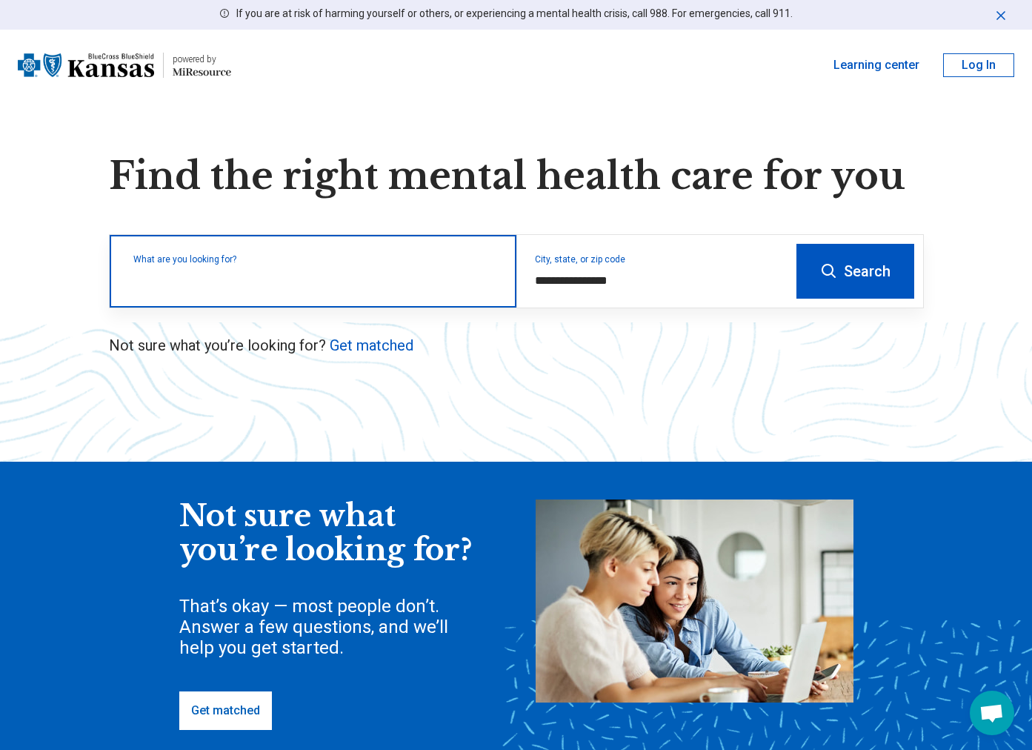
click at [348, 285] on input "text" at bounding box center [315, 279] width 365 height 18
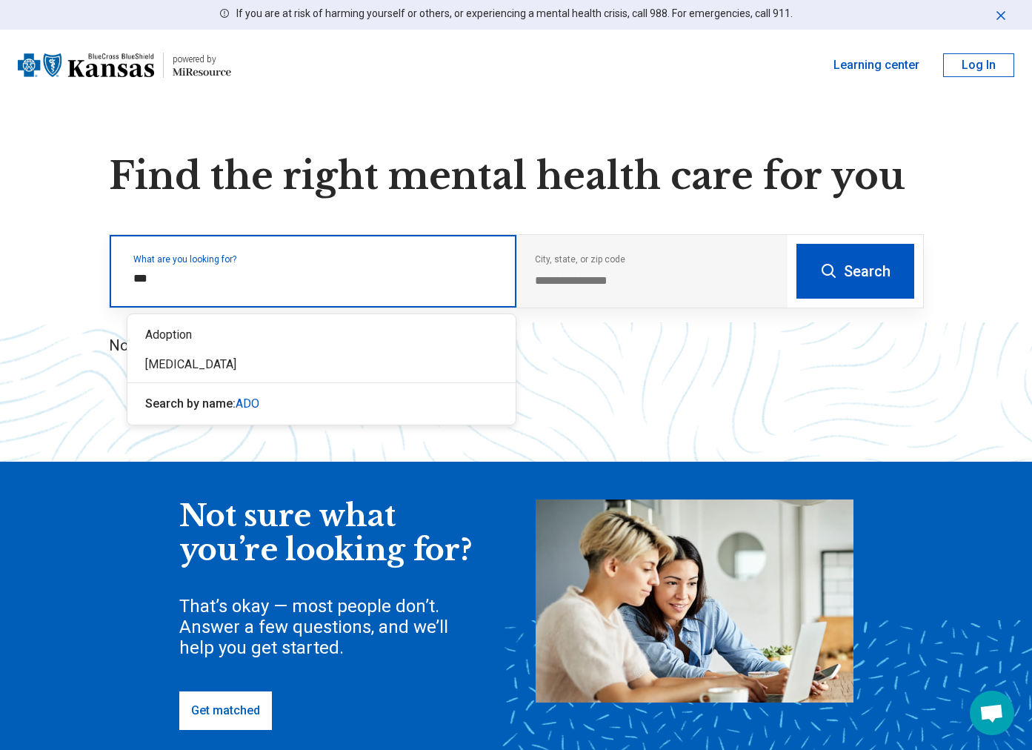
type input "****"
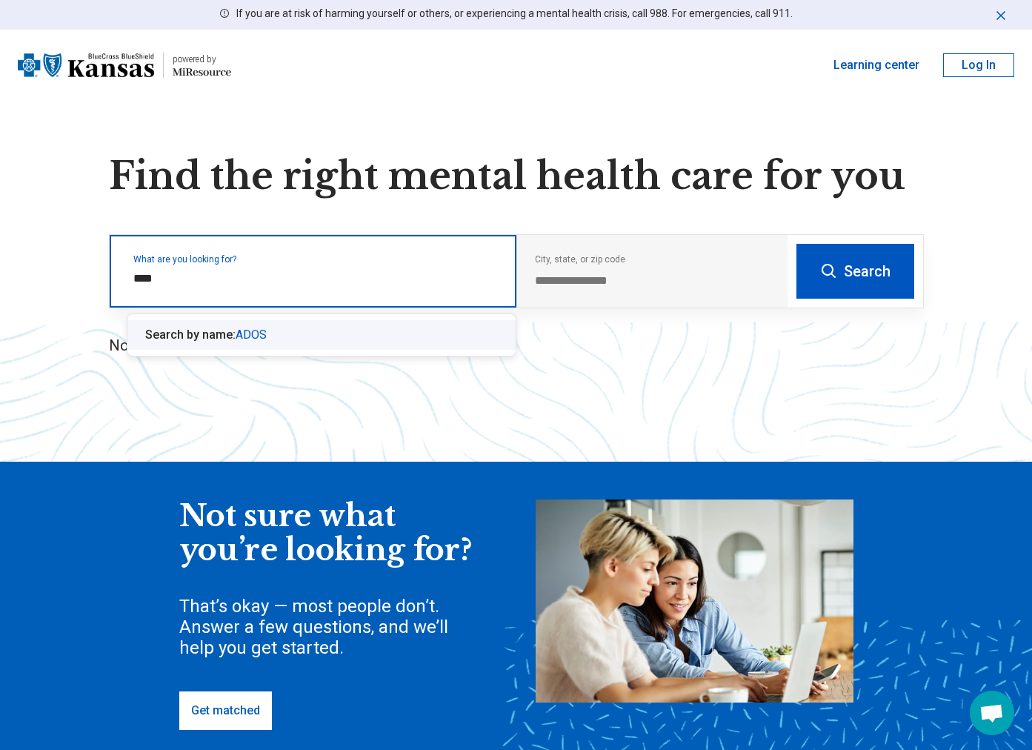
click at [254, 336] on span "ADOS" at bounding box center [251, 334] width 31 height 14
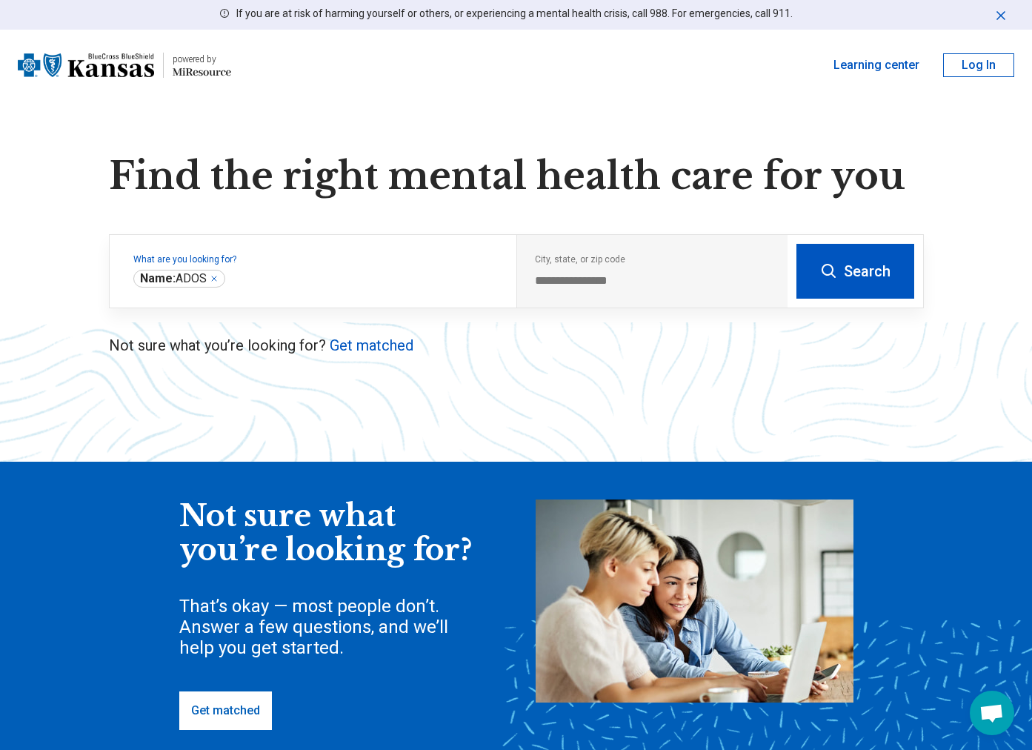
click at [857, 262] on button "Search" at bounding box center [855, 271] width 118 height 55
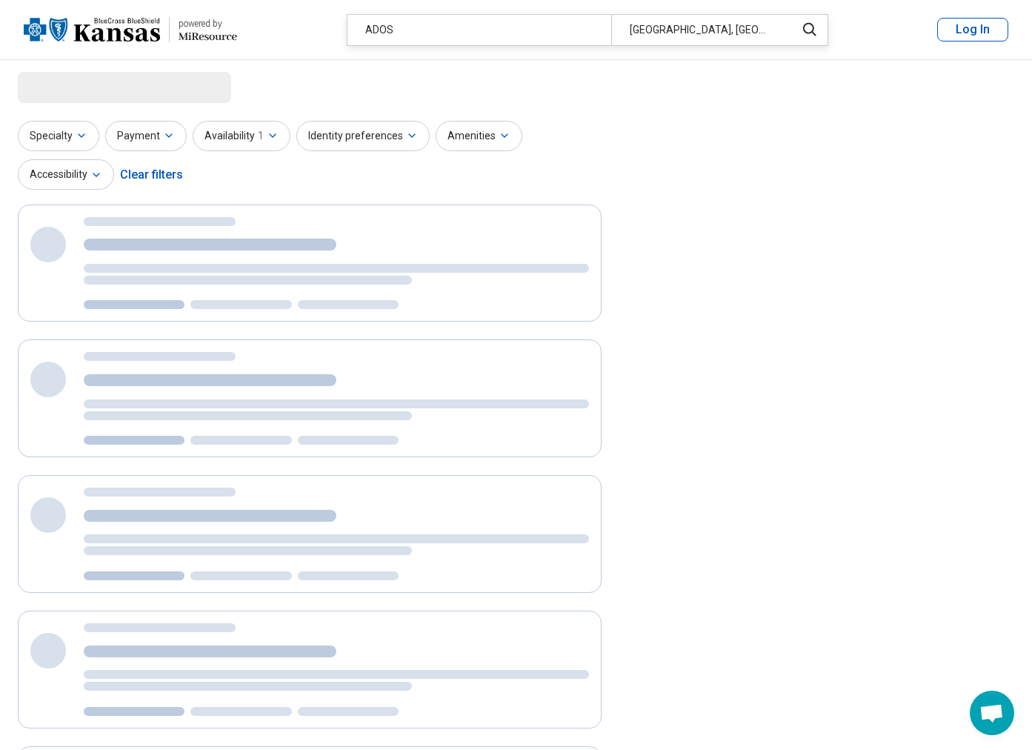
select select "***"
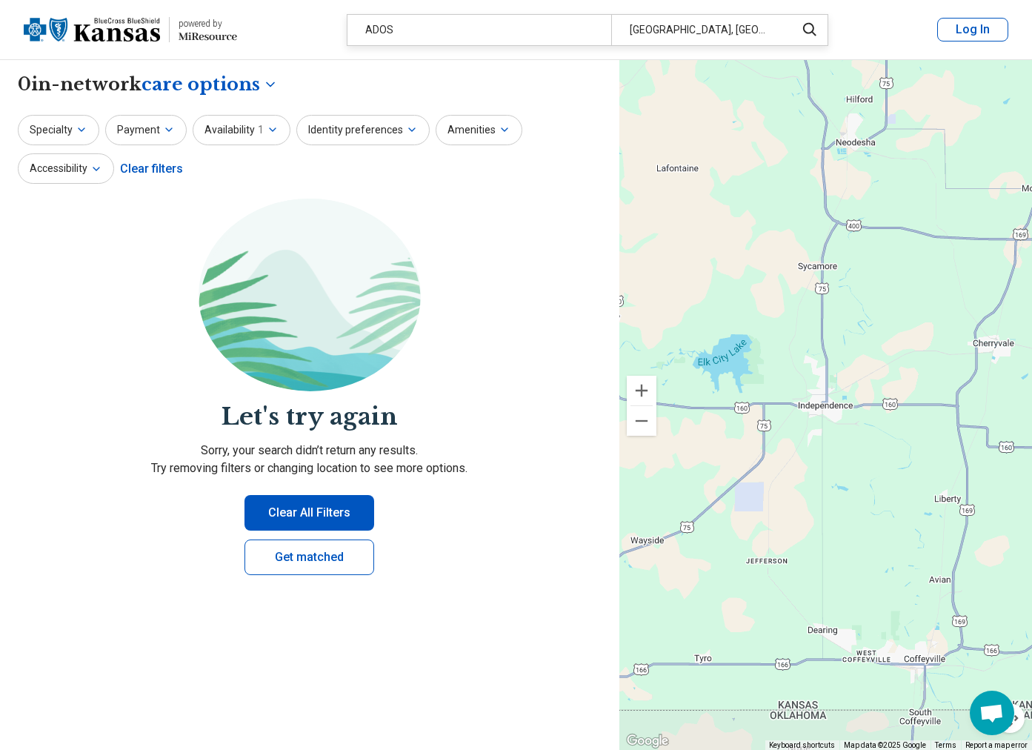
click at [298, 524] on button "Clear All Filters" at bounding box center [309, 513] width 130 height 36
click at [742, 11] on header "powered by Miresource logo ADOS Independence, KS Log In" at bounding box center [516, 30] width 1032 height 60
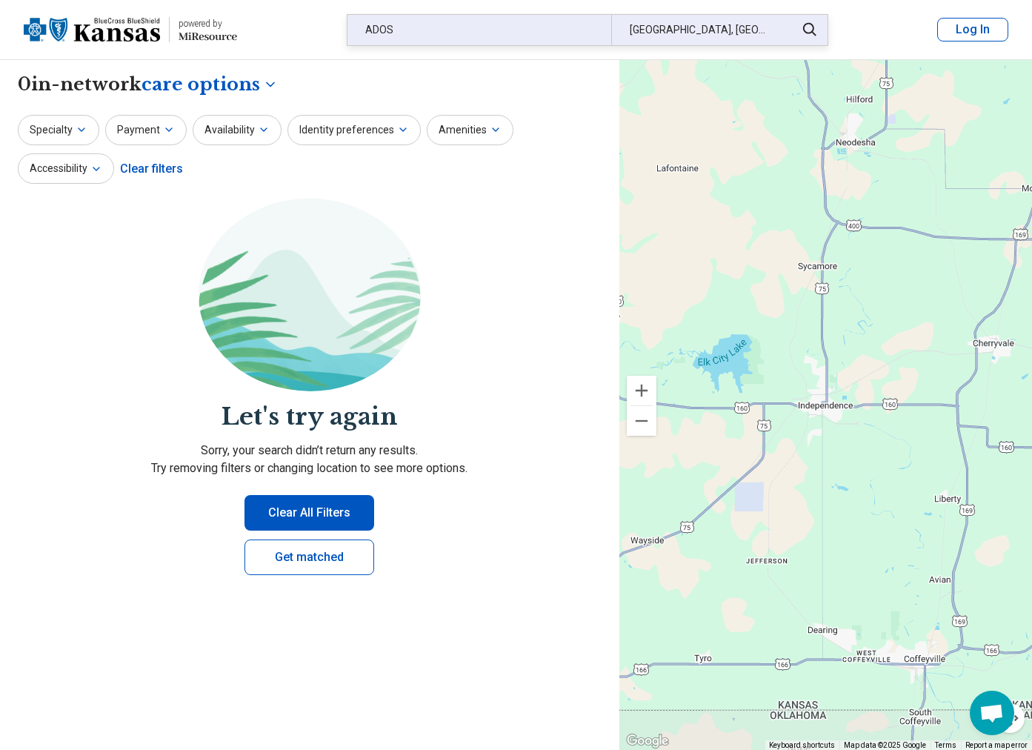
click at [741, 30] on div "[GEOGRAPHIC_DATA], [GEOGRAPHIC_DATA]" at bounding box center [699, 30] width 176 height 30
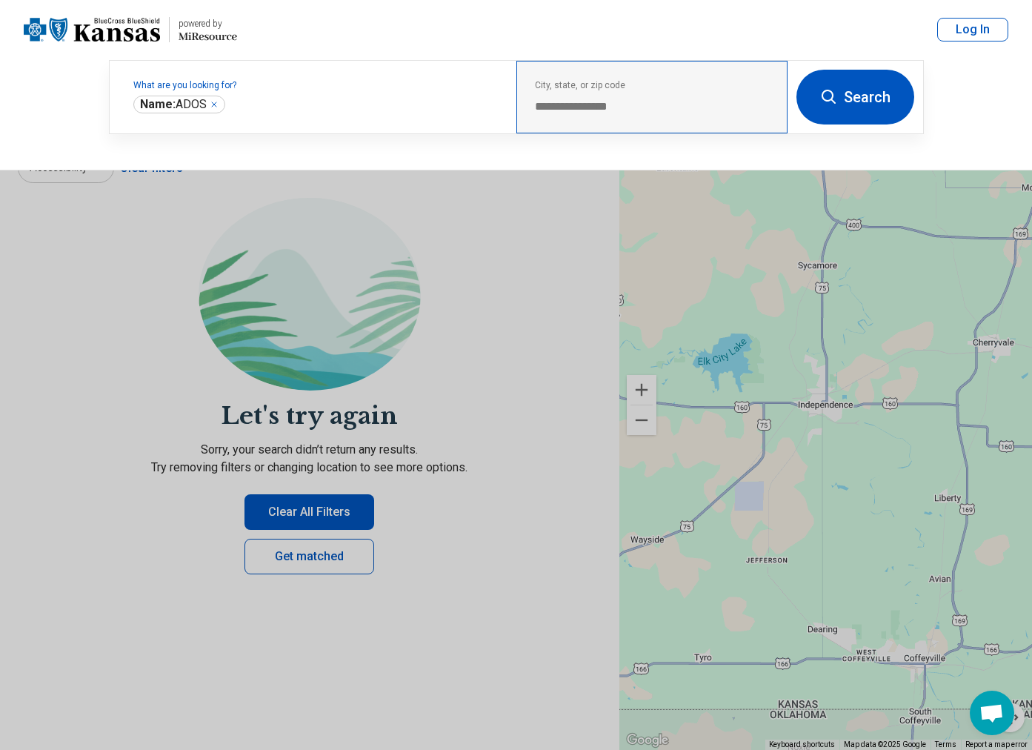
click at [642, 116] on div "**********" at bounding box center [651, 97] width 271 height 73
click at [438, 266] on button at bounding box center [516, 375] width 1032 height 750
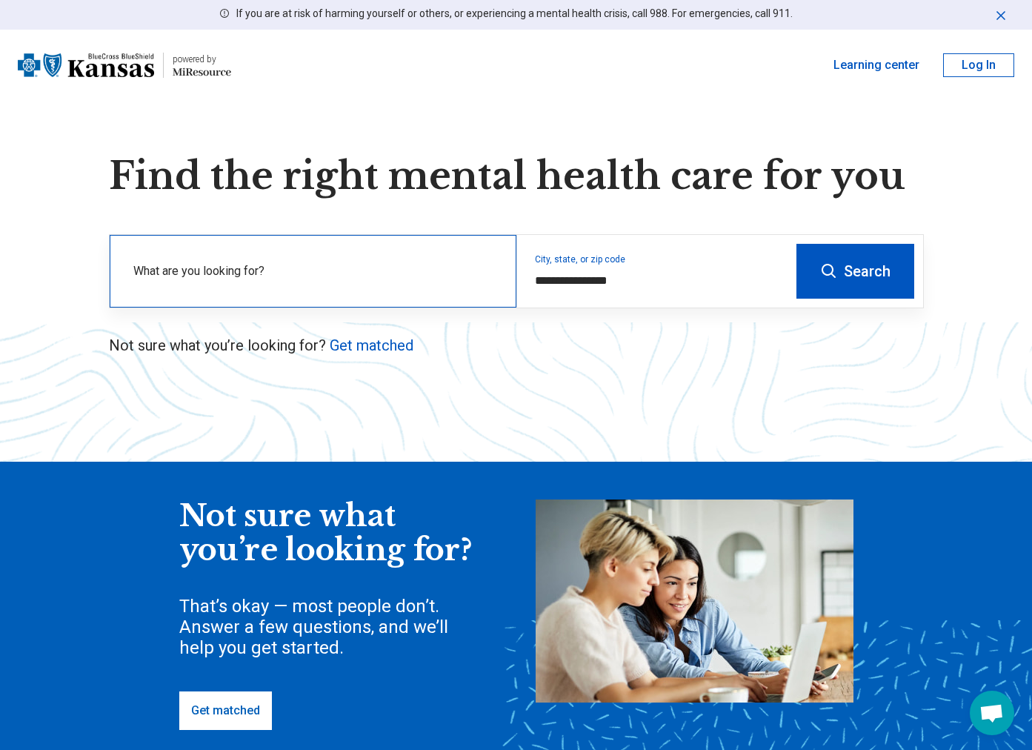
click at [431, 257] on div "What are you looking for?" at bounding box center [313, 271] width 407 height 73
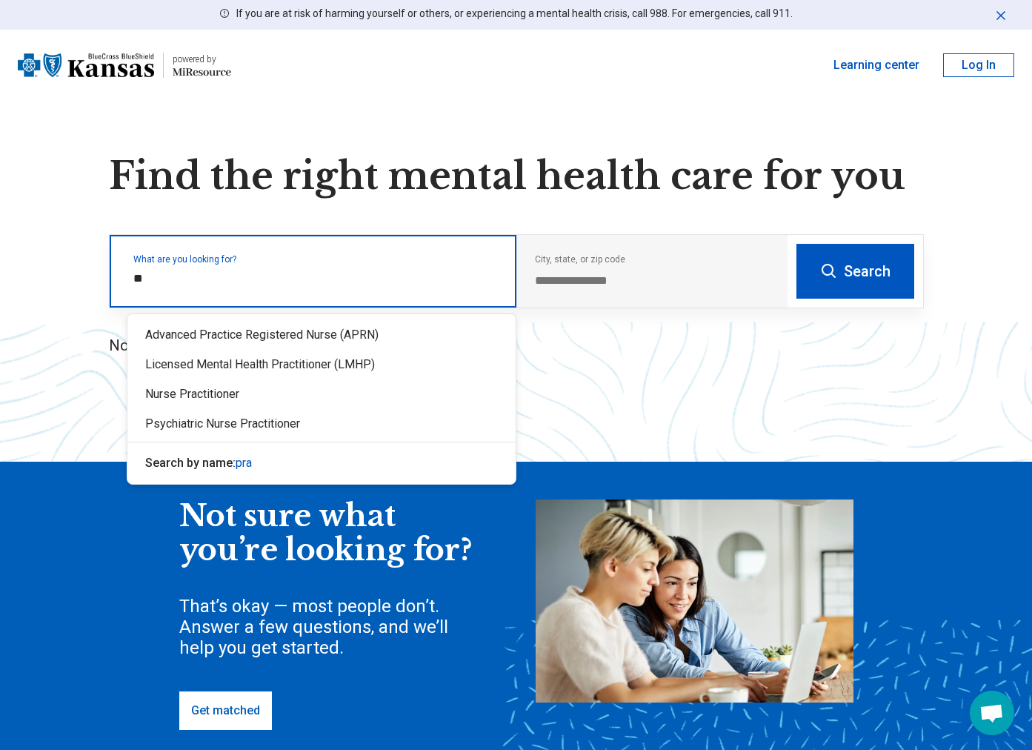
type input "*"
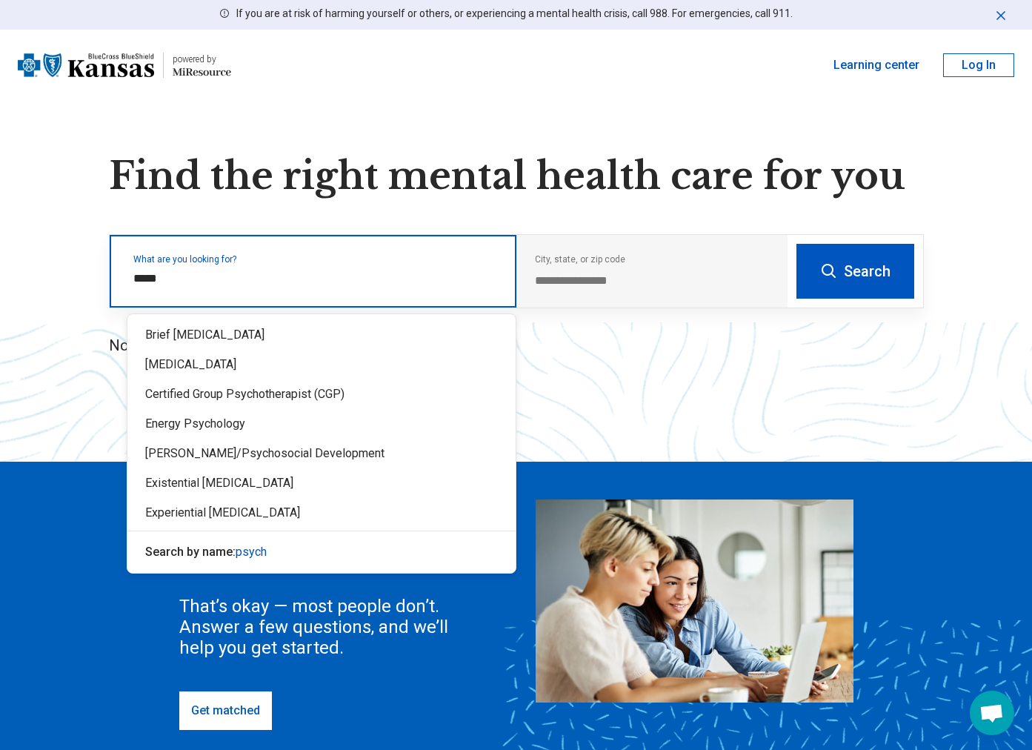
type input "******"
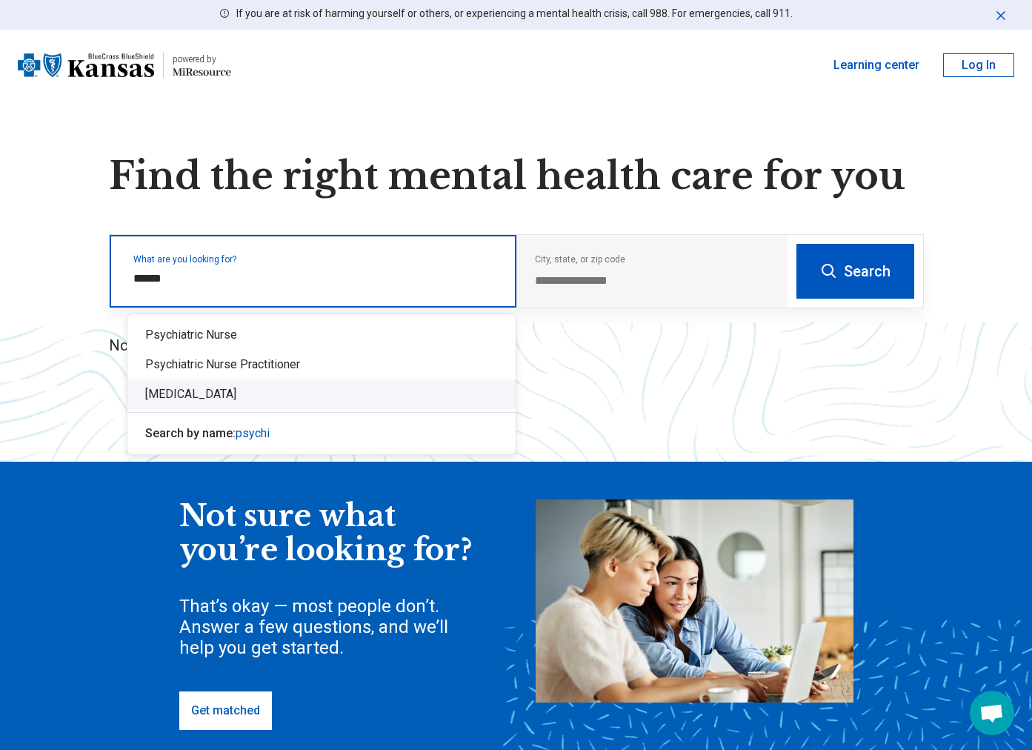
click at [224, 398] on div "[MEDICAL_DATA]" at bounding box center [321, 394] width 388 height 30
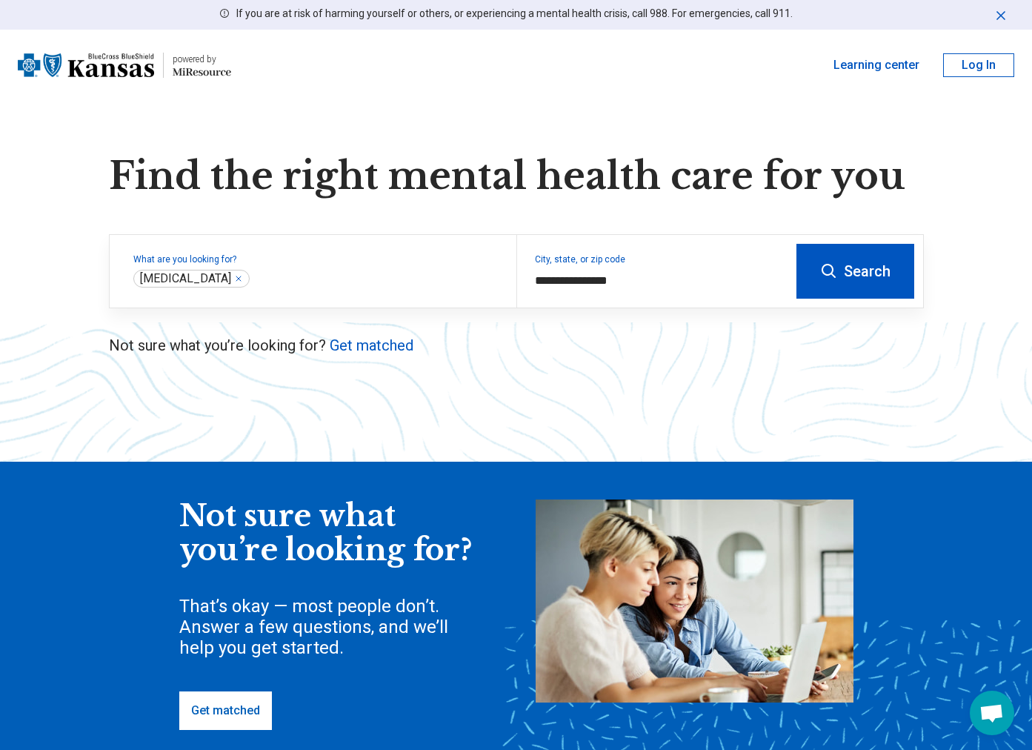
click at [867, 273] on button "Search" at bounding box center [855, 271] width 118 height 55
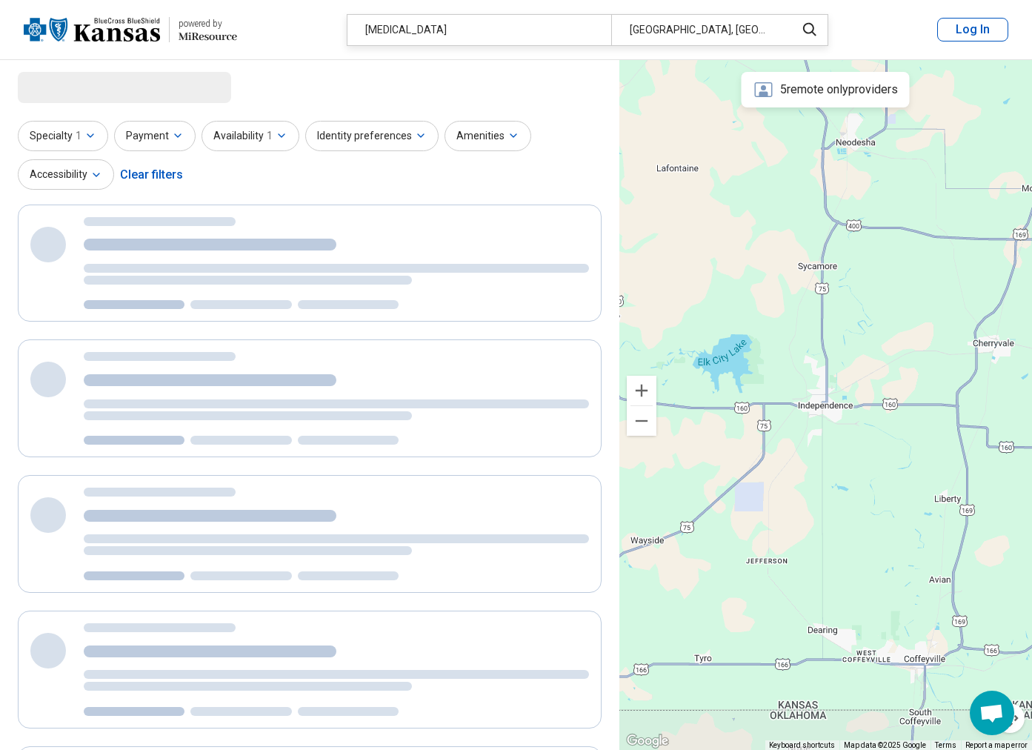
select select "***"
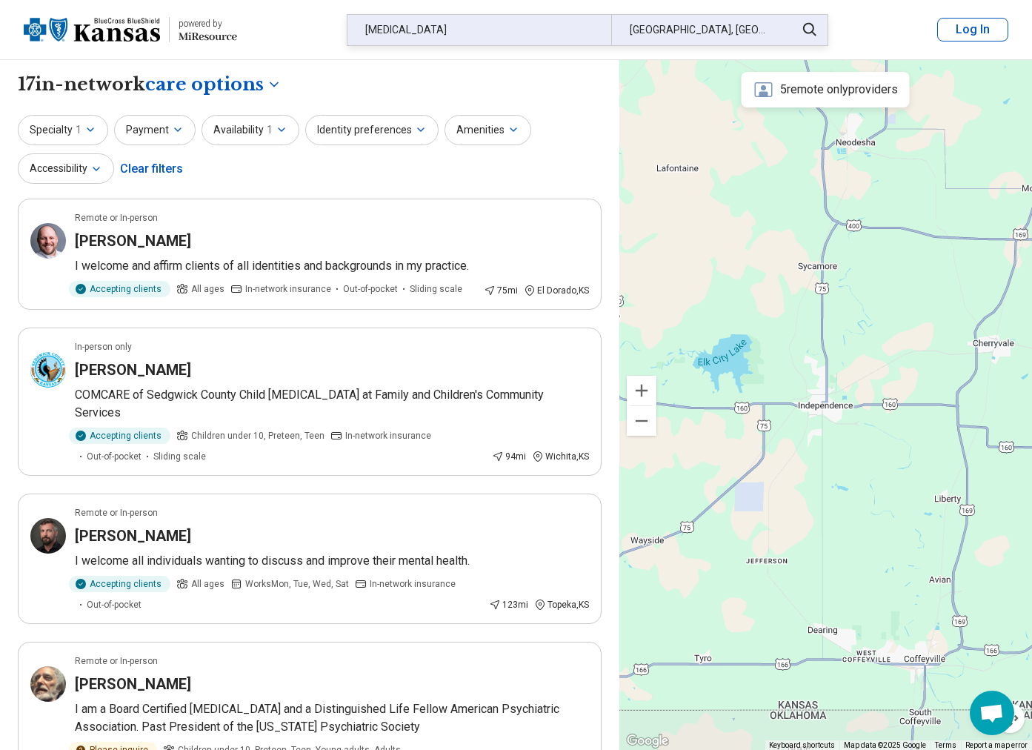
click at [719, 27] on div "[GEOGRAPHIC_DATA], [GEOGRAPHIC_DATA]" at bounding box center [699, 30] width 176 height 30
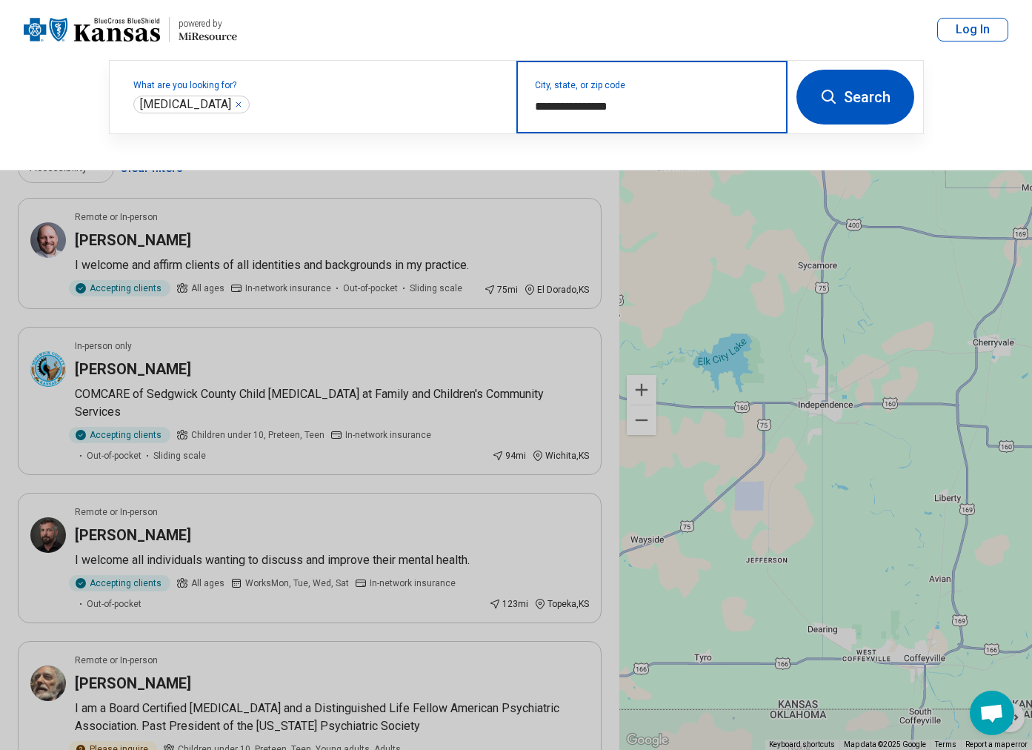
click at [635, 107] on input "**********" at bounding box center [652, 107] width 235 height 18
drag, startPoint x: 635, startPoint y: 107, endPoint x: 517, endPoint y: 111, distance: 117.8
click at [517, 111] on div "**********" at bounding box center [651, 97] width 271 height 73
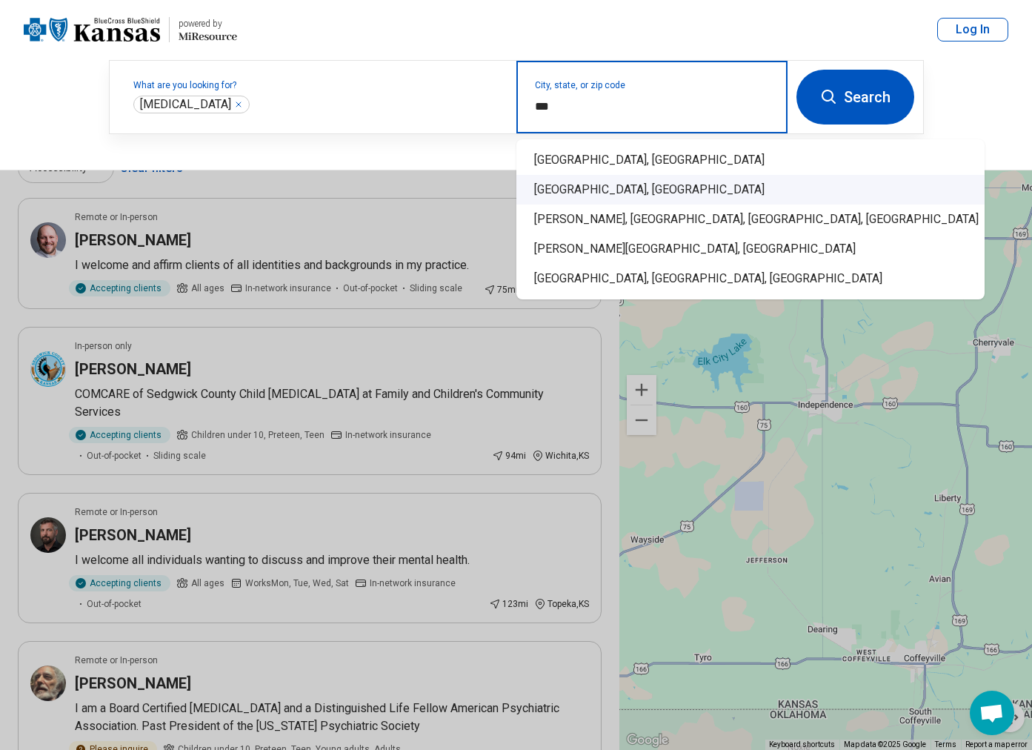
click at [575, 197] on div "[GEOGRAPHIC_DATA], [GEOGRAPHIC_DATA]" at bounding box center [750, 190] width 468 height 30
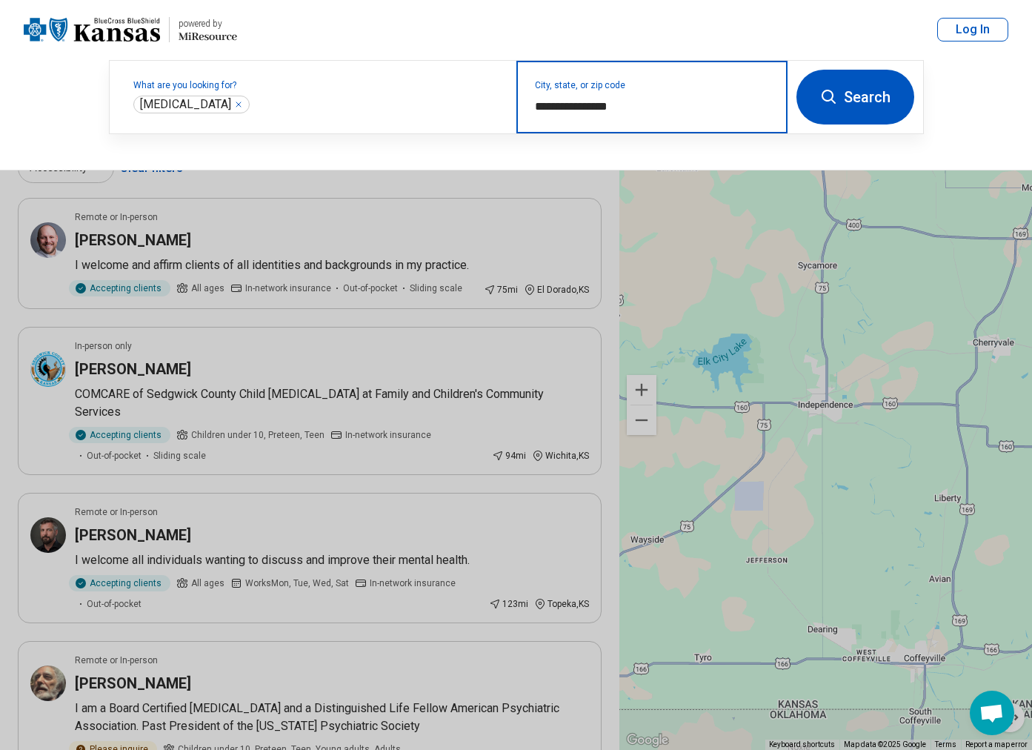
type input "**********"
click at [859, 103] on button "Search" at bounding box center [855, 97] width 118 height 55
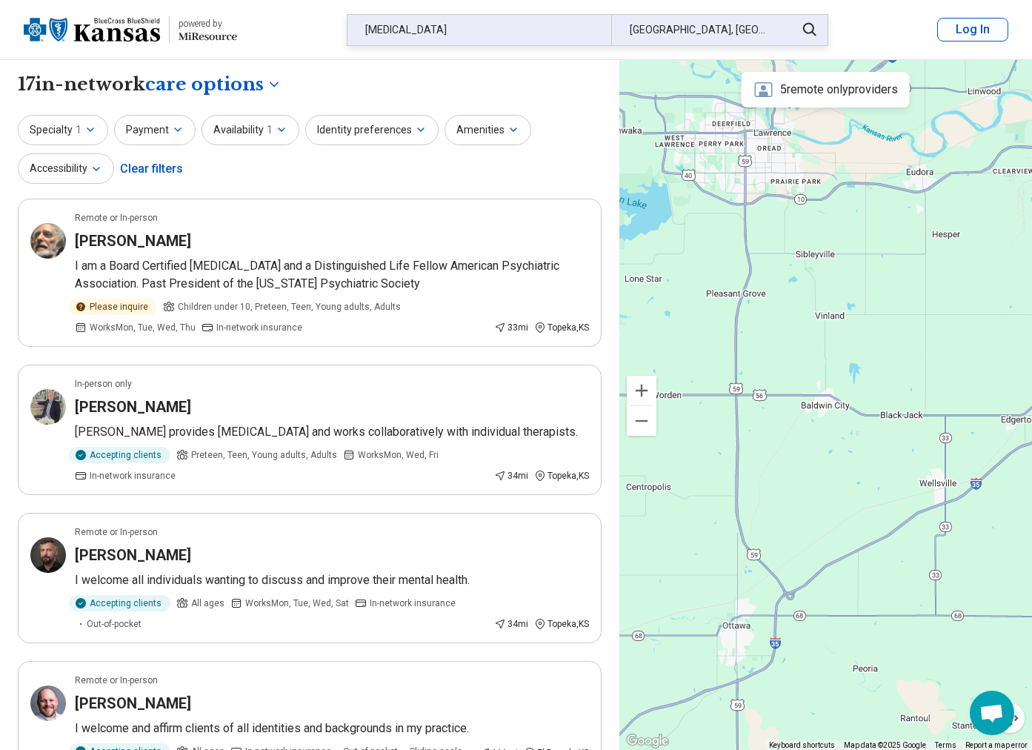
click at [433, 42] on div "[MEDICAL_DATA]" at bounding box center [479, 30] width 264 height 30
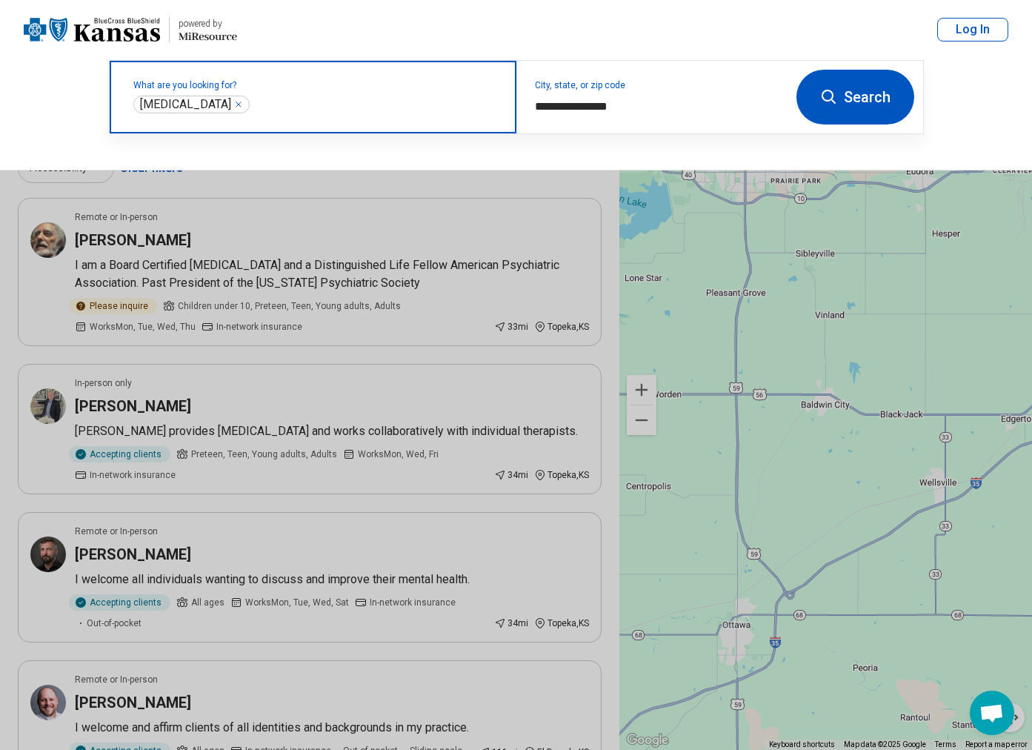
click at [301, 100] on input "text" at bounding box center [376, 105] width 246 height 18
click at [234, 102] on icon "Remove" at bounding box center [238, 104] width 9 height 9
click at [213, 90] on label "What are you looking for?" at bounding box center [315, 85] width 365 height 9
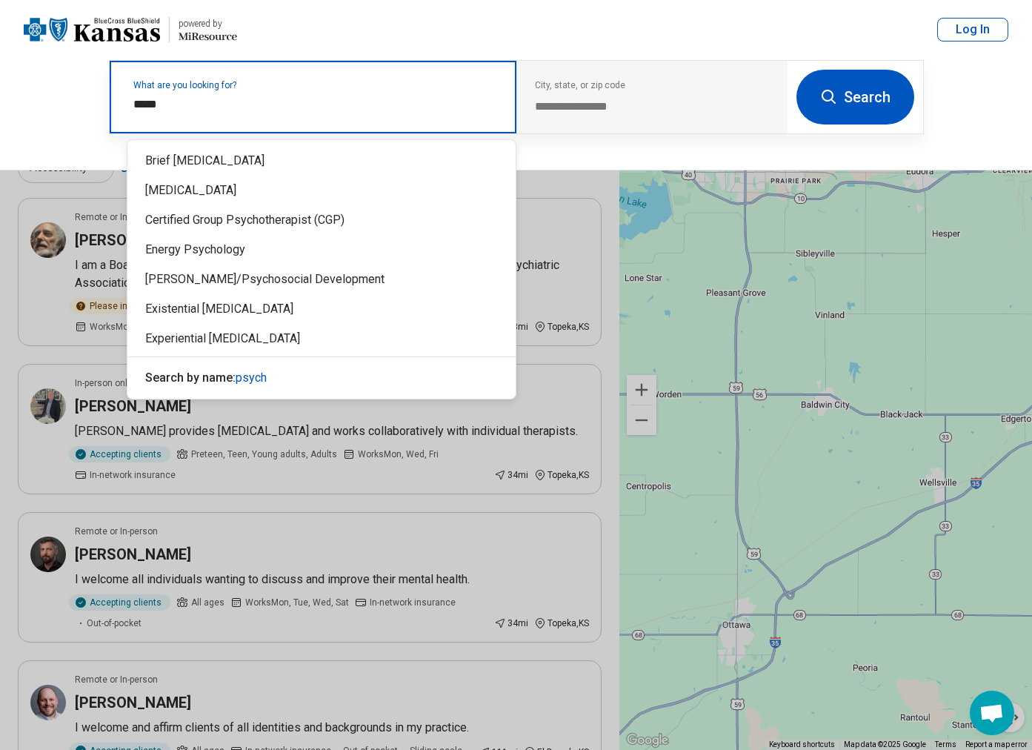
type input "******"
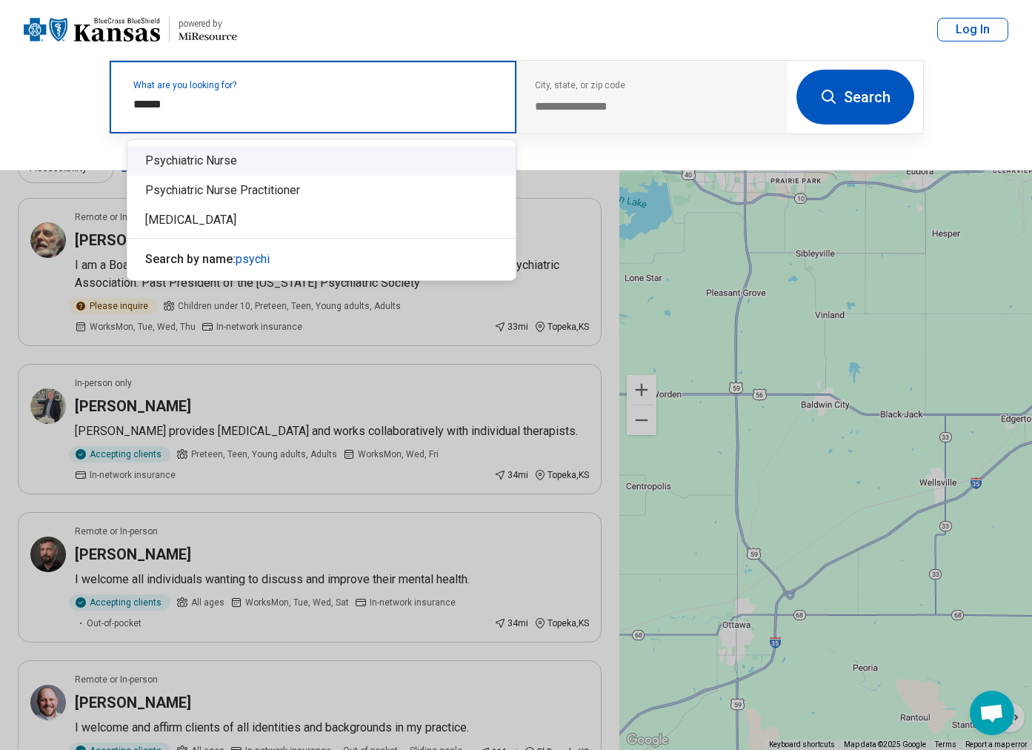
click at [276, 165] on div "Psychiatric Nurse" at bounding box center [321, 161] width 388 height 30
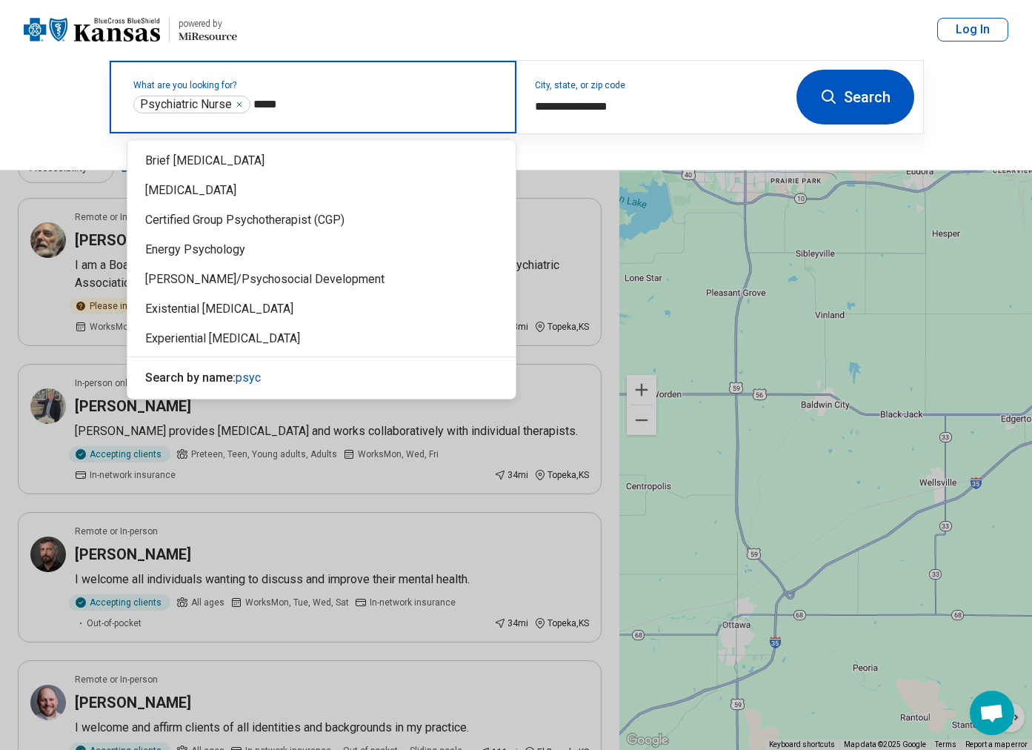
type input "******"
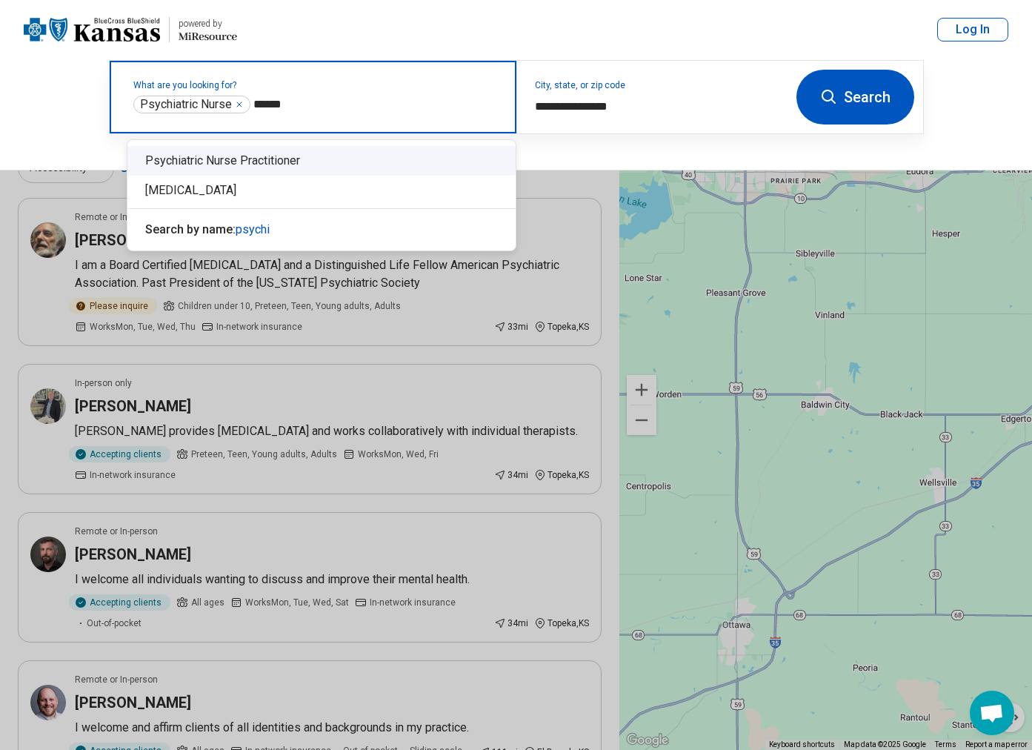
click at [254, 166] on div "Psychiatric Nurse Practitioner" at bounding box center [321, 161] width 388 height 30
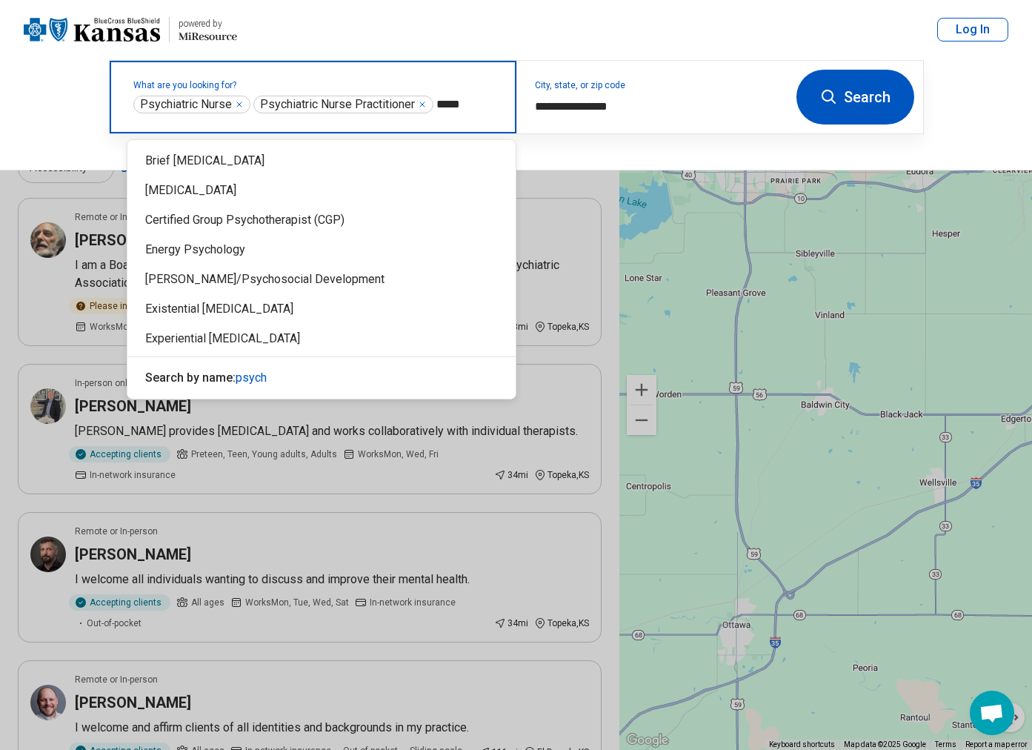
type input "******"
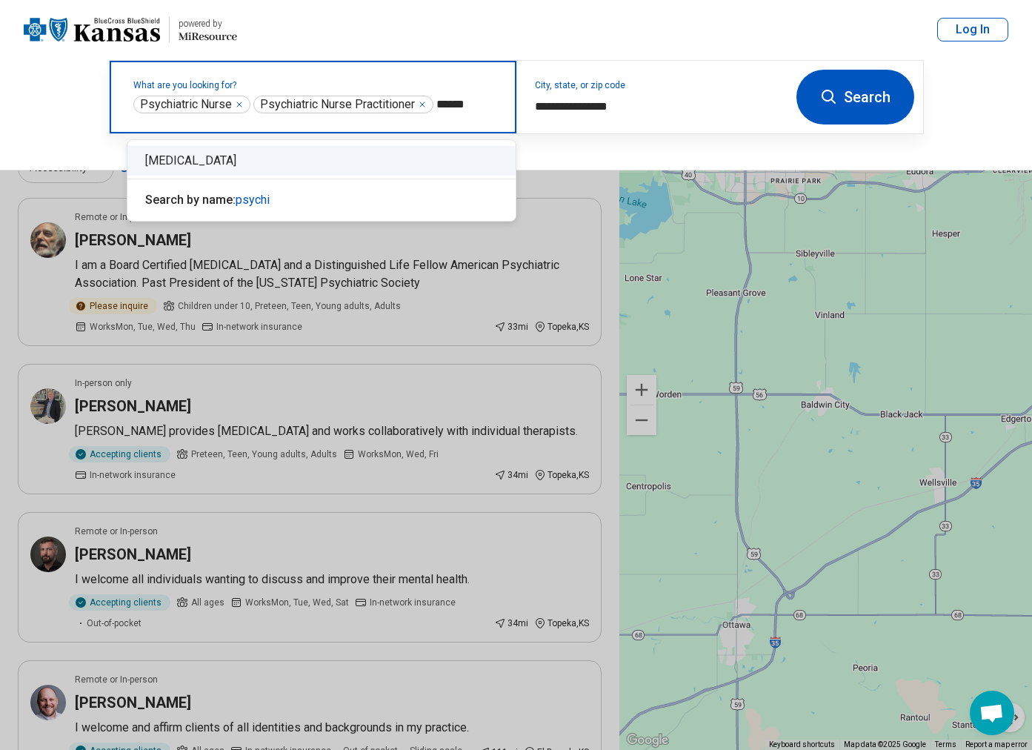
click at [241, 161] on div "[MEDICAL_DATA]" at bounding box center [321, 161] width 388 height 30
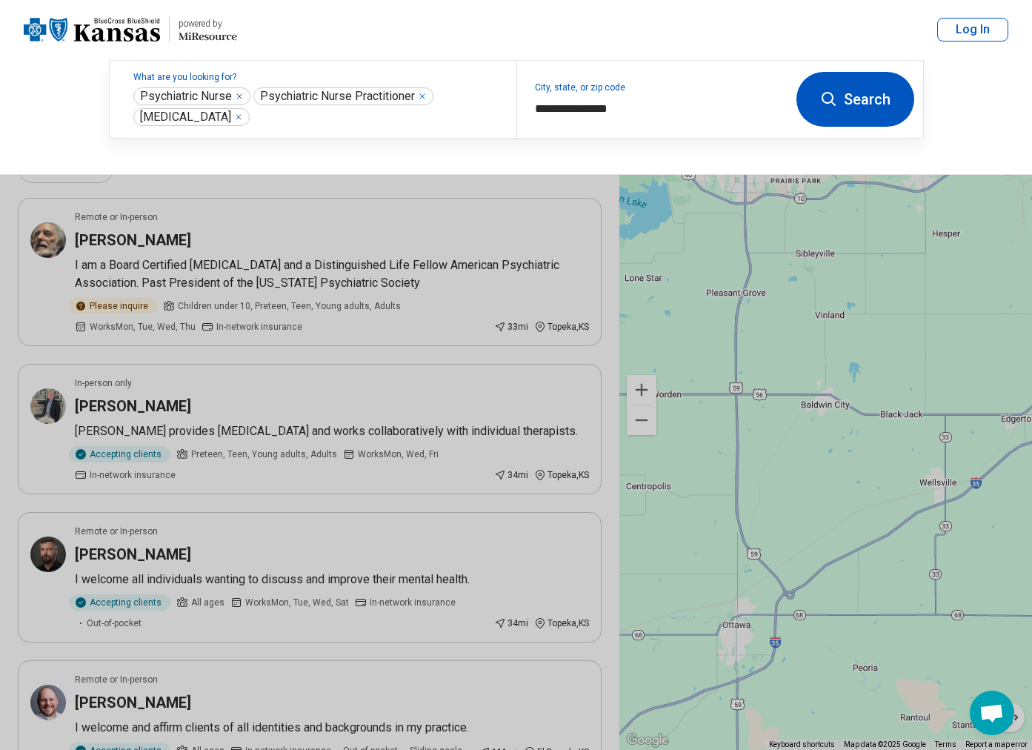
click at [850, 107] on button "Search" at bounding box center [855, 99] width 118 height 55
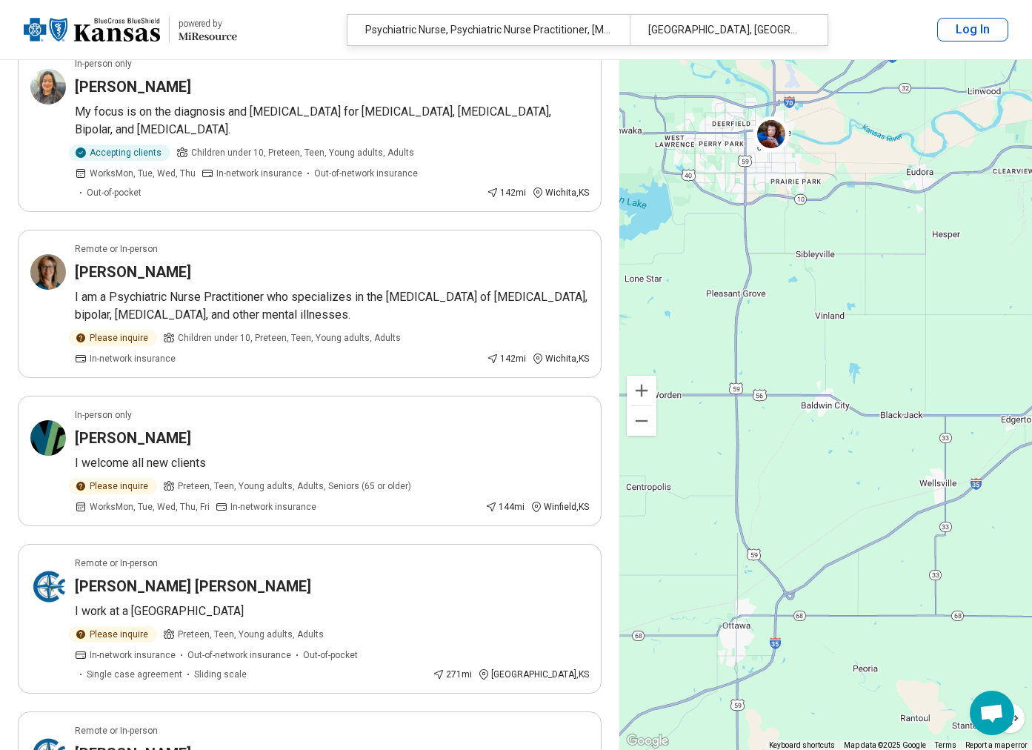
scroll to position [2815, 0]
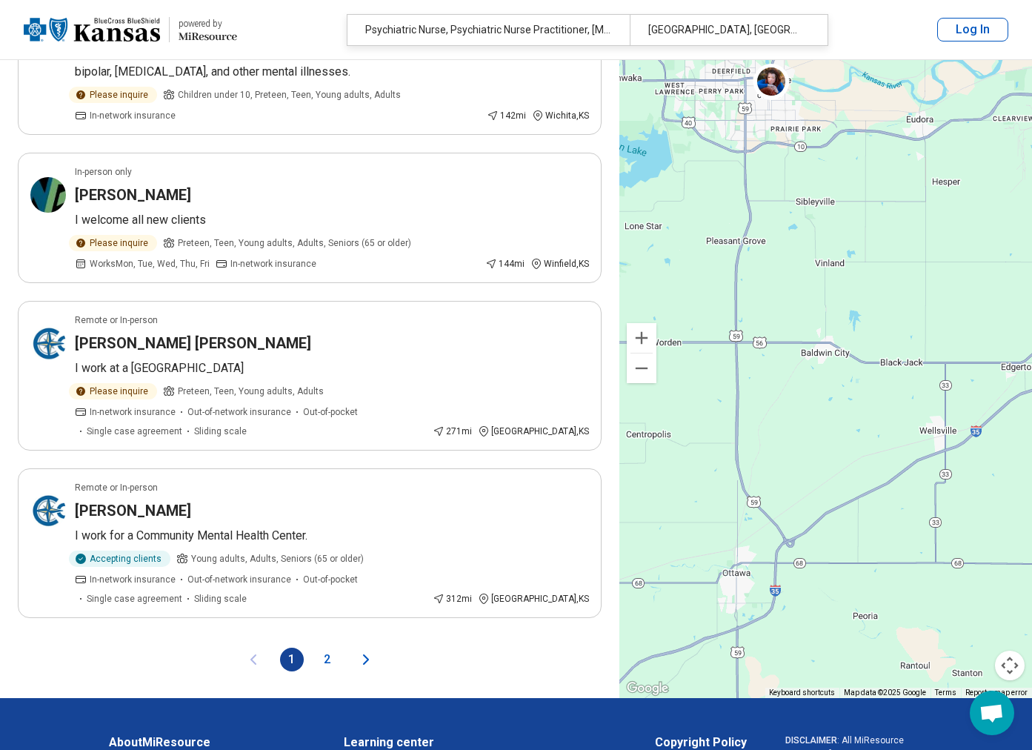
click at [327, 647] on button "2" at bounding box center [328, 659] width 24 height 24
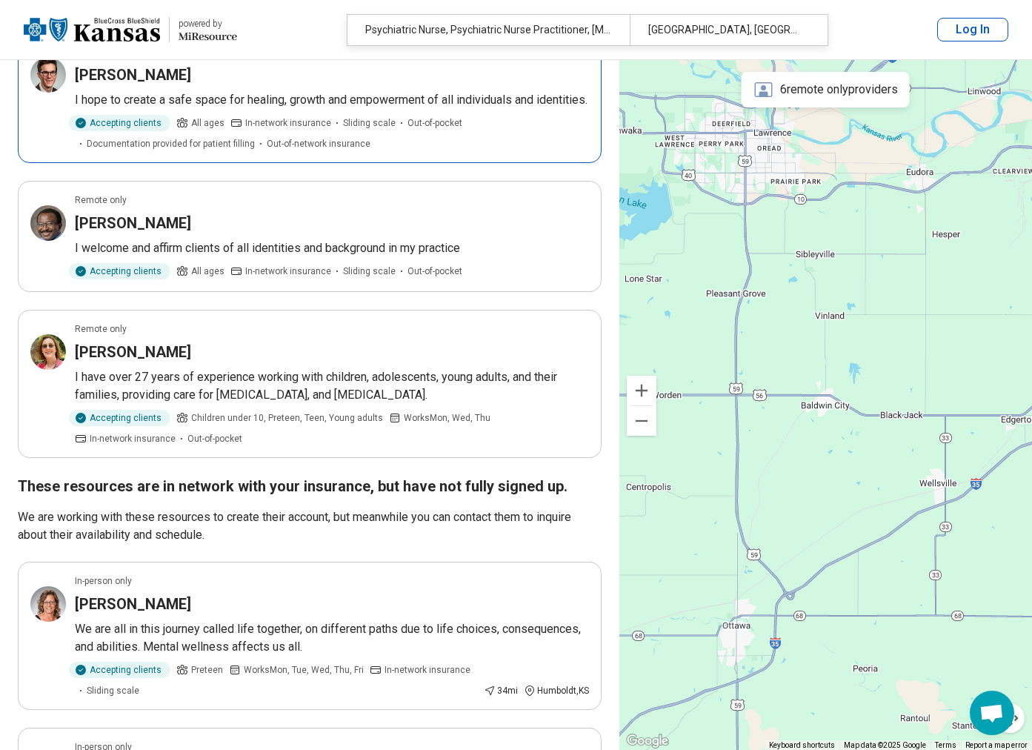
scroll to position [0, 0]
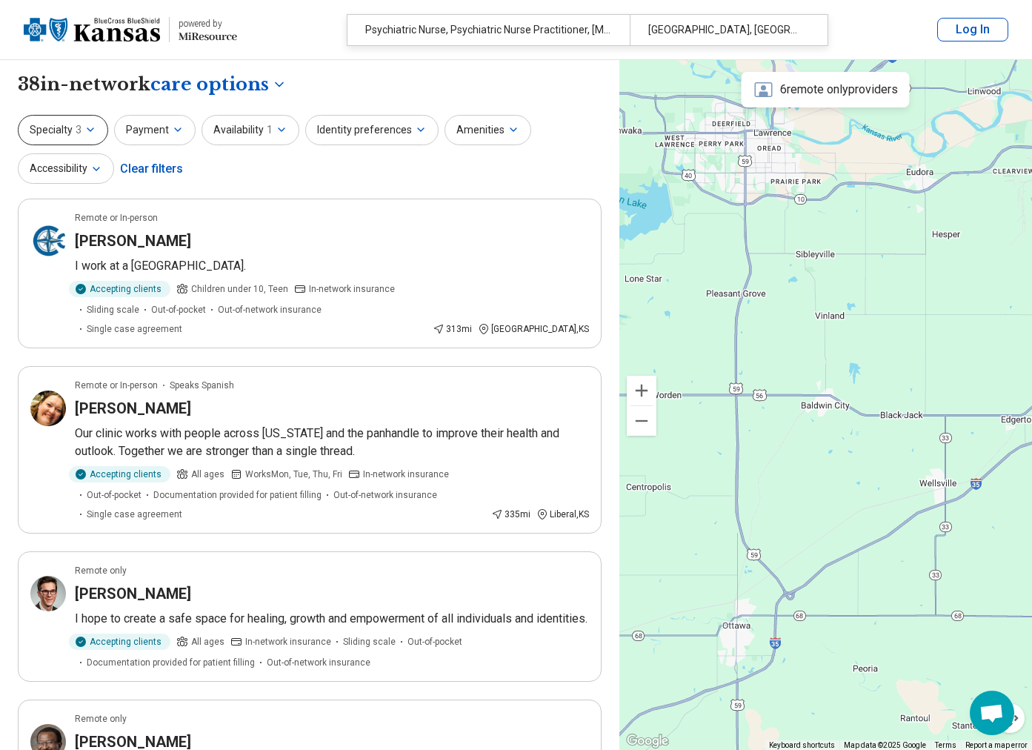
click at [79, 132] on span "3" at bounding box center [79, 130] width 6 height 16
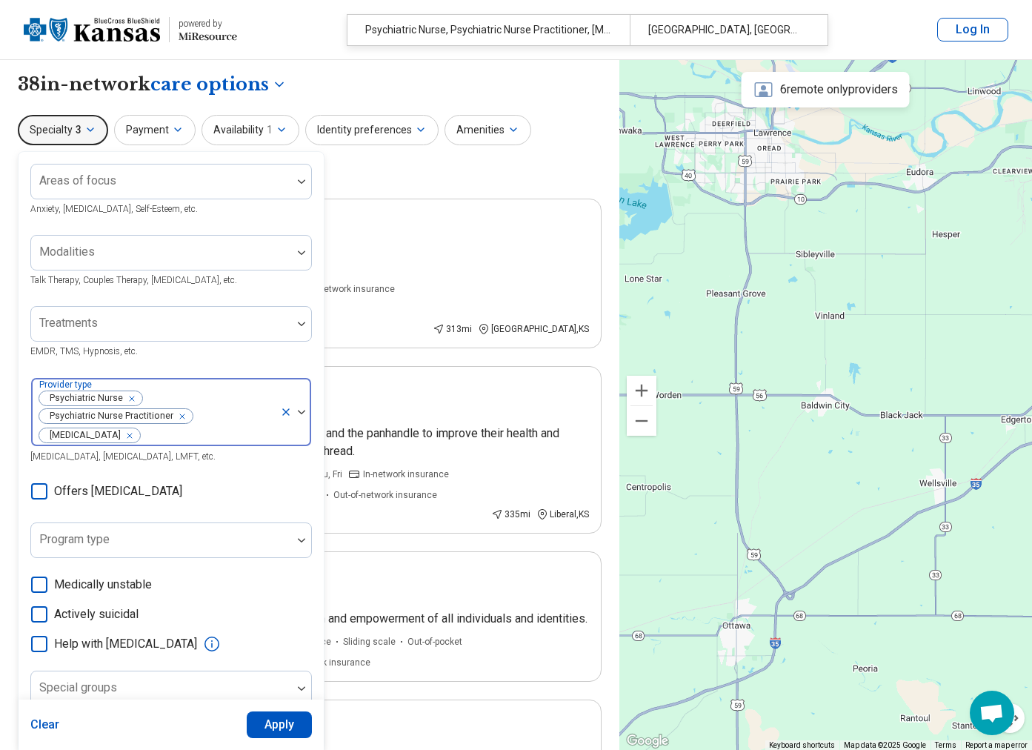
click at [284, 411] on icon at bounding box center [286, 412] width 12 height 12
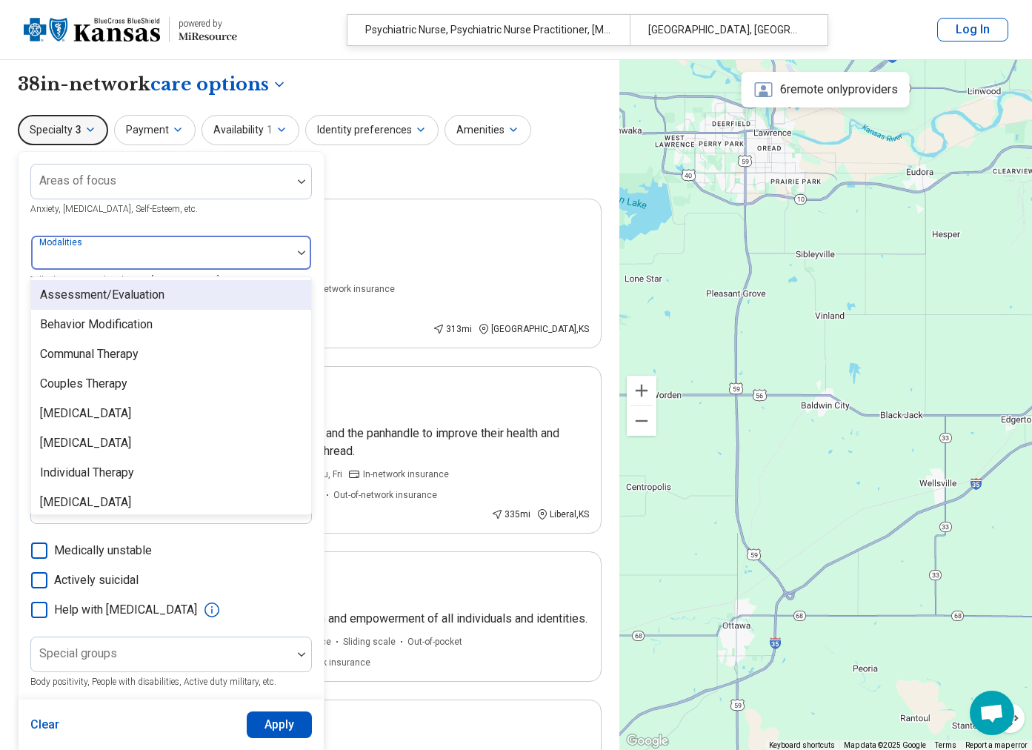
click at [250, 244] on div at bounding box center [161, 252] width 261 height 33
click at [147, 296] on div "Assessment/Evaluation" at bounding box center [102, 295] width 124 height 18
click at [147, 296] on div "Behavior Modification" at bounding box center [96, 295] width 113 height 18
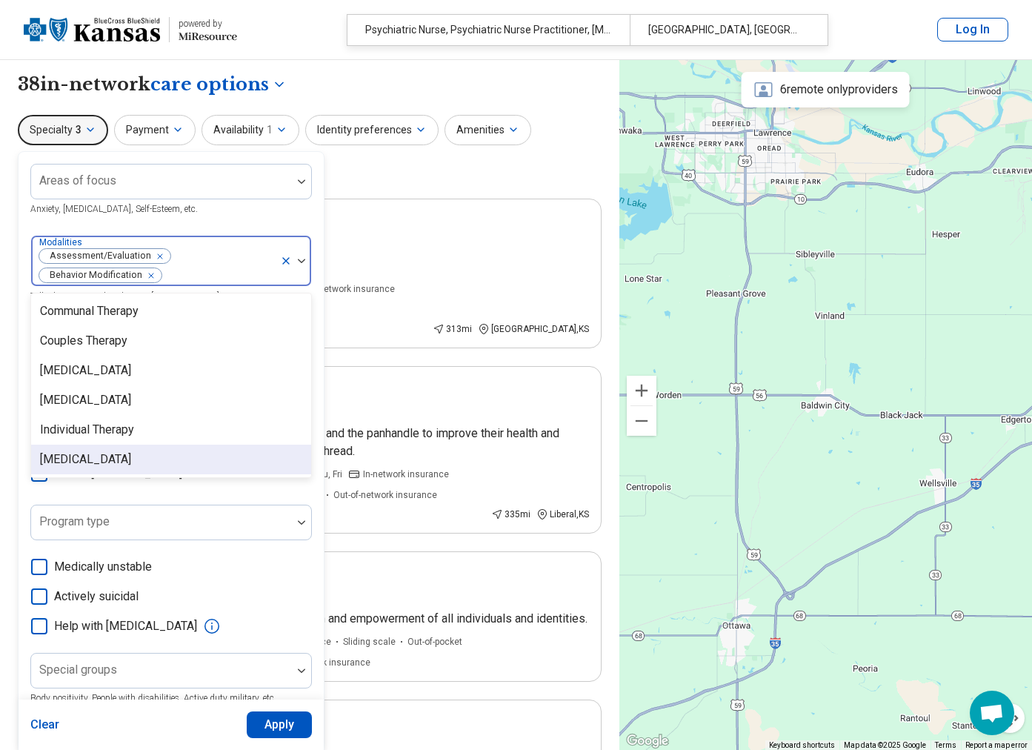
click at [131, 453] on div "[MEDICAL_DATA]" at bounding box center [85, 459] width 91 height 18
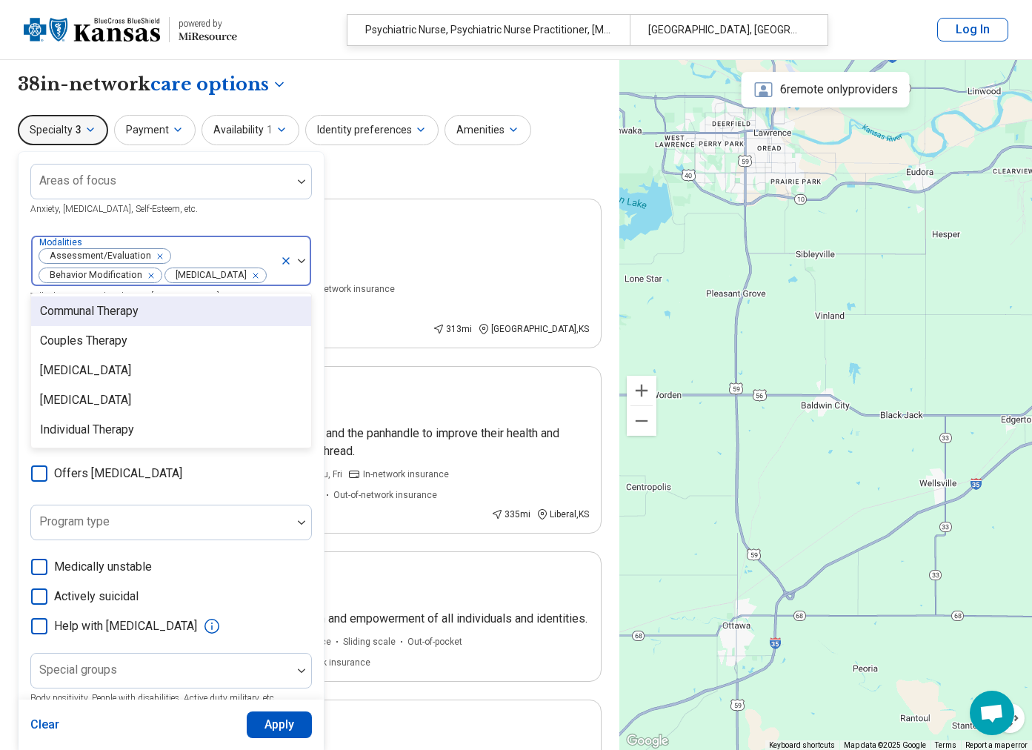
click at [216, 218] on div "Areas of focus Anxiety, [MEDICAL_DATA], Self-Esteem, etc. option [MEDICAL_DATA]…" at bounding box center [170, 461] width 281 height 595
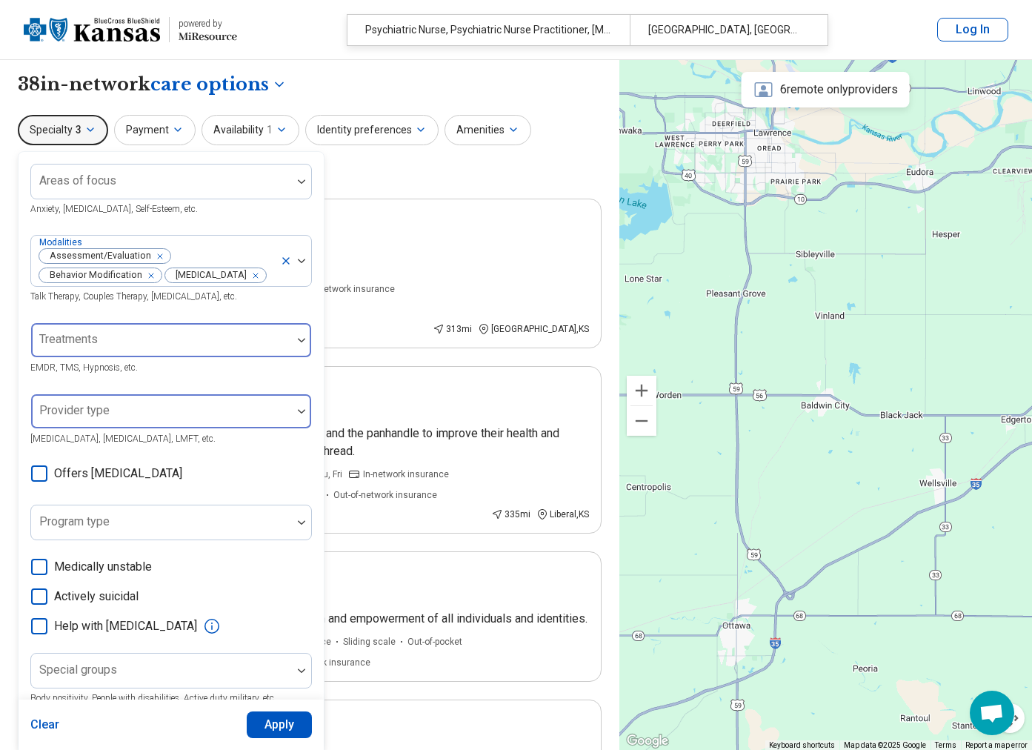
click at [209, 356] on div at bounding box center [161, 346] width 249 height 21
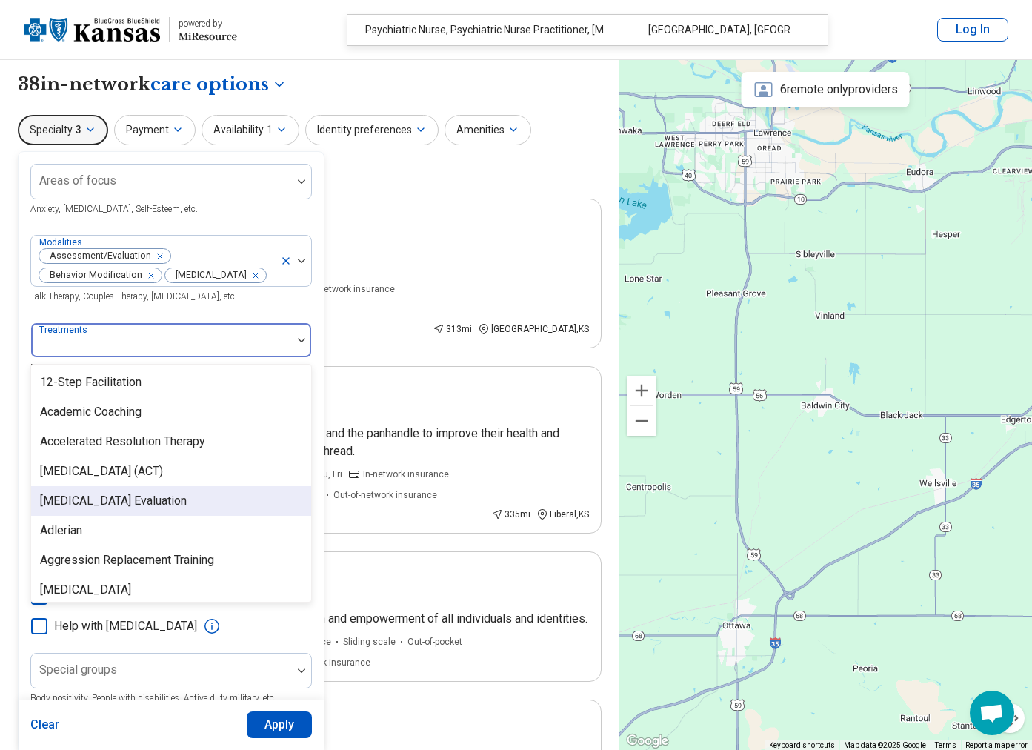
click at [159, 515] on div "[MEDICAL_DATA] Evaluation" at bounding box center [171, 501] width 280 height 30
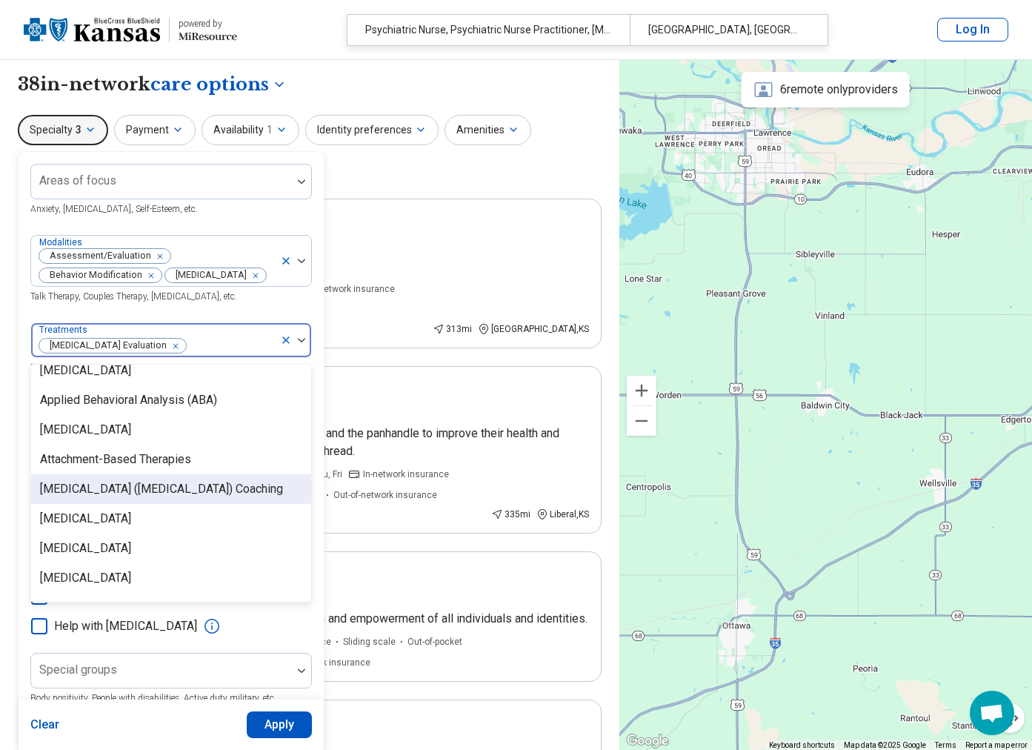
scroll to position [222, 0]
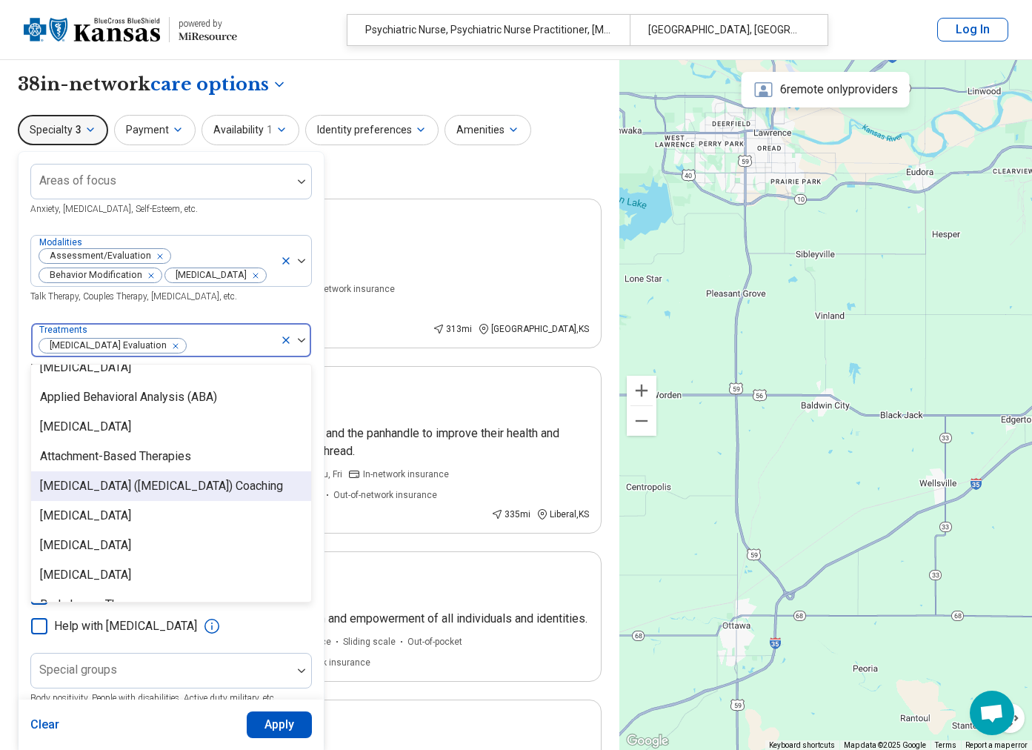
click at [164, 495] on div "[MEDICAL_DATA] ([MEDICAL_DATA]) Coaching" at bounding box center [161, 486] width 243 height 18
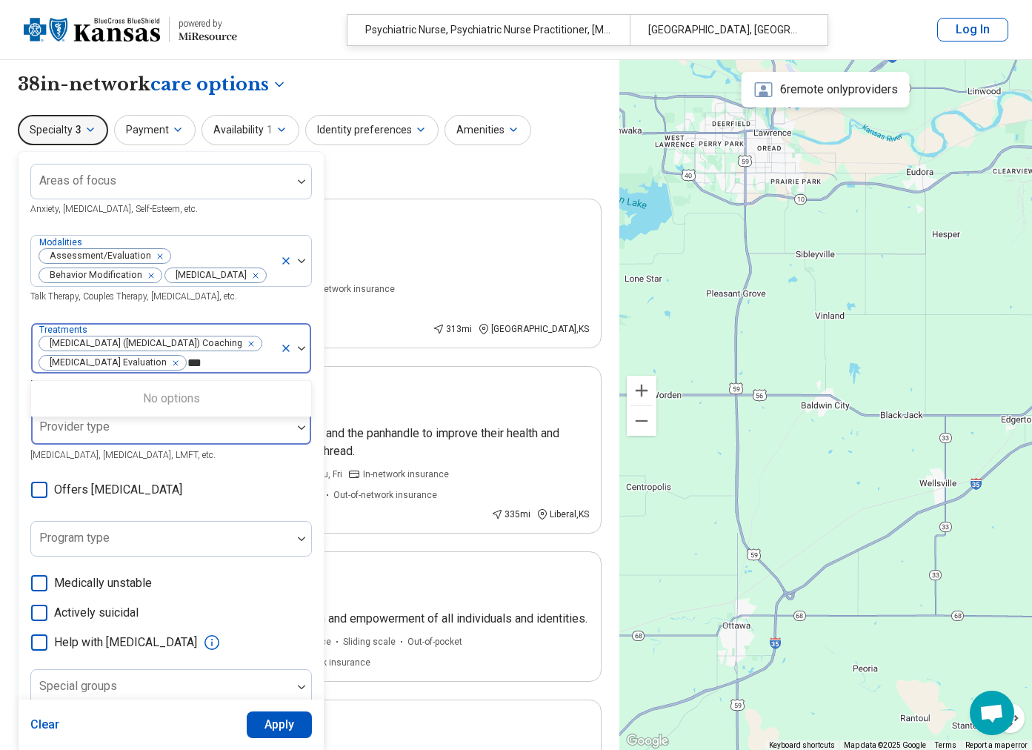
scroll to position [0, 0]
type input "***"
click at [236, 511] on div "Areas of focus Anxiety, [MEDICAL_DATA], Self-Esteem, etc. Modalities Assessment…" at bounding box center [170, 470] width 281 height 612
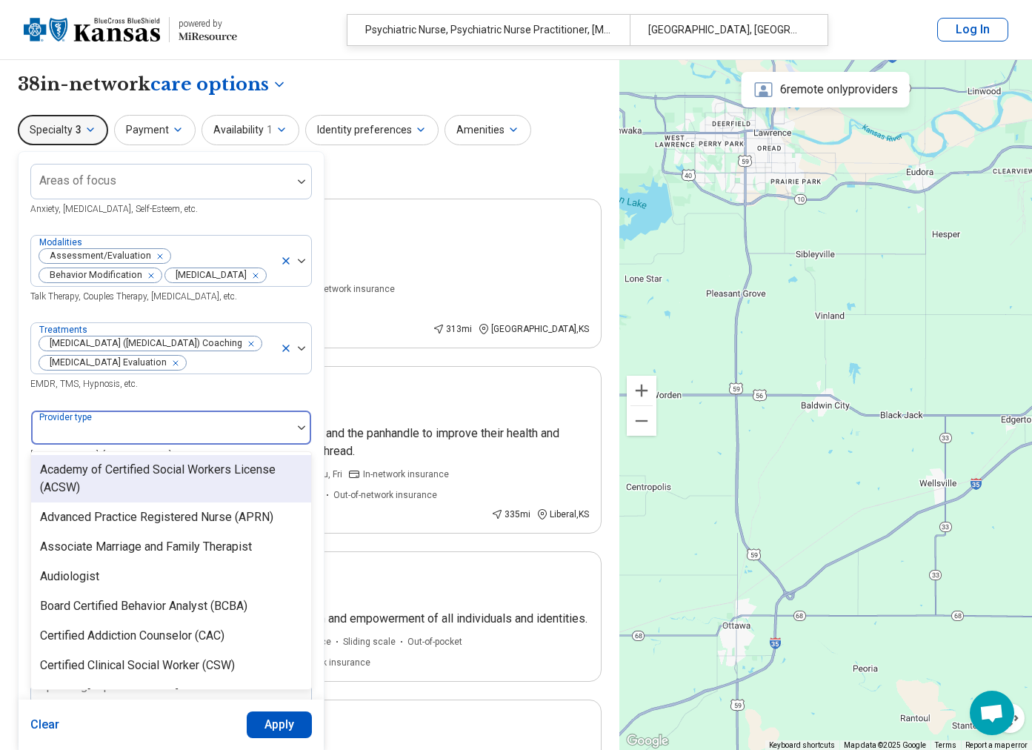
click at [238, 444] on div at bounding box center [161, 433] width 249 height 21
click at [243, 392] on div "Treatments [MEDICAL_DATA] ([MEDICAL_DATA]) Coaching [MEDICAL_DATA] Evaluation E…" at bounding box center [170, 357] width 281 height 70
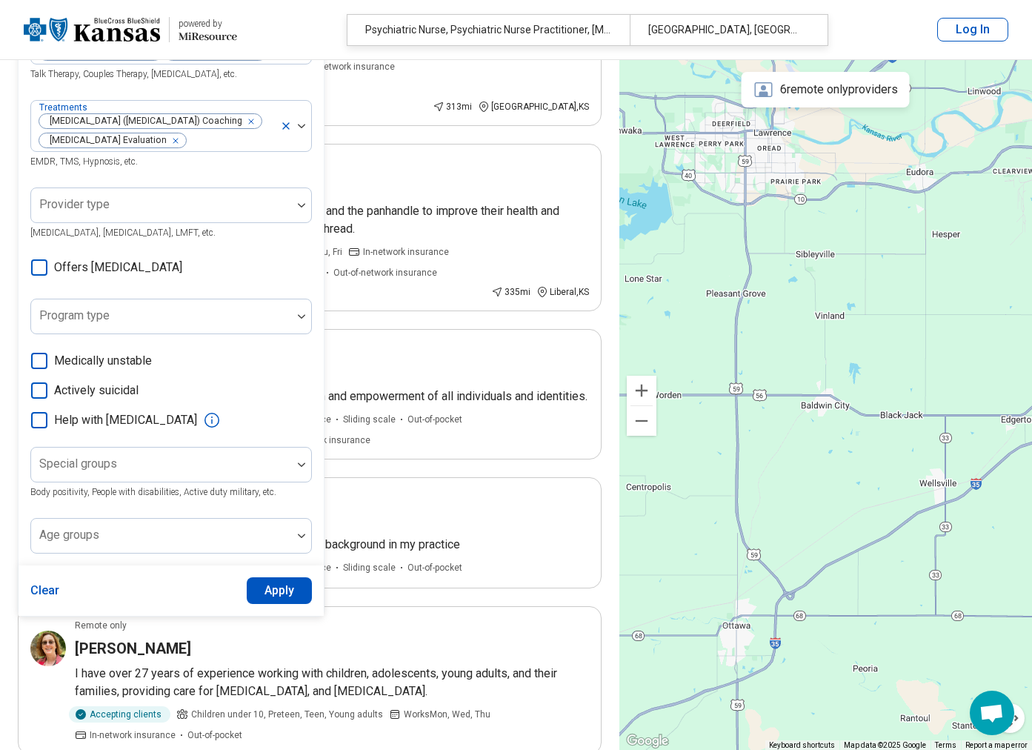
click at [267, 604] on button "Apply" at bounding box center [280, 590] width 66 height 27
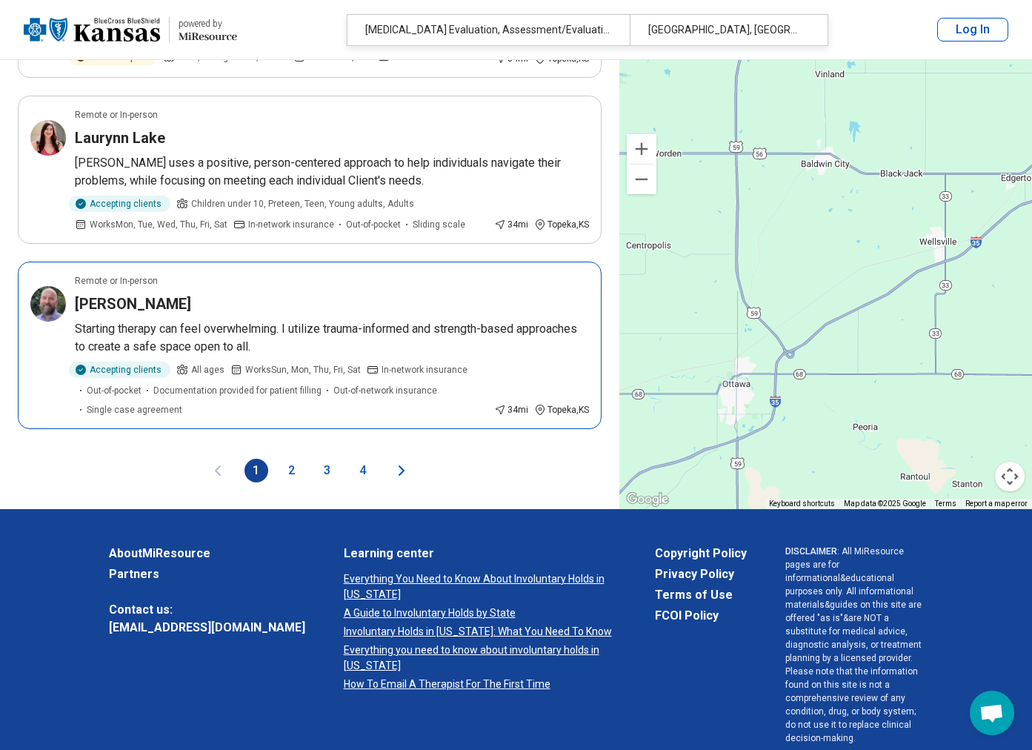
scroll to position [3037, 0]
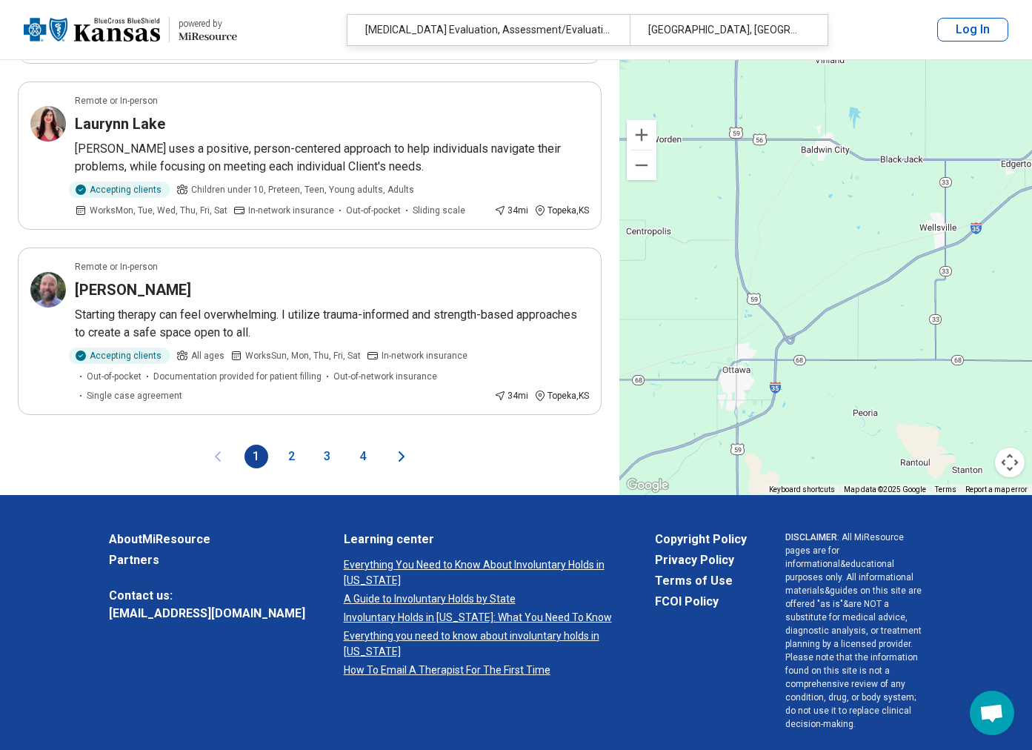
click at [293, 444] on button "2" at bounding box center [292, 456] width 24 height 24
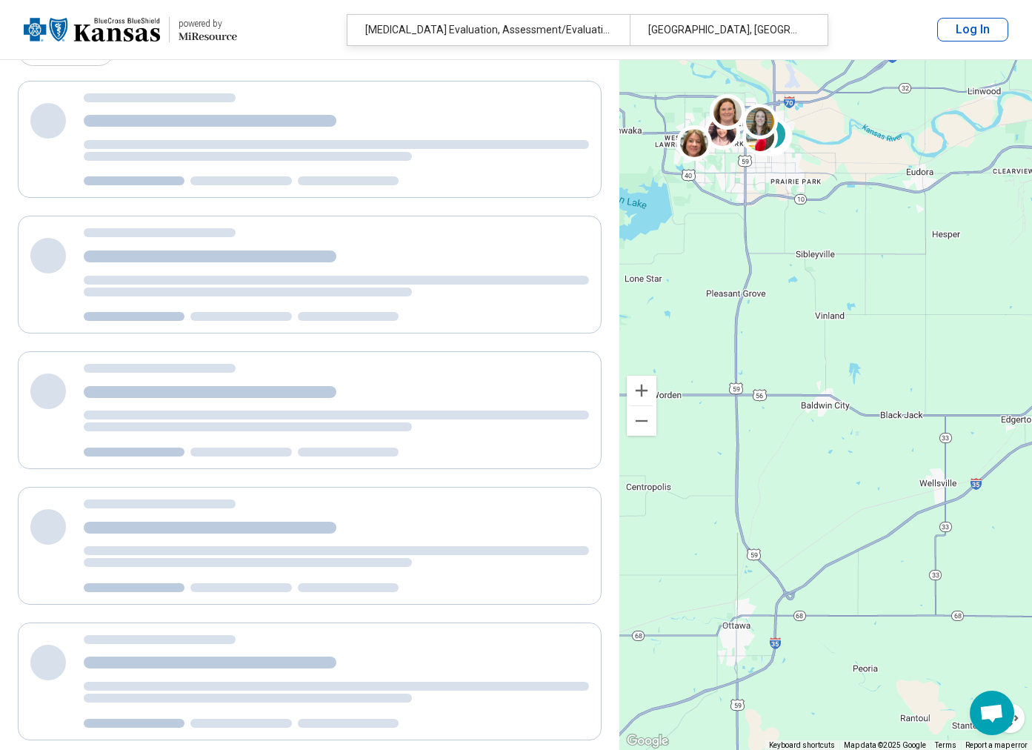
scroll to position [0, 0]
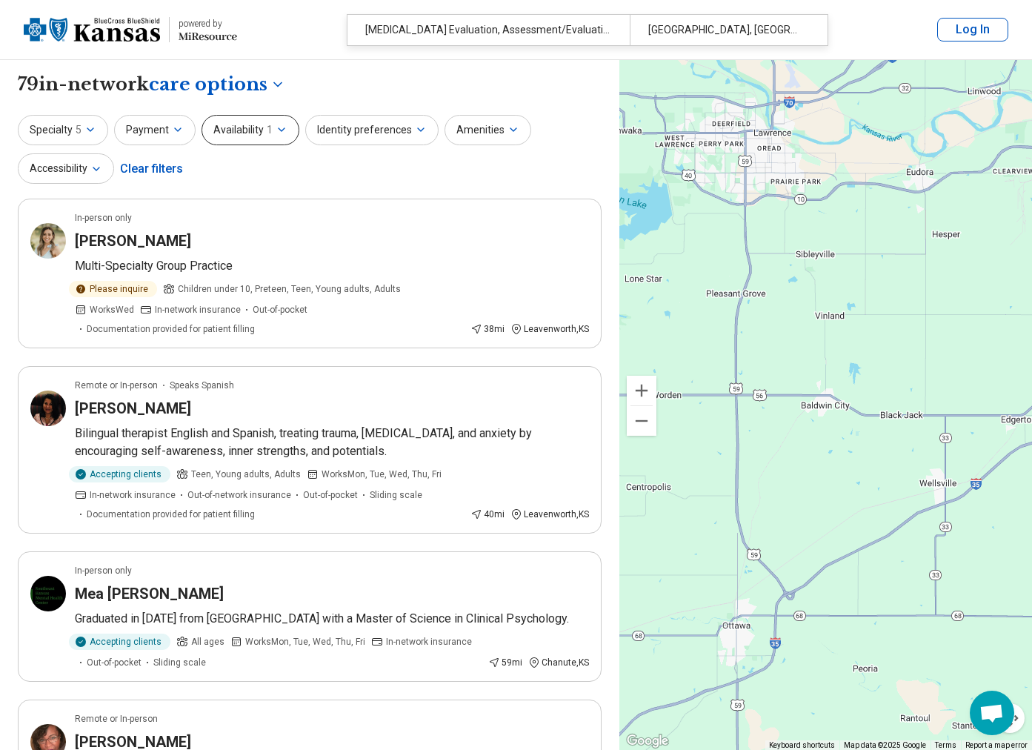
click at [284, 138] on button "Availability 1" at bounding box center [250, 130] width 98 height 30
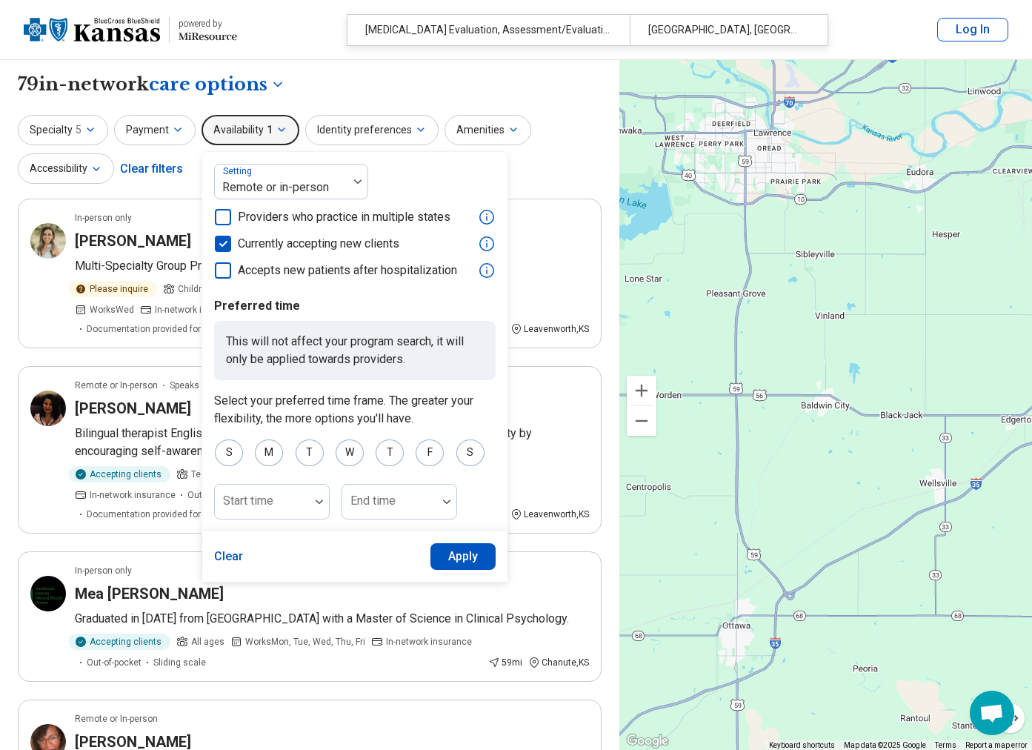
click at [310, 87] on div "**********" at bounding box center [310, 84] width 584 height 25
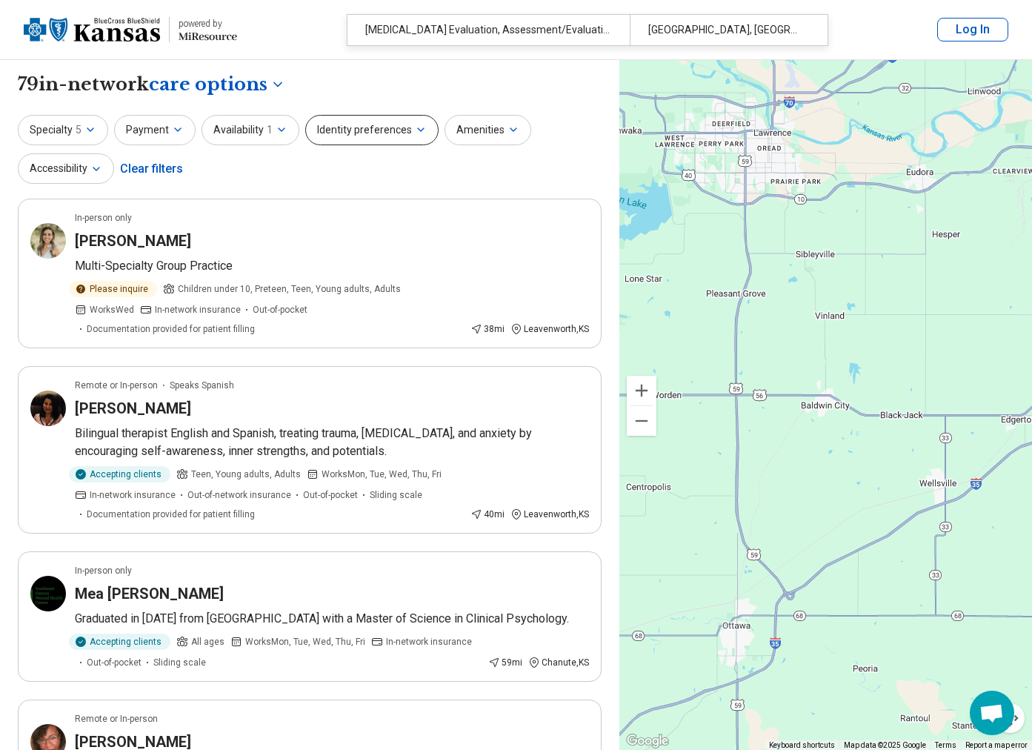
click at [354, 130] on button "Identity preferences" at bounding box center [371, 130] width 133 height 30
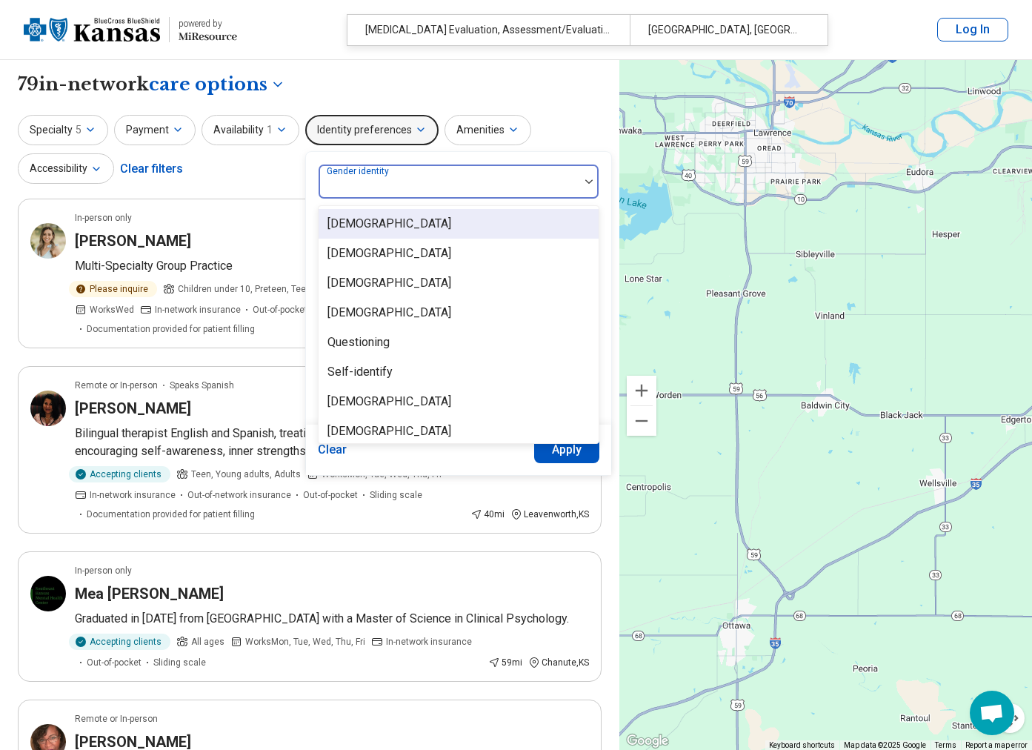
click at [375, 181] on div "Gender identity" at bounding box center [458, 182] width 281 height 36
click at [358, 82] on div "**********" at bounding box center [310, 84] width 584 height 25
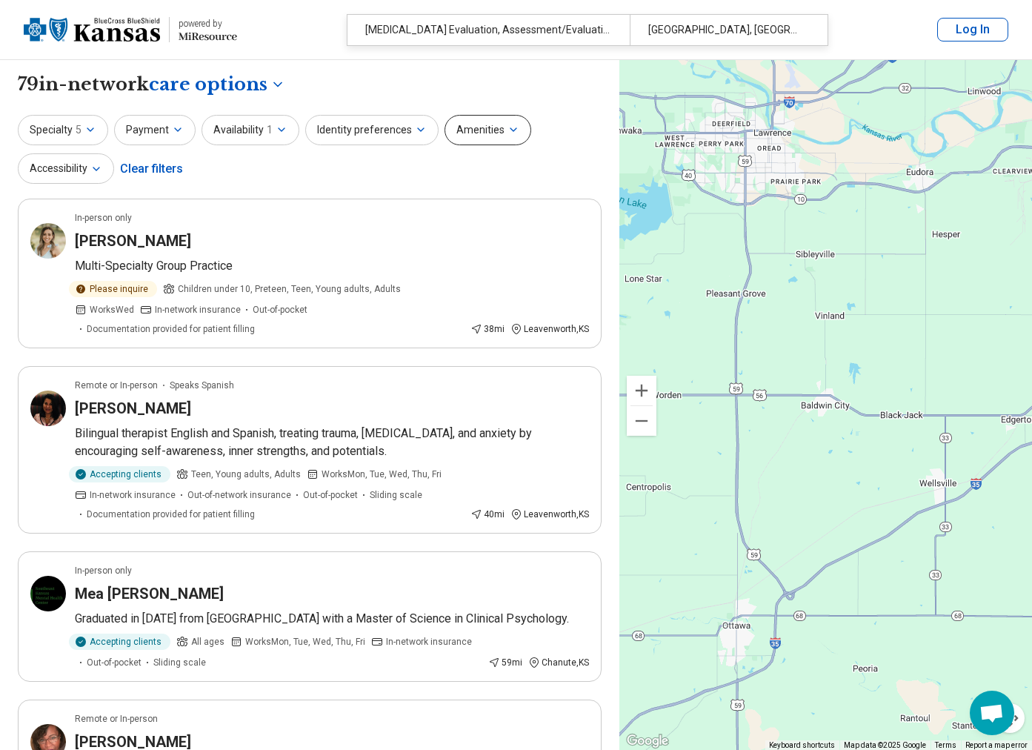
click at [453, 134] on button "Amenities" at bounding box center [487, 130] width 87 height 30
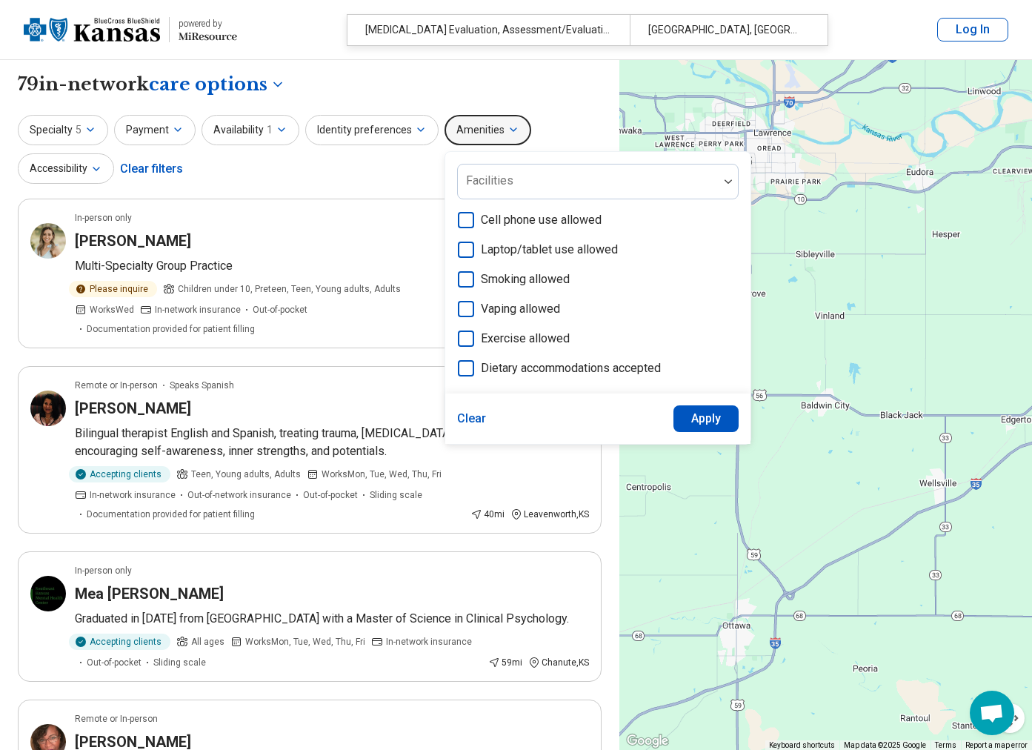
click at [383, 90] on div "**********" at bounding box center [310, 84] width 584 height 25
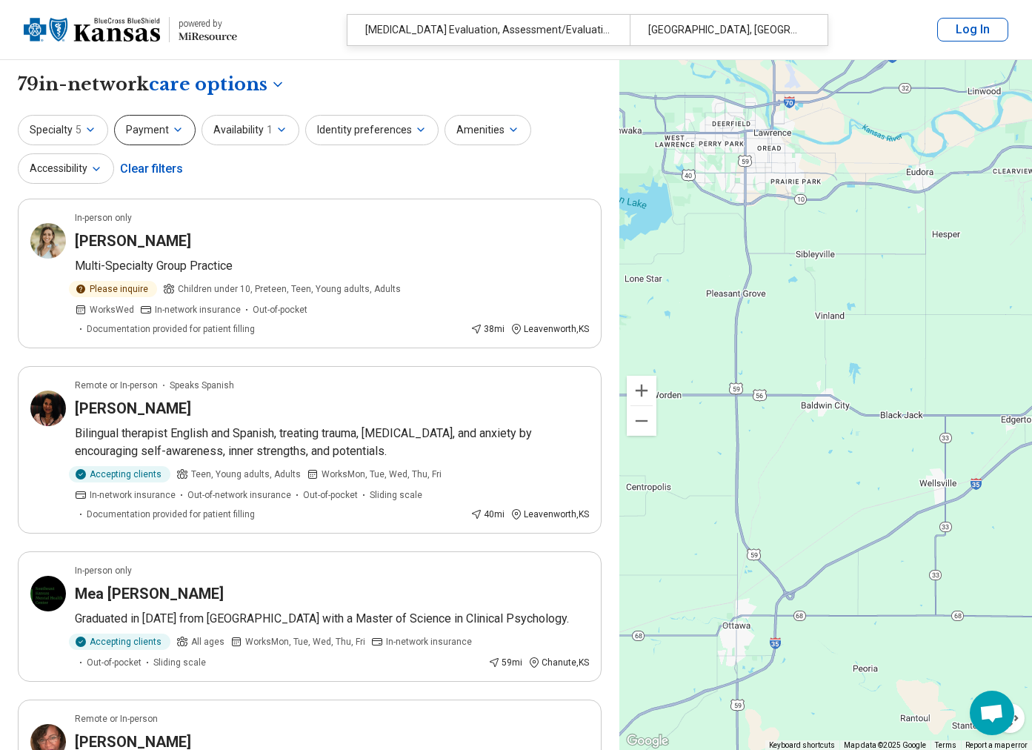
click at [188, 130] on button "Payment" at bounding box center [154, 130] width 81 height 30
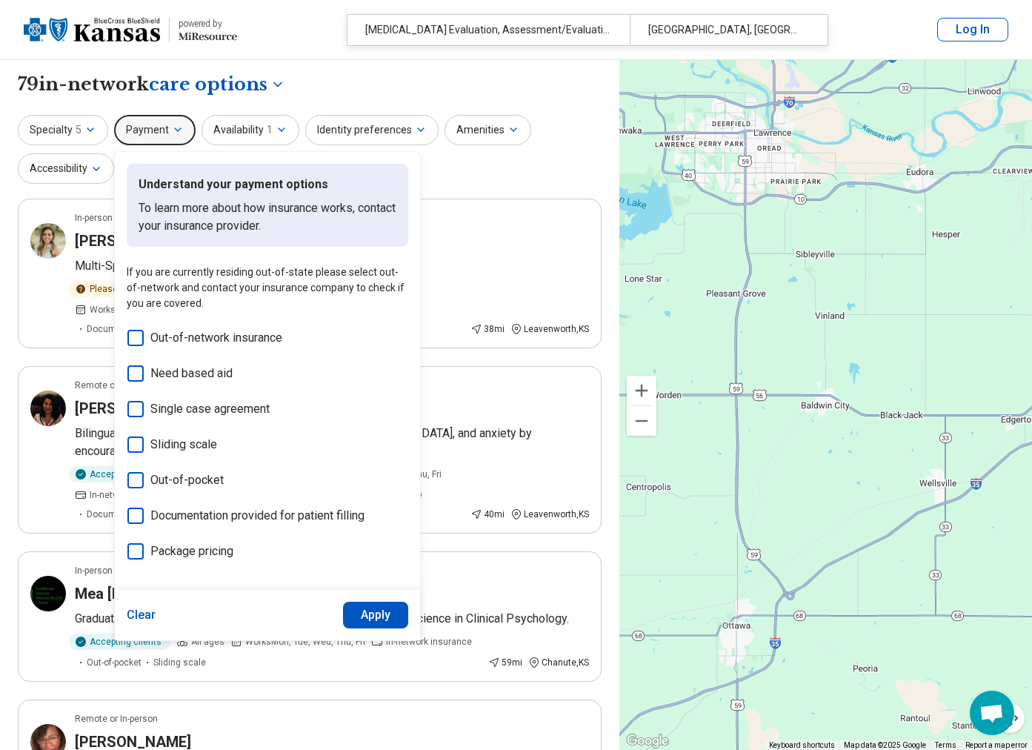
click at [337, 89] on div "**********" at bounding box center [310, 84] width 584 height 25
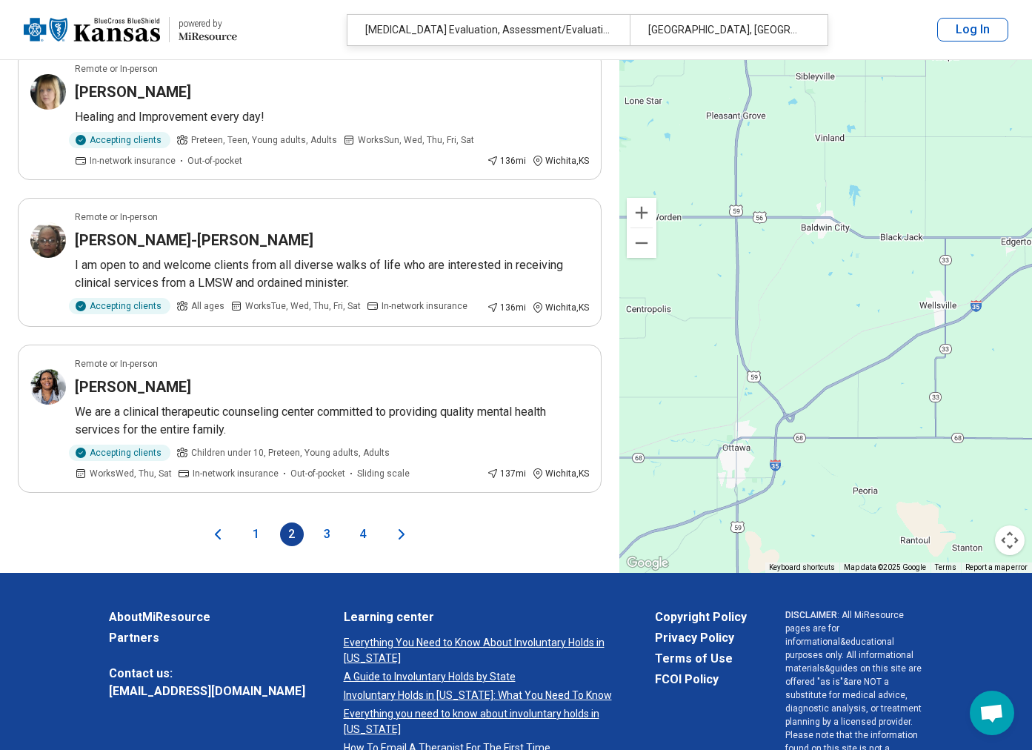
scroll to position [3111, 0]
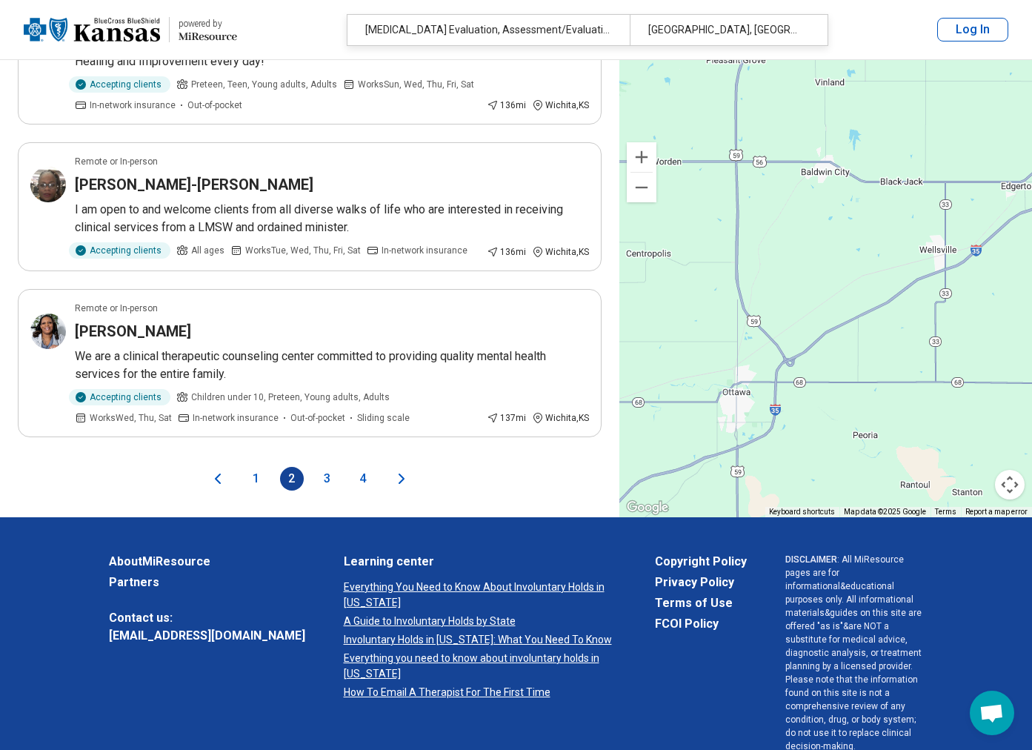
click at [322, 467] on button "3" at bounding box center [328, 479] width 24 height 24
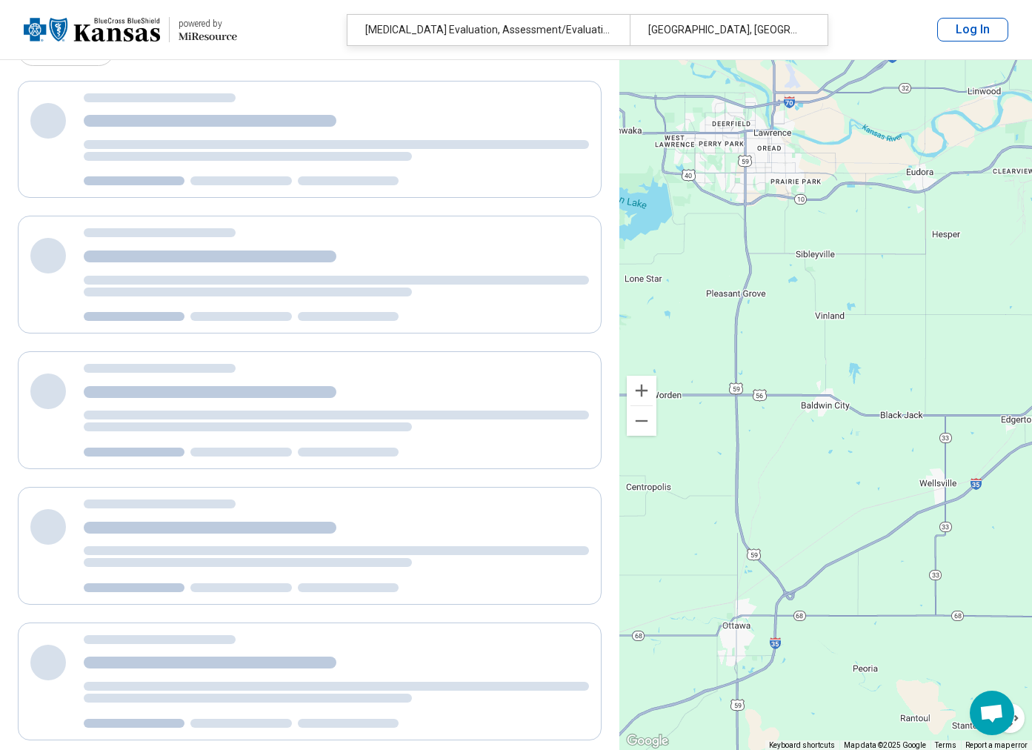
scroll to position [0, 0]
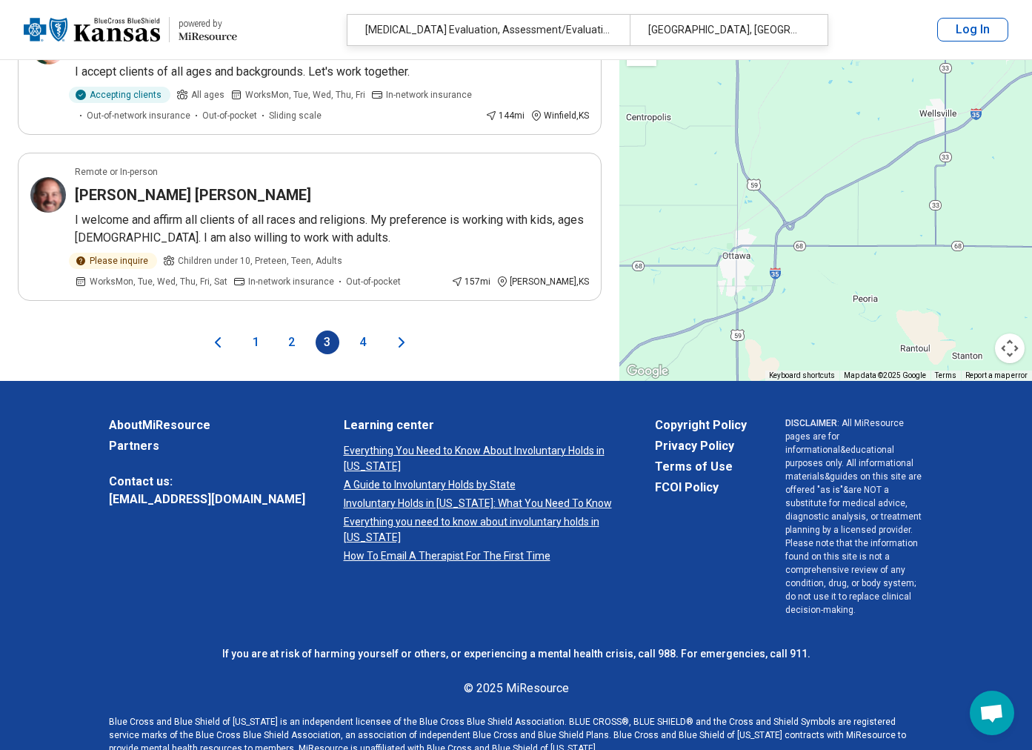
click at [360, 353] on button "4" at bounding box center [363, 342] width 24 height 24
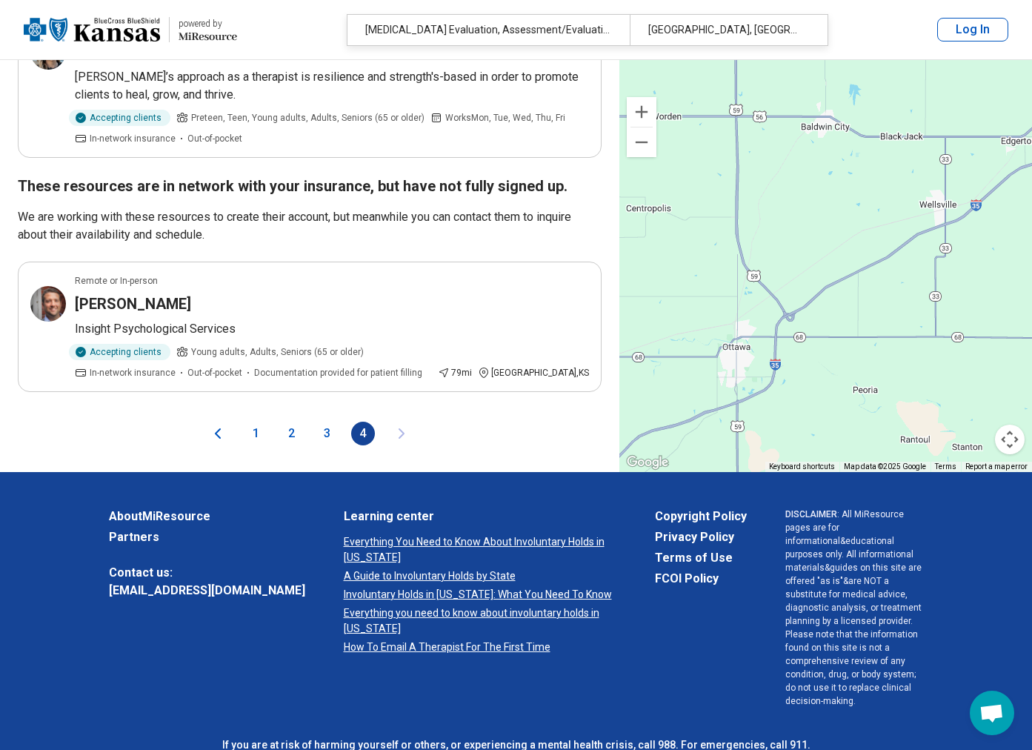
scroll to position [3037, 0]
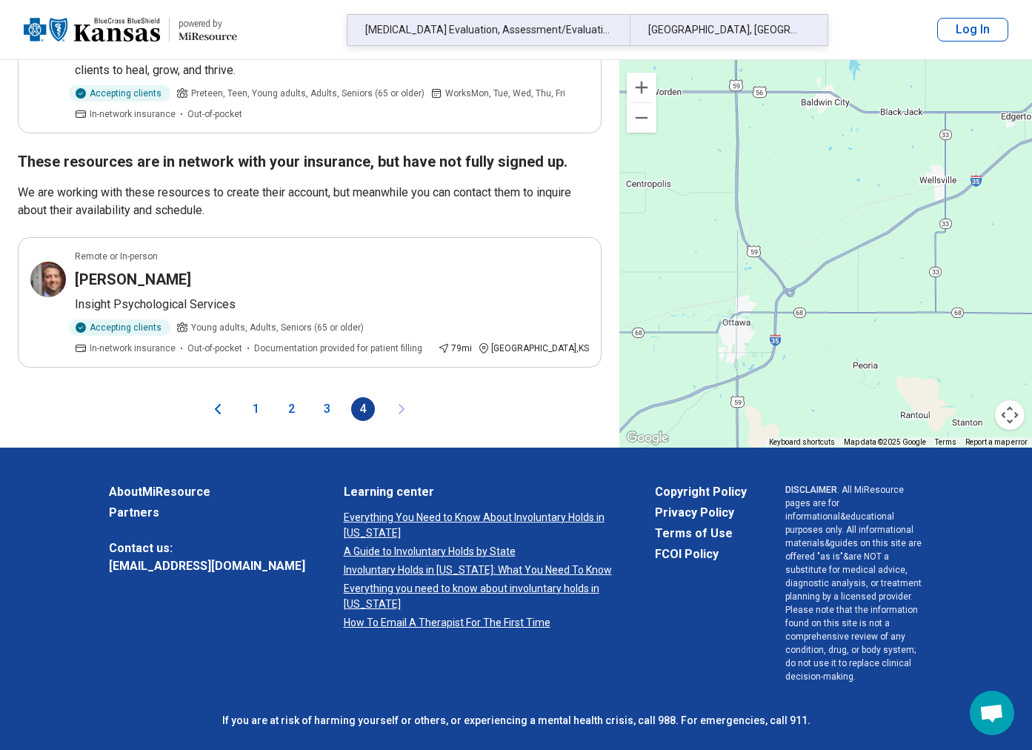
click at [473, 30] on div "[MEDICAL_DATA] Evaluation, Assessment/Evaluation, [MEDICAL_DATA] ([MEDICAL_DATA…" at bounding box center [488, 30] width 283 height 30
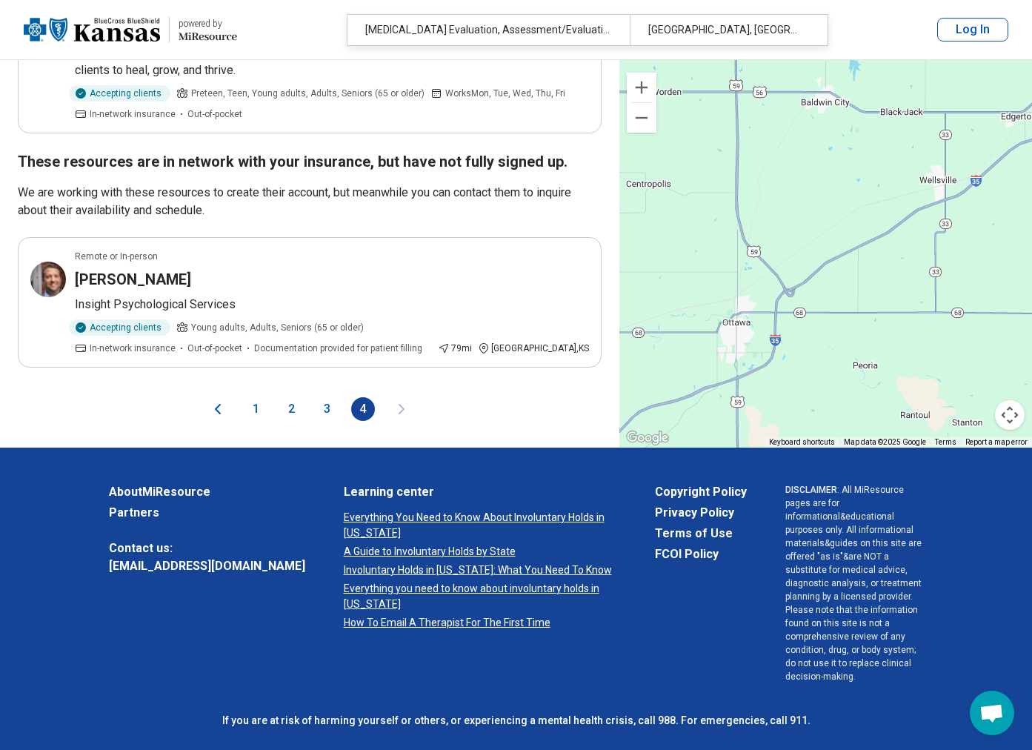
scroll to position [3036, 0]
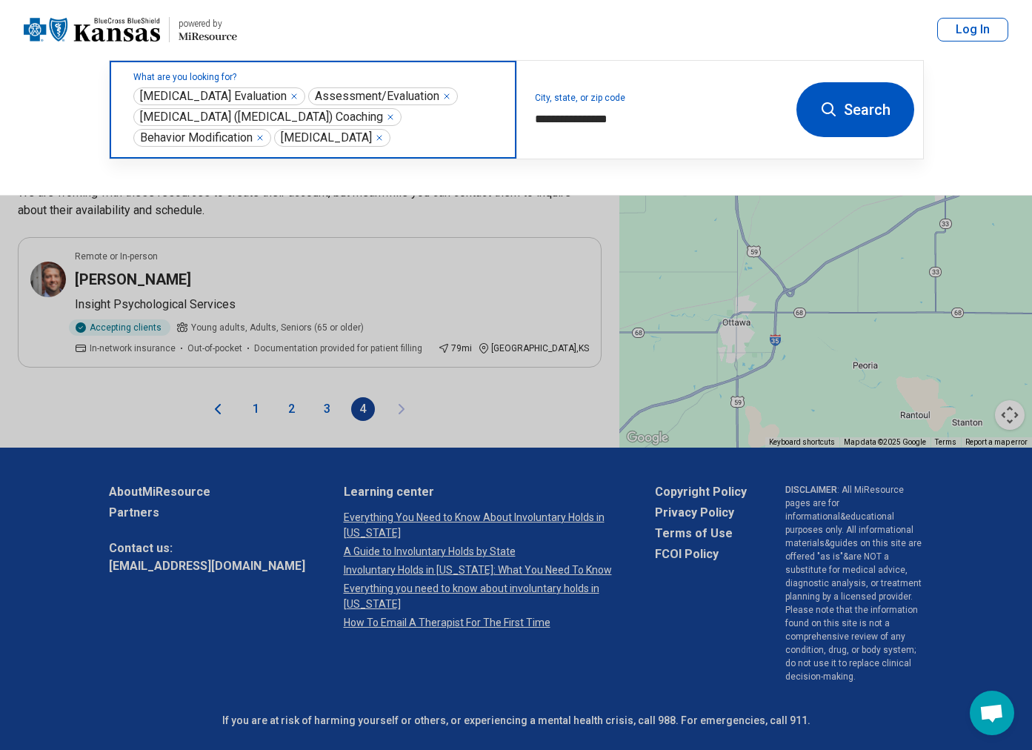
click at [290, 96] on icon "Remove" at bounding box center [294, 96] width 9 height 9
click at [271, 94] on icon "Remove" at bounding box center [271, 96] width 9 height 9
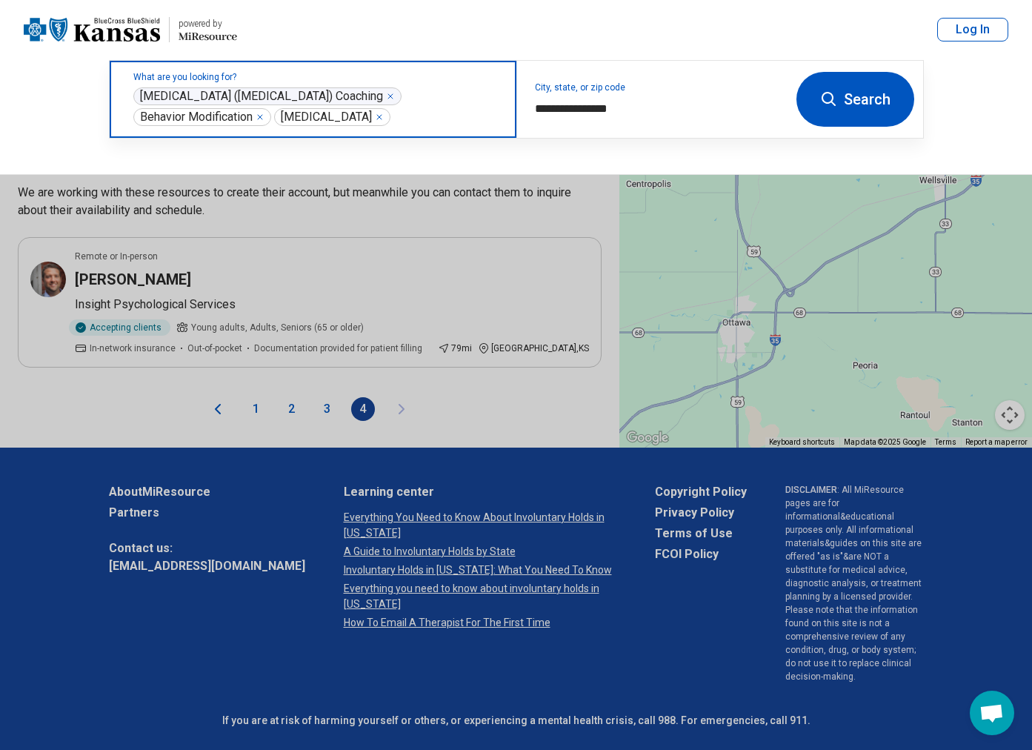
click at [395, 94] on icon "Remove" at bounding box center [390, 96] width 9 height 9
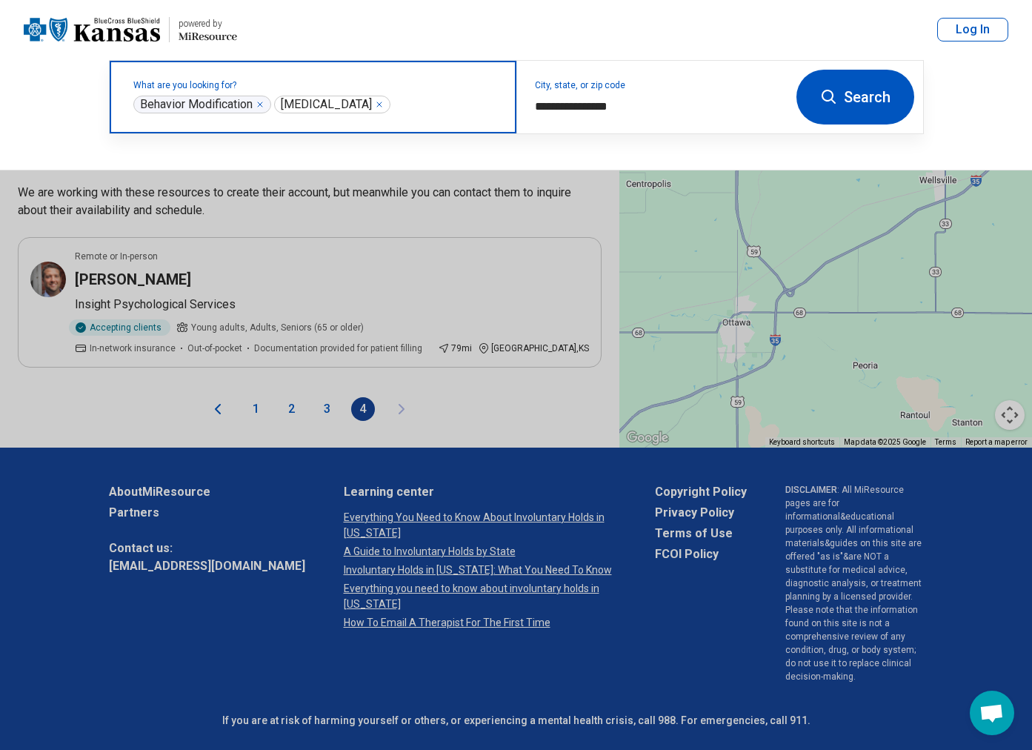
click at [264, 105] on icon "Remove" at bounding box center [260, 104] width 9 height 9
click at [243, 102] on icon "Remove" at bounding box center [238, 104] width 9 height 9
click at [237, 90] on label "What are you looking for?" at bounding box center [315, 85] width 365 height 9
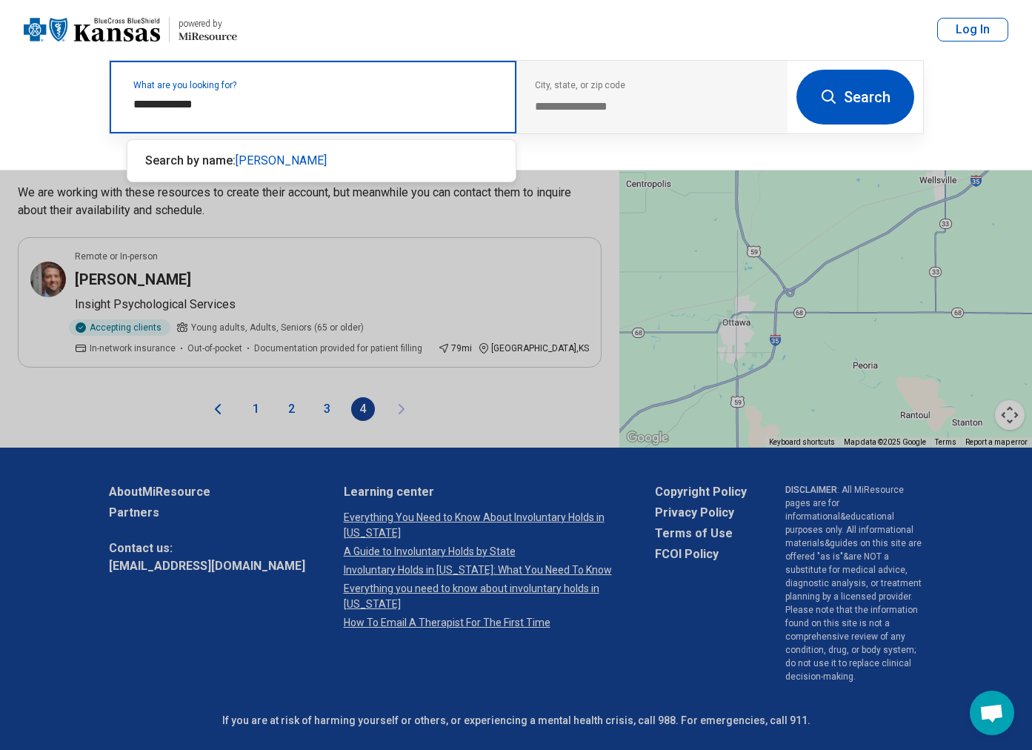
type input "**********"
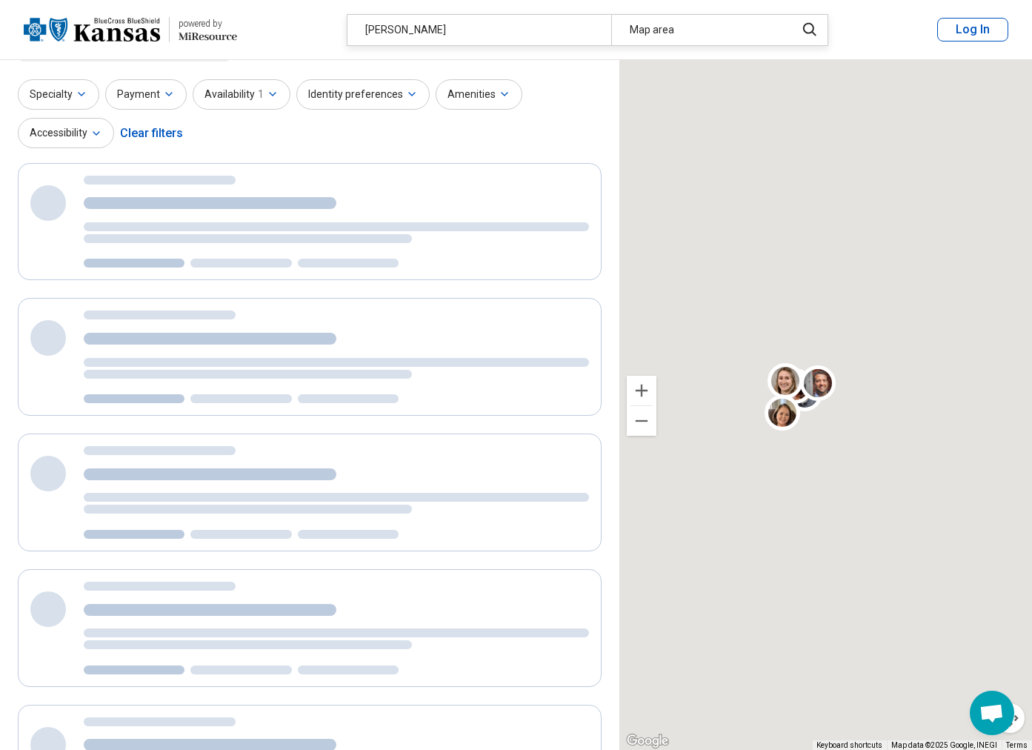
scroll to position [27, 0]
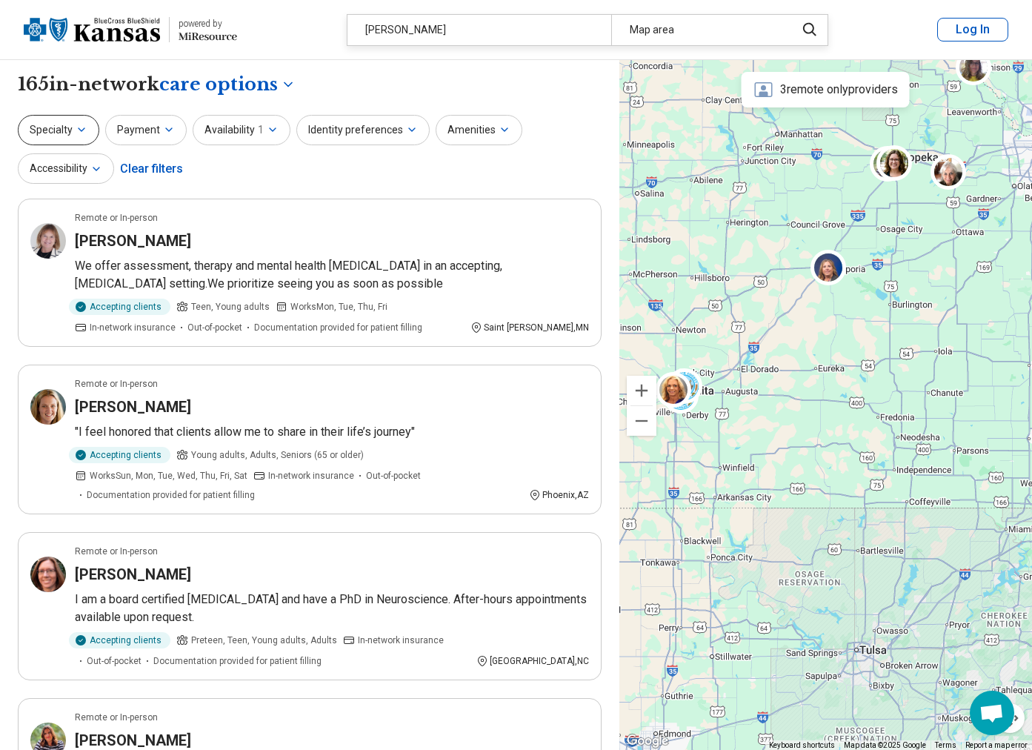
click at [81, 128] on icon "button" at bounding box center [82, 130] width 12 height 12
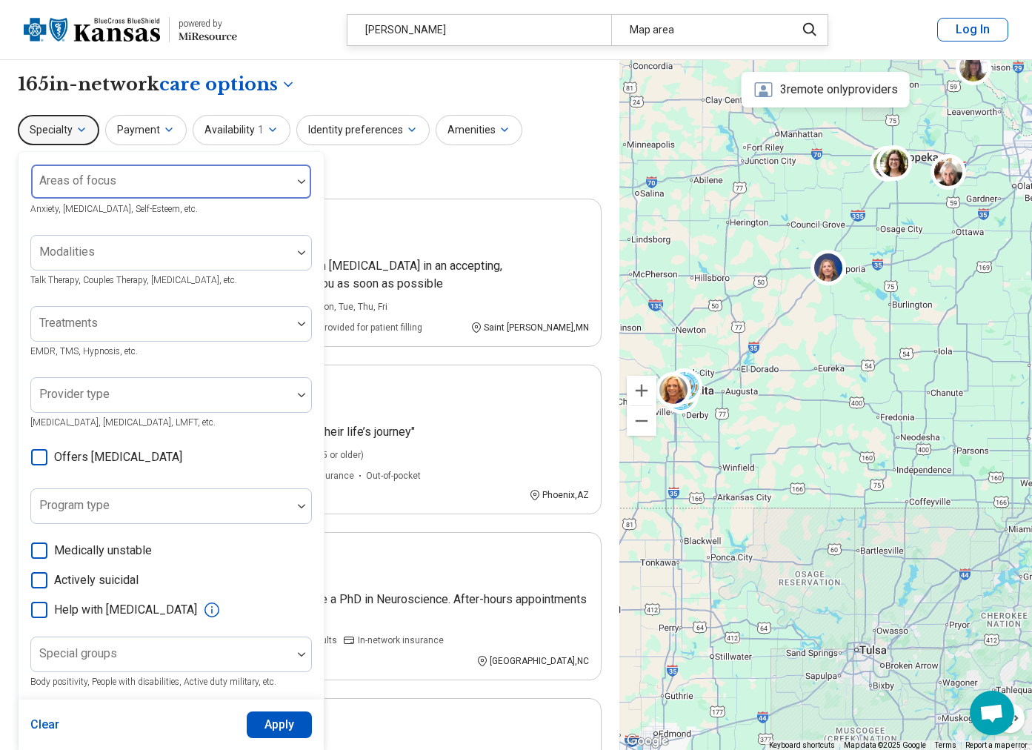
click at [112, 175] on div "Areas of focus" at bounding box center [170, 182] width 281 height 36
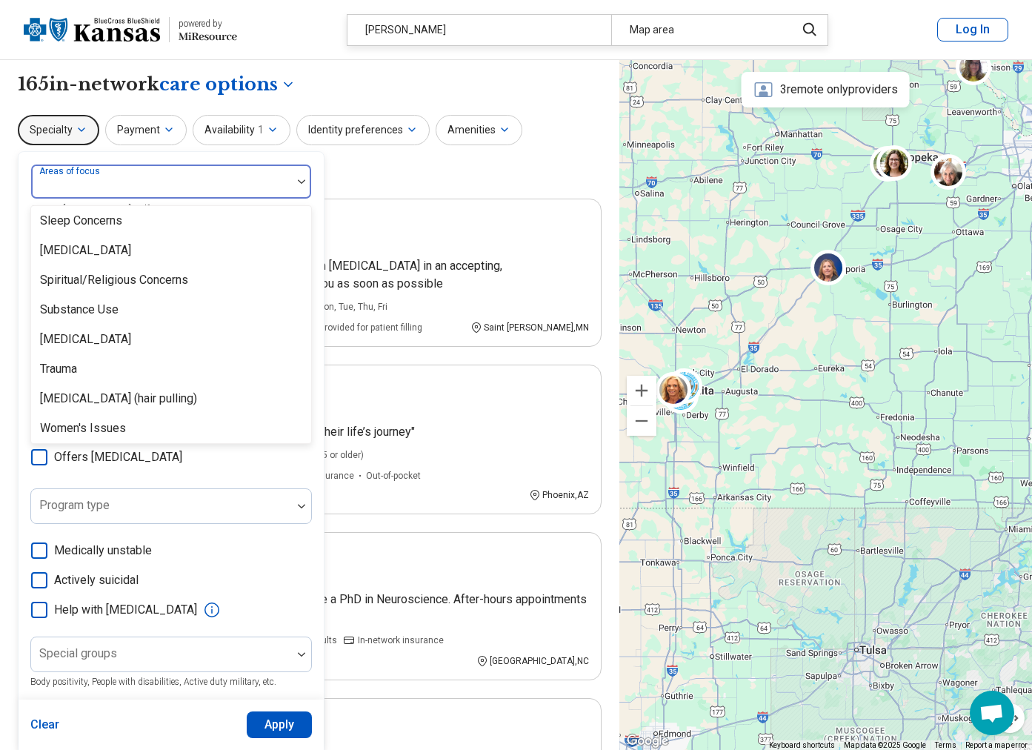
scroll to position [2767, 0]
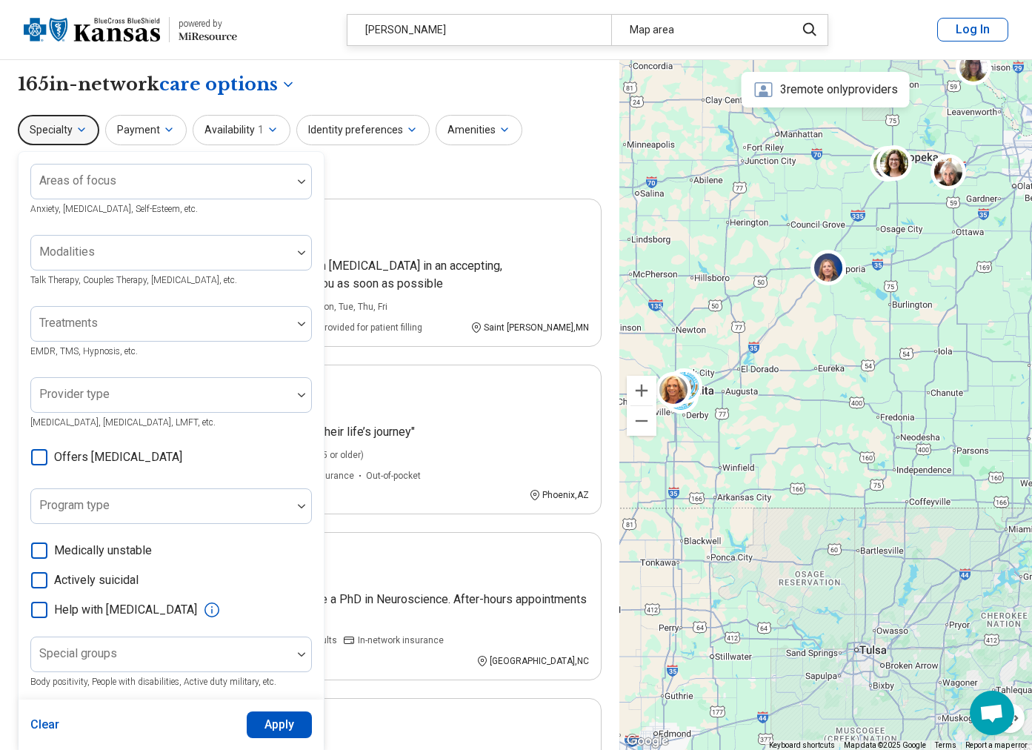
click at [407, 163] on div "Specialty Areas of focus Anxiety, [MEDICAL_DATA], Self-Esteem, etc. Modalities …" at bounding box center [310, 151] width 584 height 72
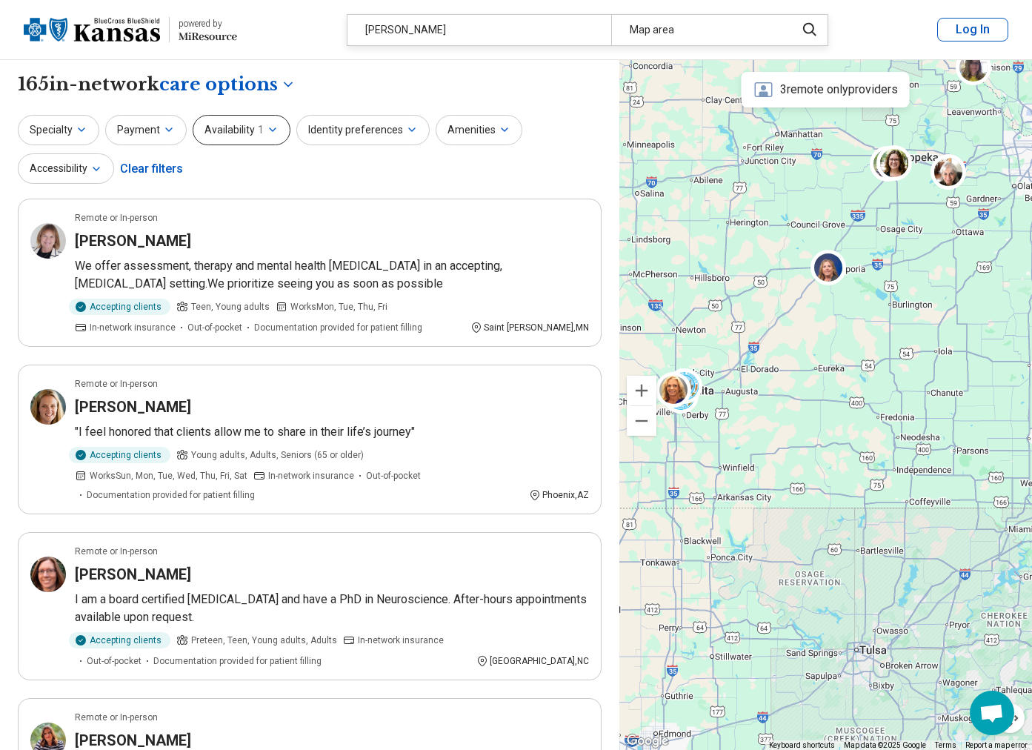
click at [250, 134] on button "Availability 1" at bounding box center [242, 130] width 98 height 30
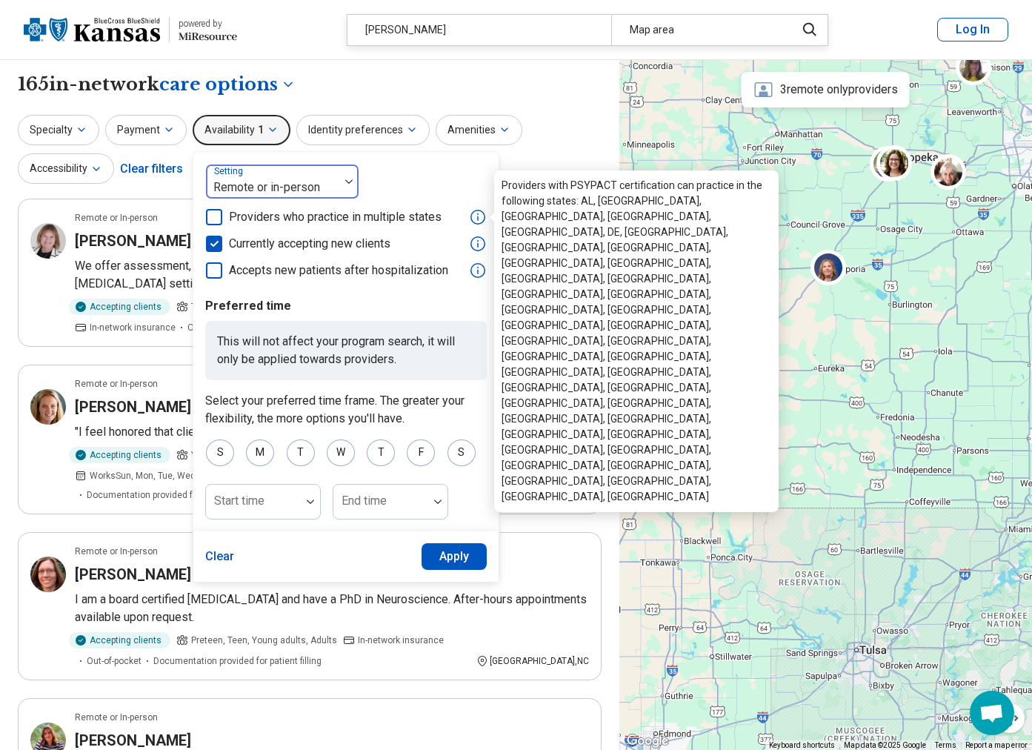
click at [327, 181] on div at bounding box center [272, 187] width 121 height 21
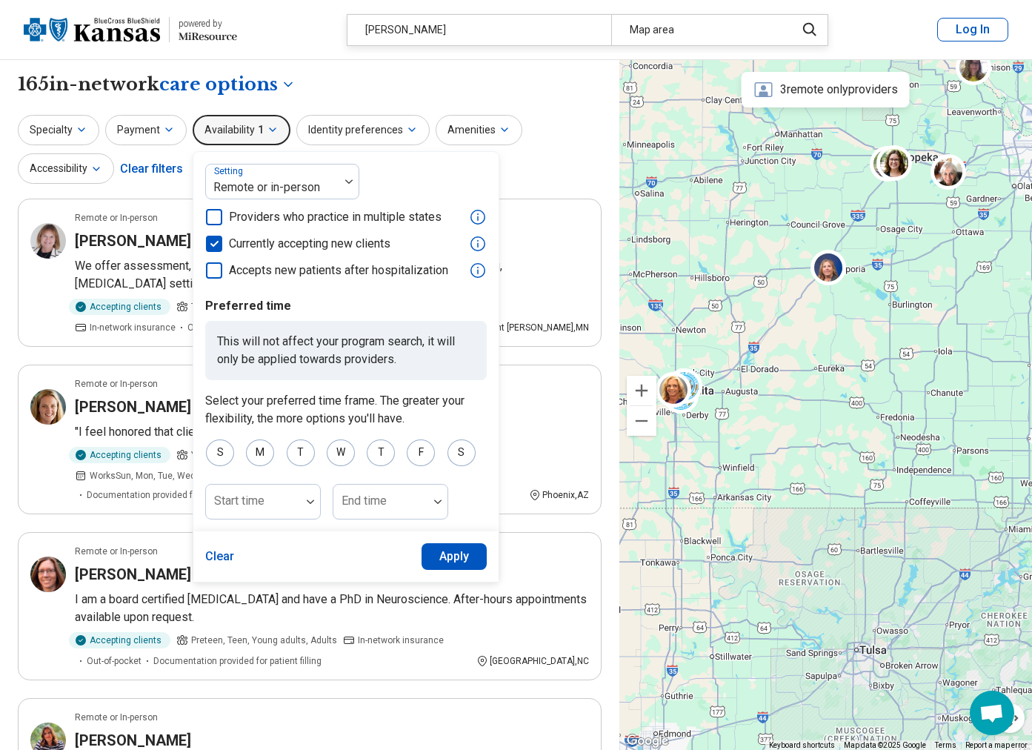
click at [525, 185] on div "Specialty Payment Availability 1 Setting Remote or in-person Providers who prac…" at bounding box center [310, 151] width 584 height 72
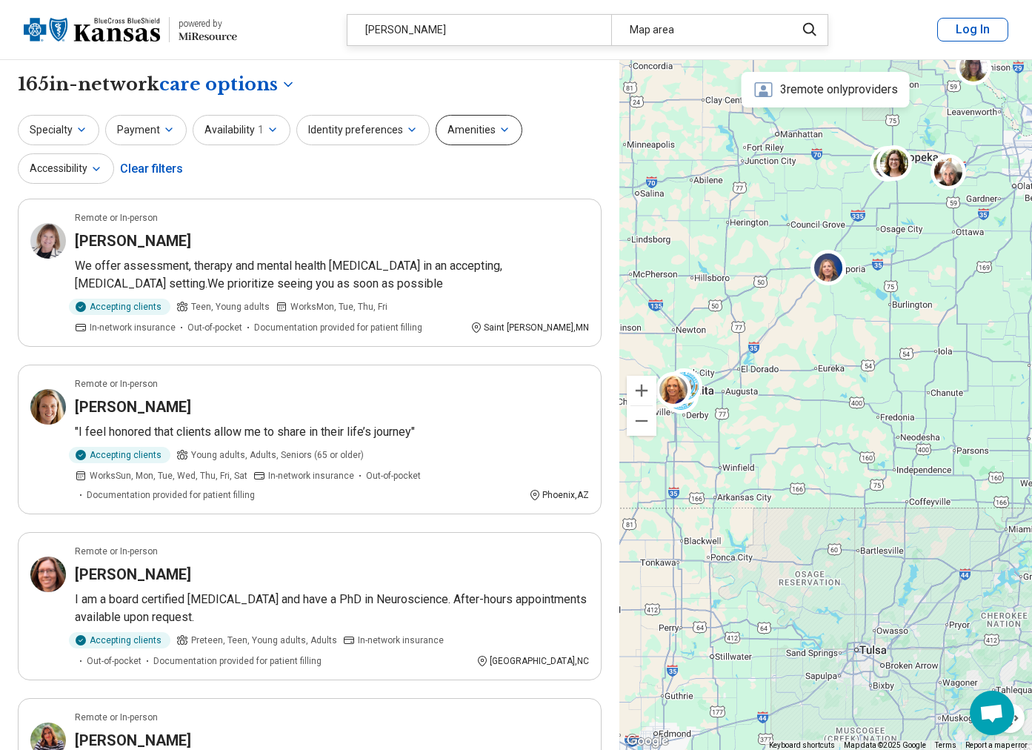
click at [483, 141] on button "Amenities" at bounding box center [479, 130] width 87 height 30
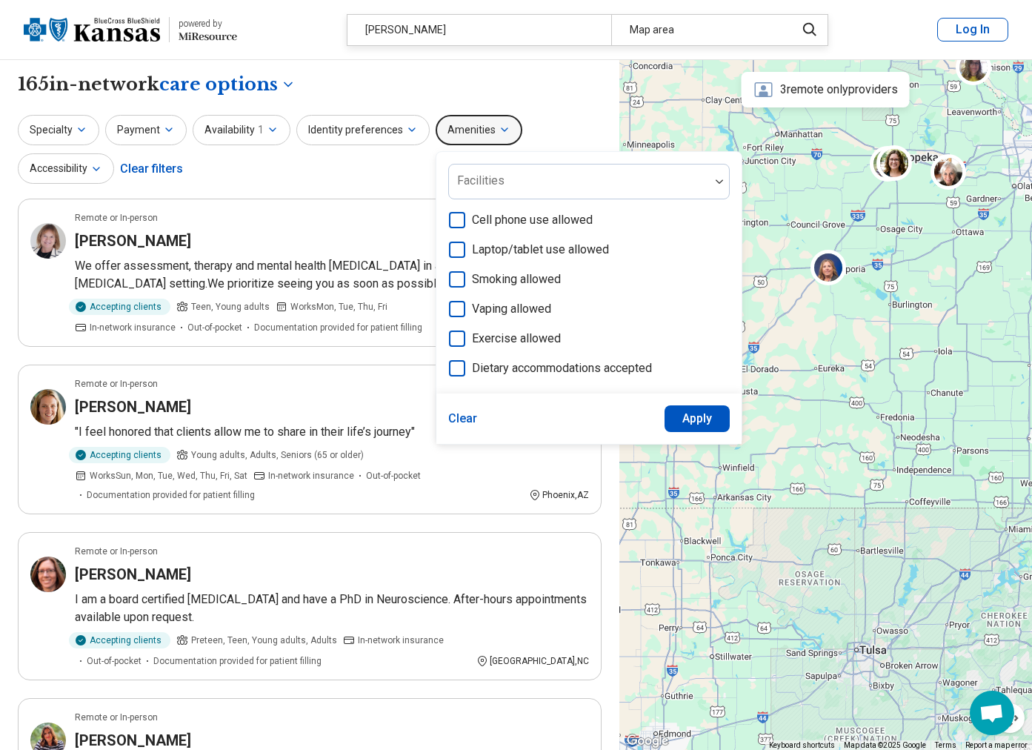
click at [395, 87] on div "**********" at bounding box center [310, 84] width 584 height 25
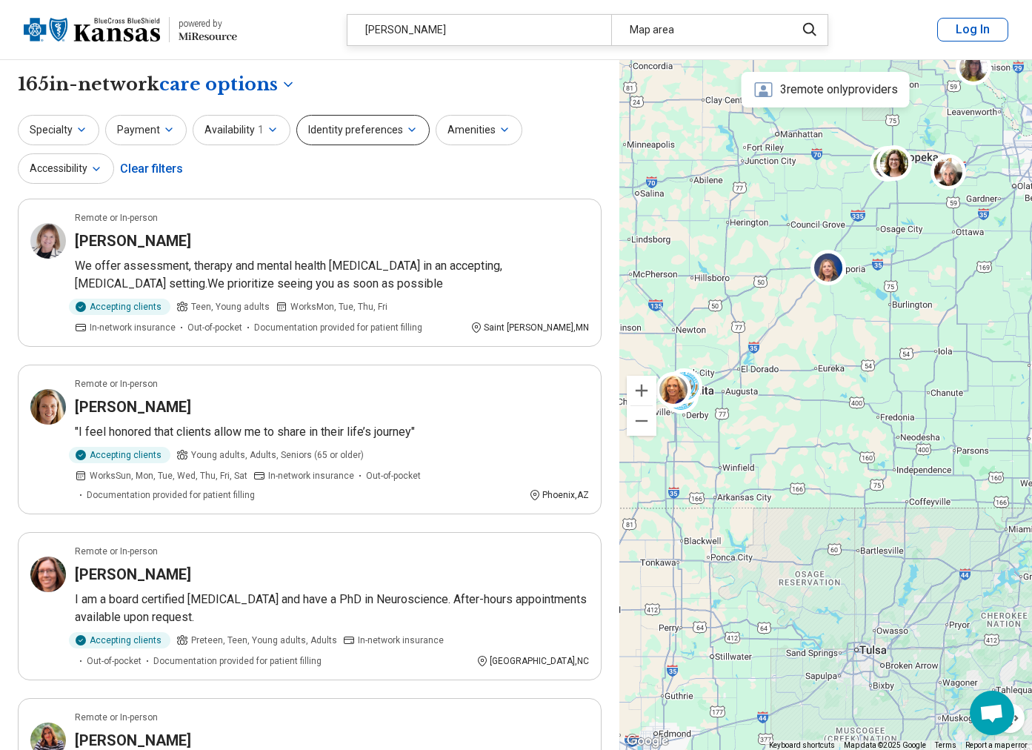
click at [376, 127] on button "Identity preferences" at bounding box center [362, 130] width 133 height 30
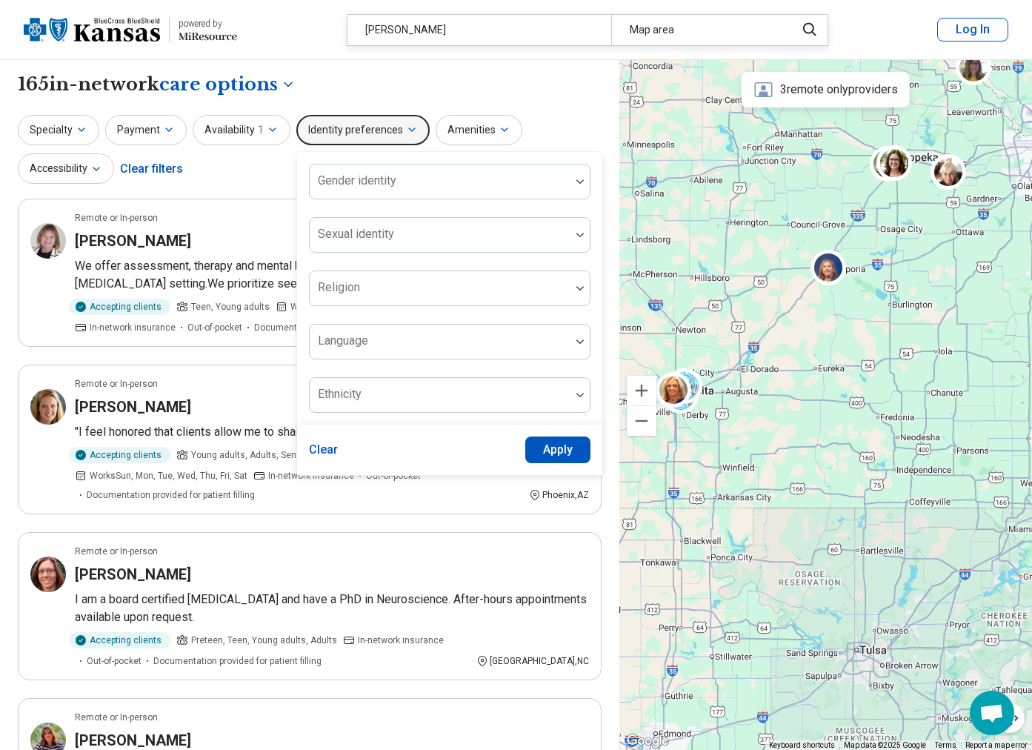
click at [373, 96] on div "**********" at bounding box center [310, 84] width 584 height 25
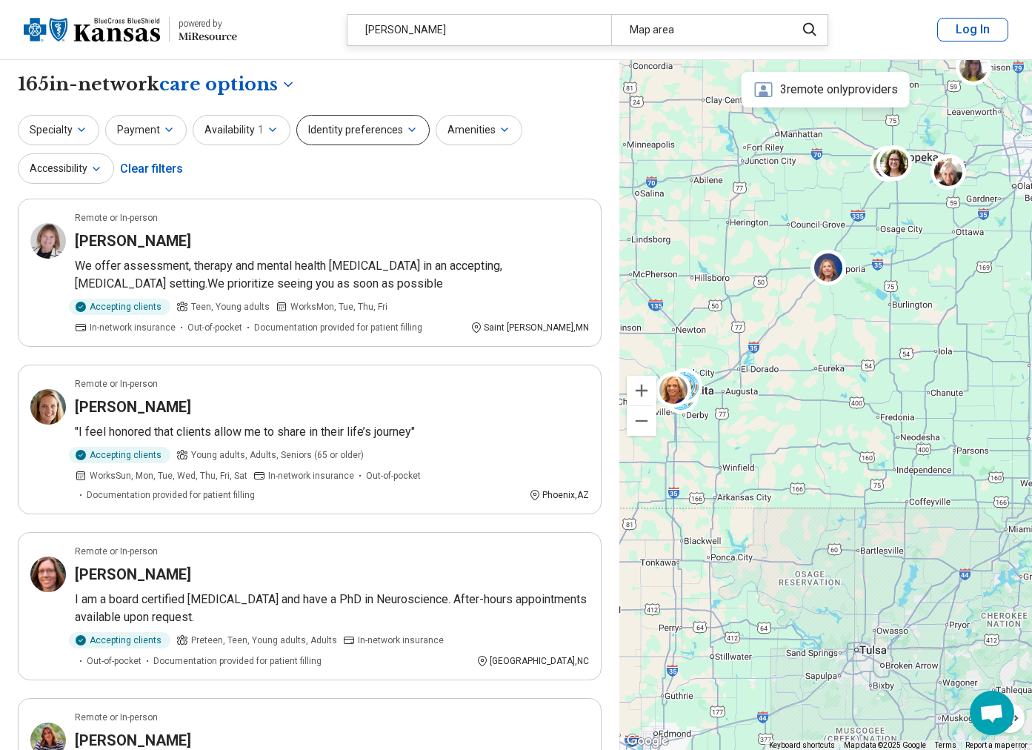
click at [322, 121] on button "Identity preferences" at bounding box center [362, 130] width 133 height 30
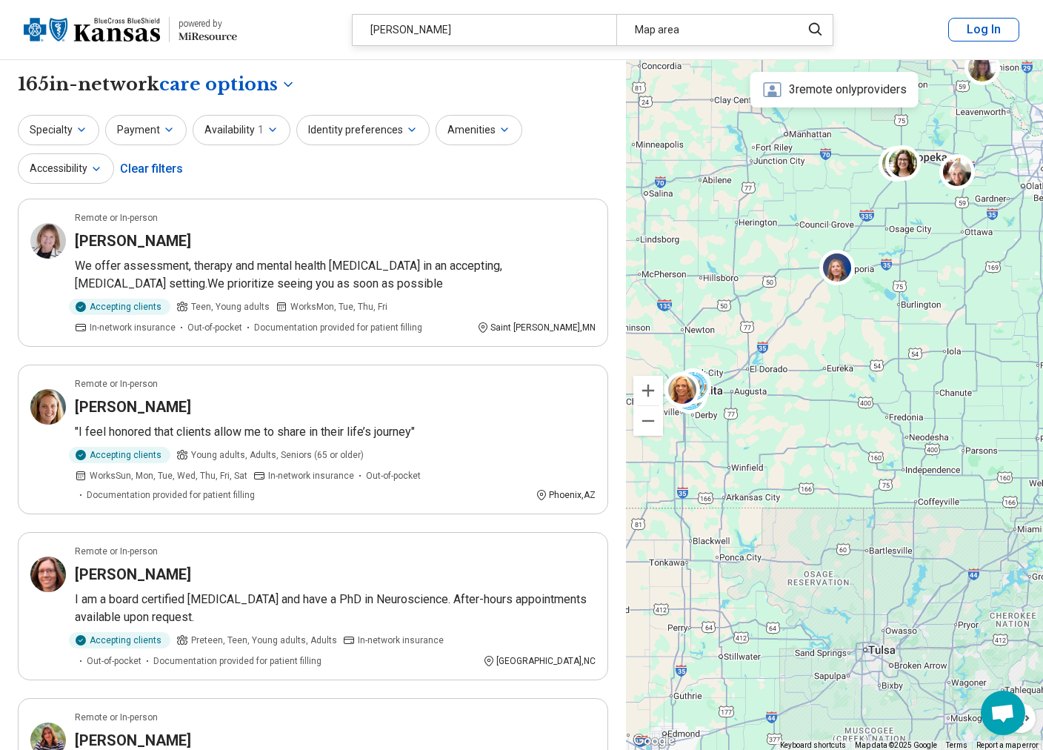
click at [238, 155] on div "Providers" at bounding box center [226, 154] width 125 height 30
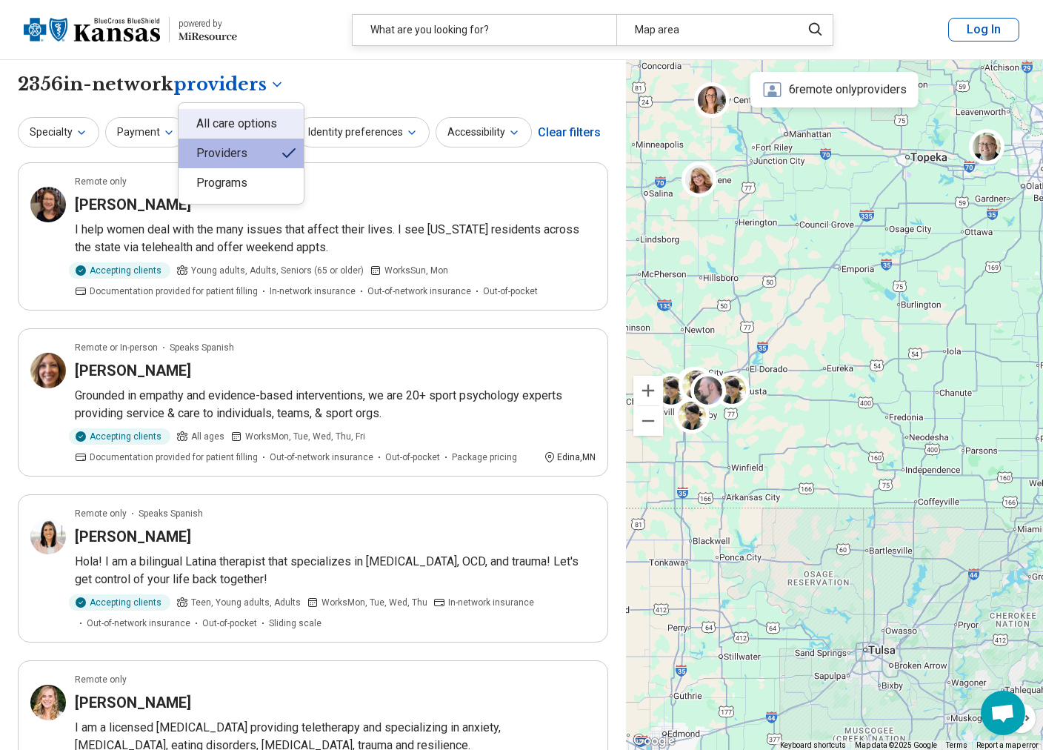
click at [254, 116] on div "All care options" at bounding box center [241, 124] width 125 height 30
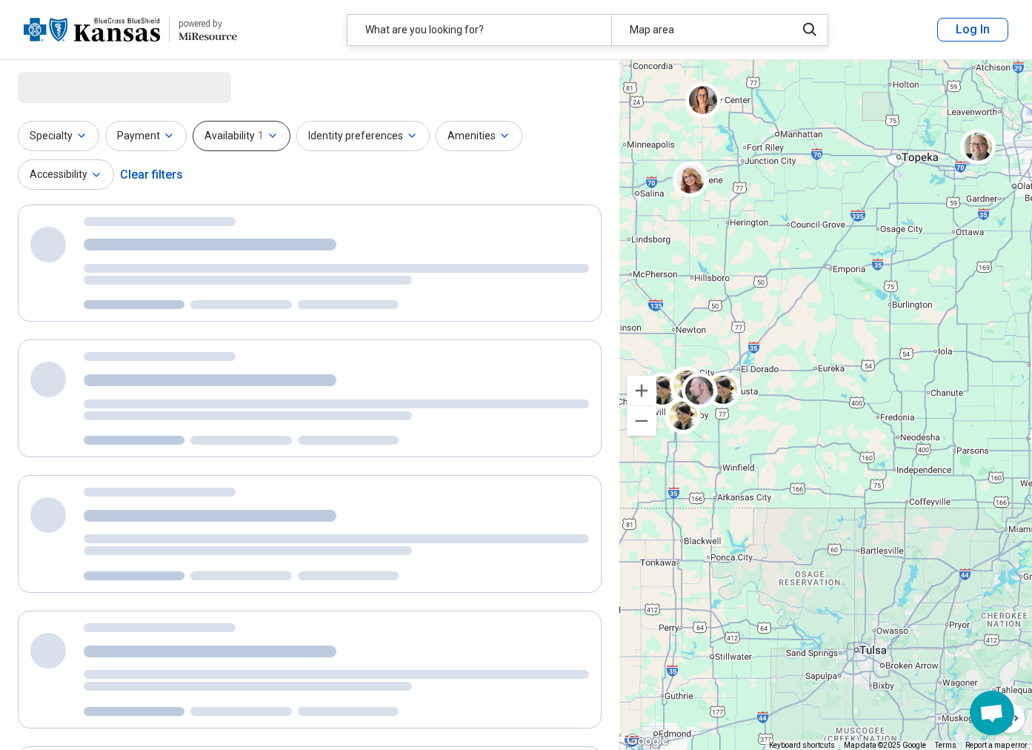
select select "***"
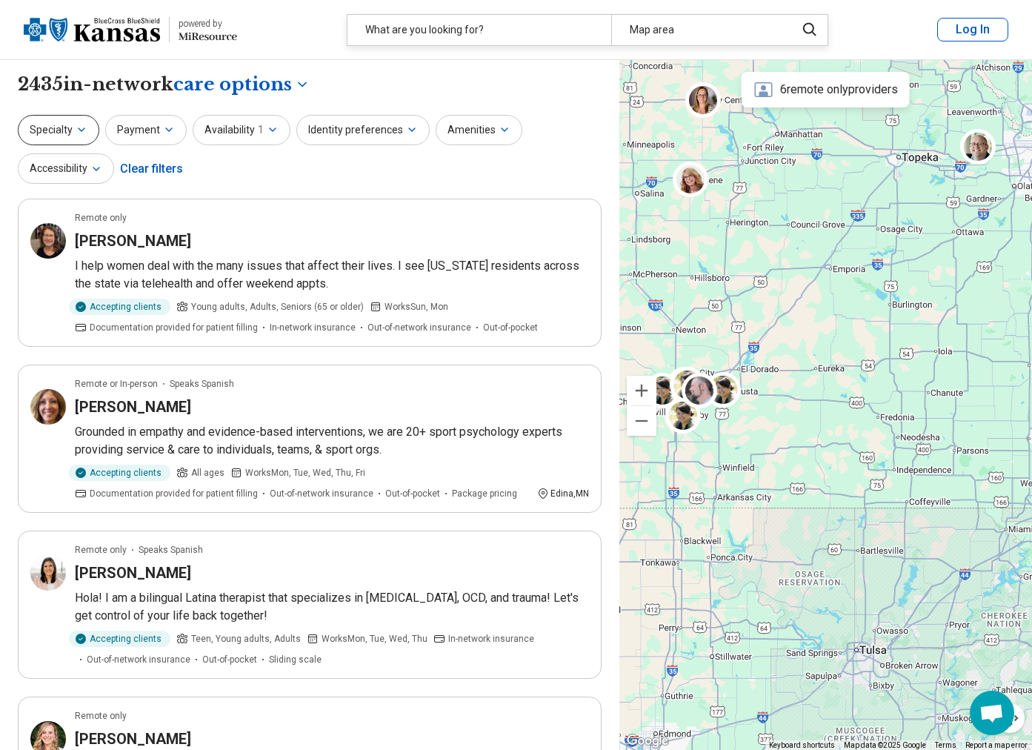
click at [78, 123] on button "Specialty" at bounding box center [58, 130] width 81 height 30
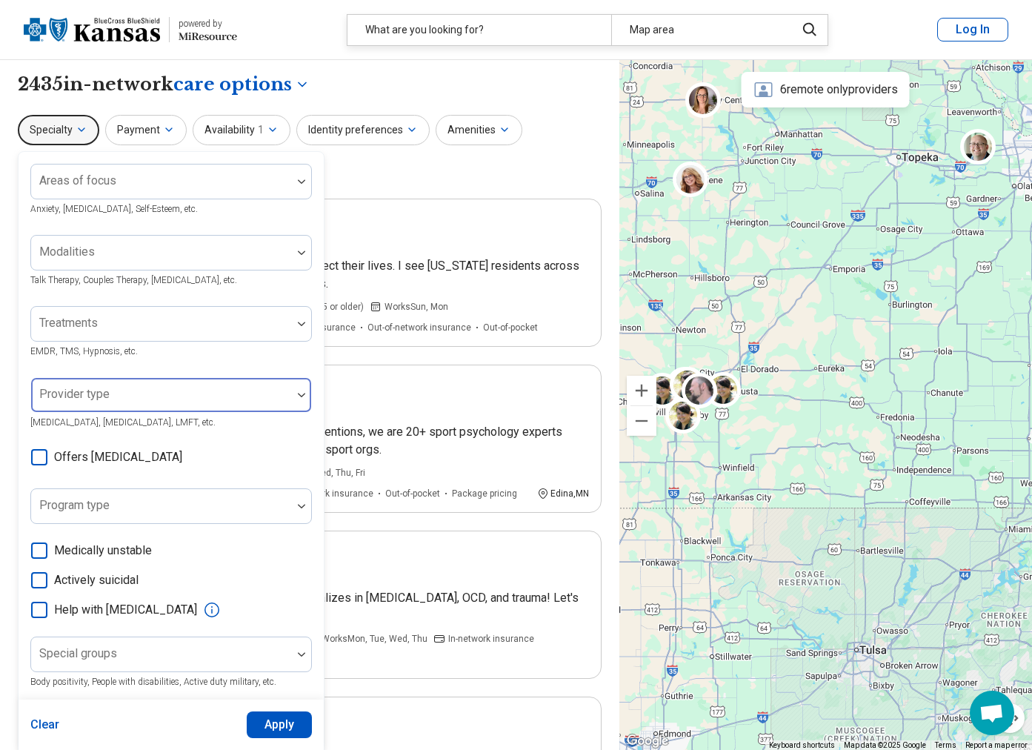
click at [172, 389] on div at bounding box center [161, 394] width 261 height 33
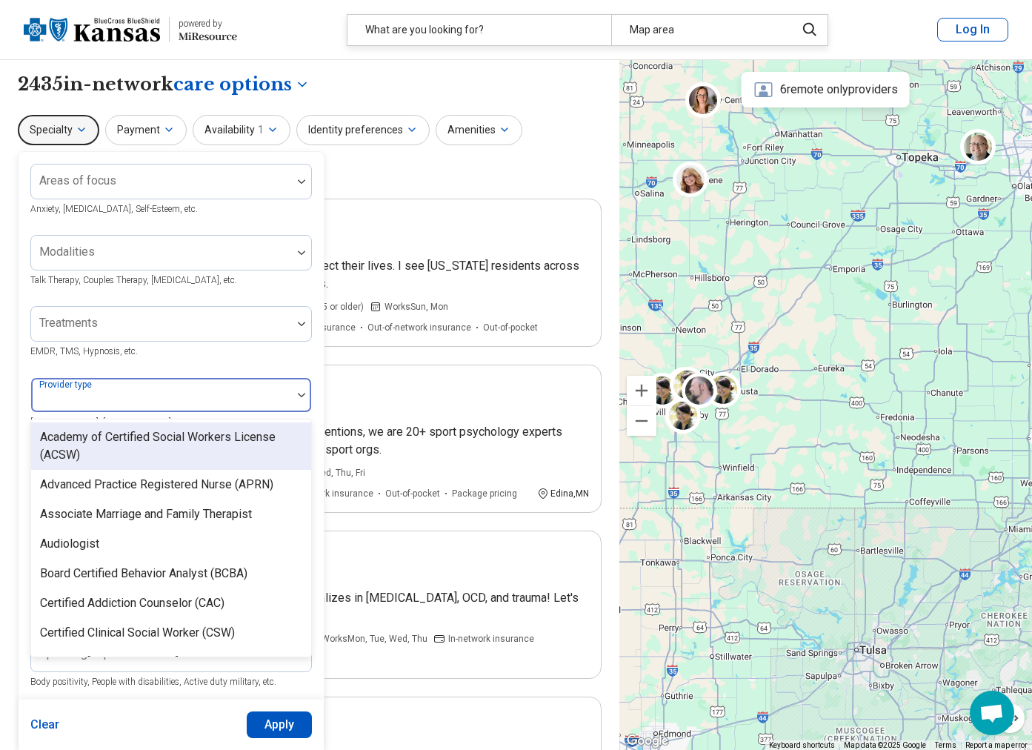
click at [204, 357] on div "Treatments EMDR, TMS, Hypnosis, etc." at bounding box center [170, 332] width 281 height 53
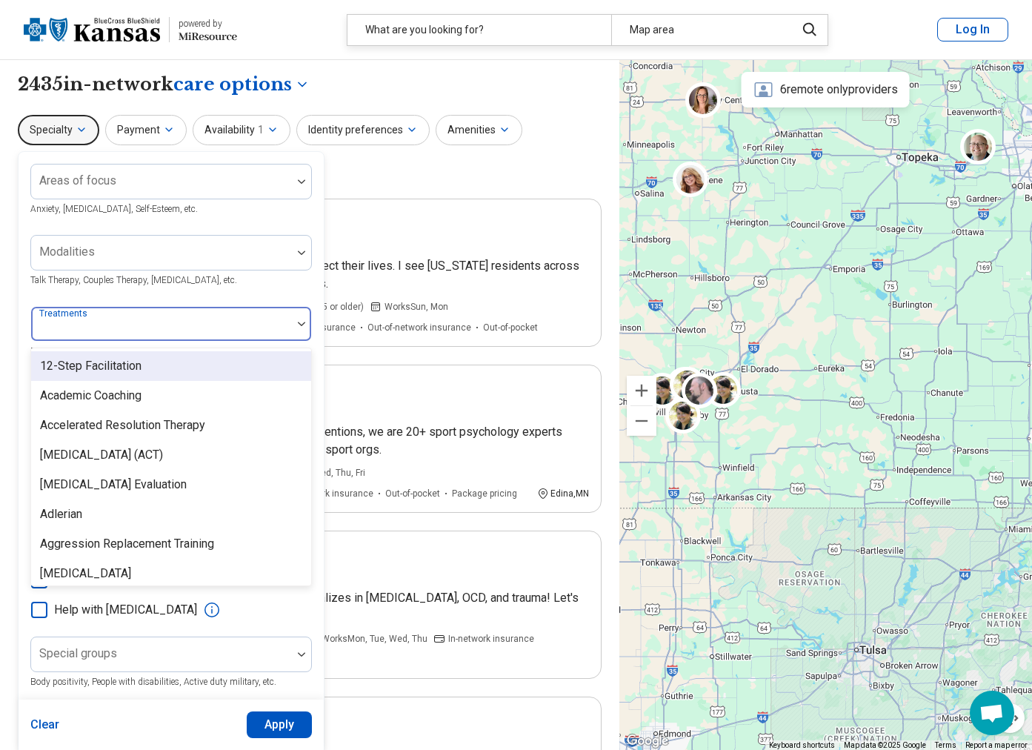
click at [143, 327] on div at bounding box center [161, 329] width 249 height 21
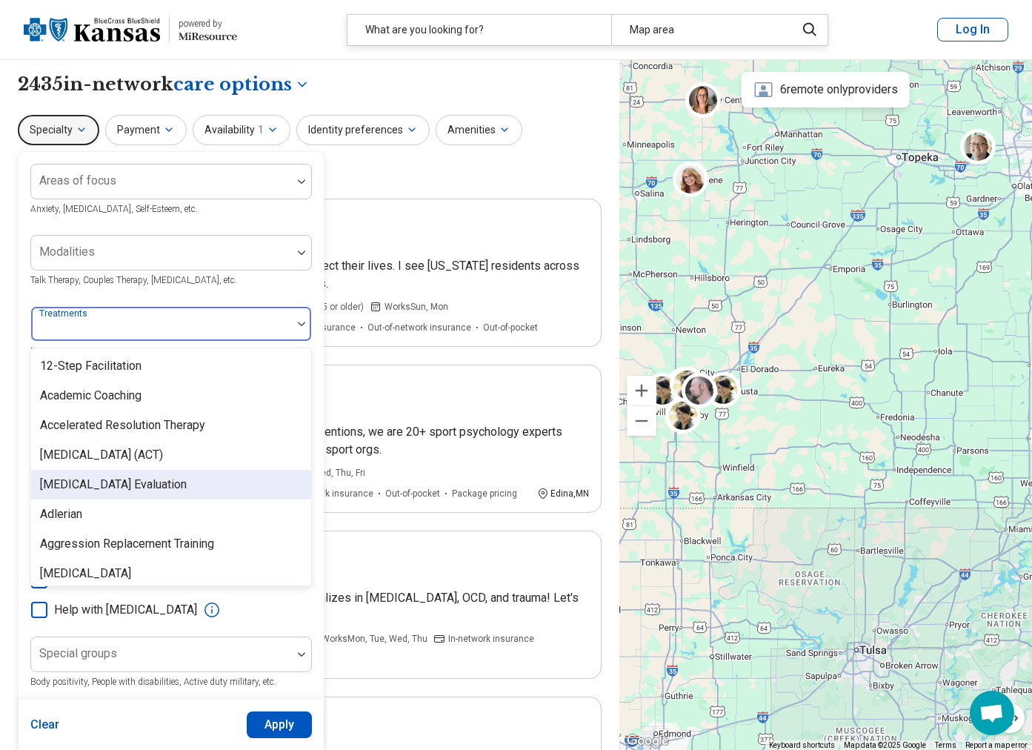
click at [163, 481] on div "[MEDICAL_DATA] Evaluation" at bounding box center [171, 485] width 280 height 30
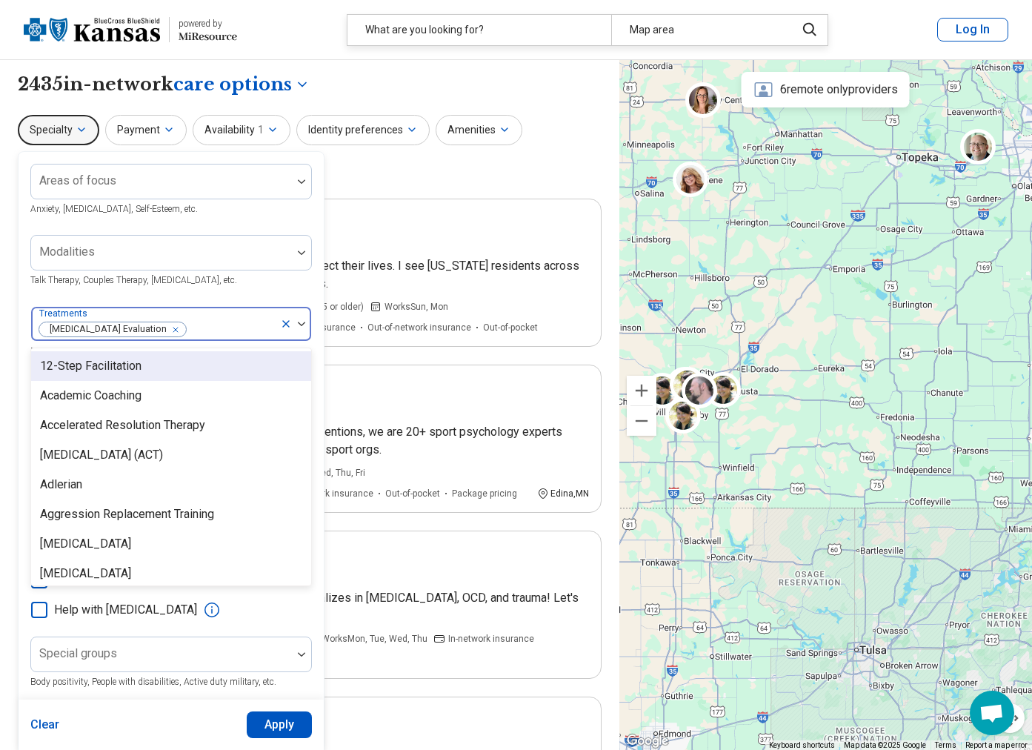
click at [264, 288] on div "Areas of focus Anxiety, [MEDICAL_DATA], Self-Esteem, etc. Modalities Talk Thera…" at bounding box center [170, 453] width 281 height 579
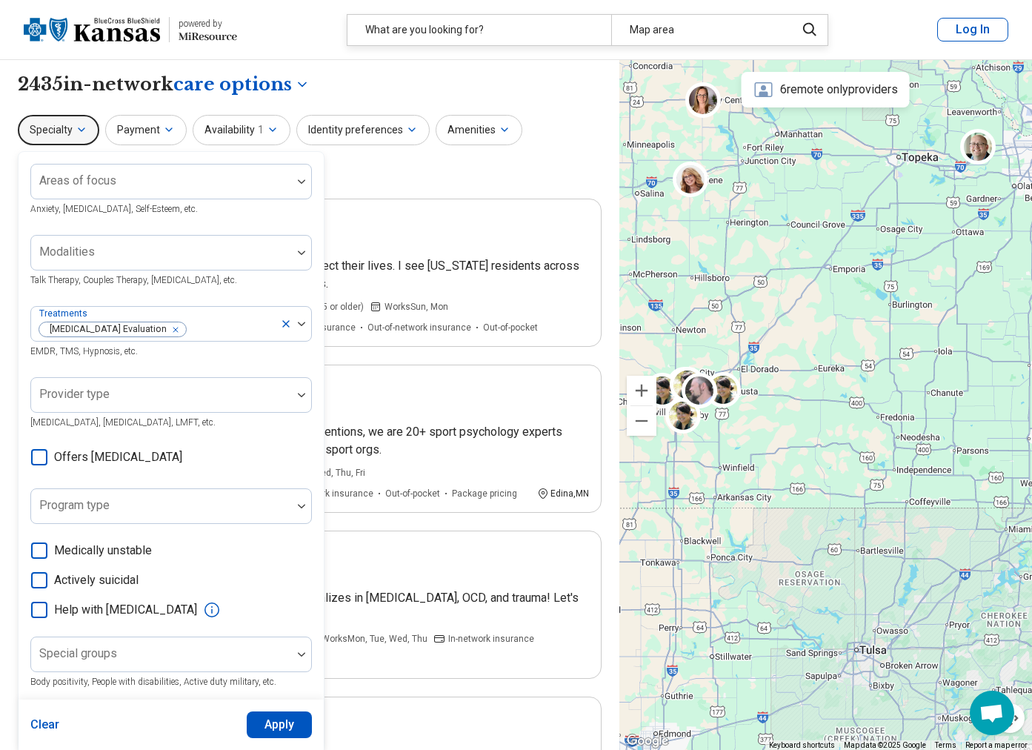
click at [296, 719] on button "Apply" at bounding box center [280, 724] width 66 height 27
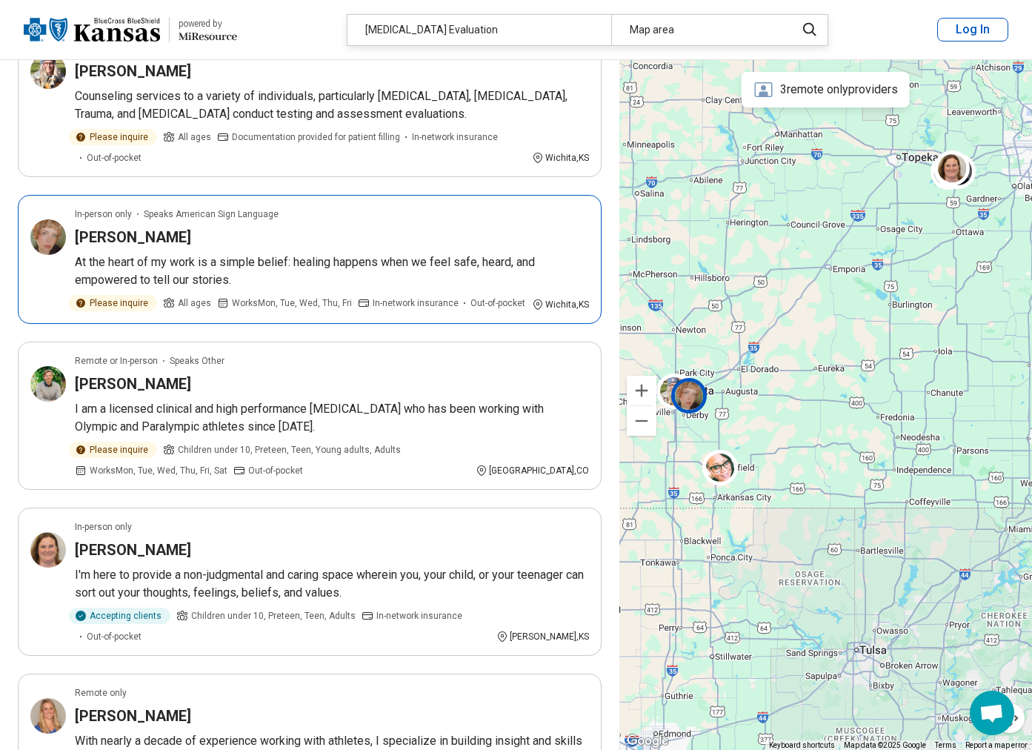
scroll to position [2889, 0]
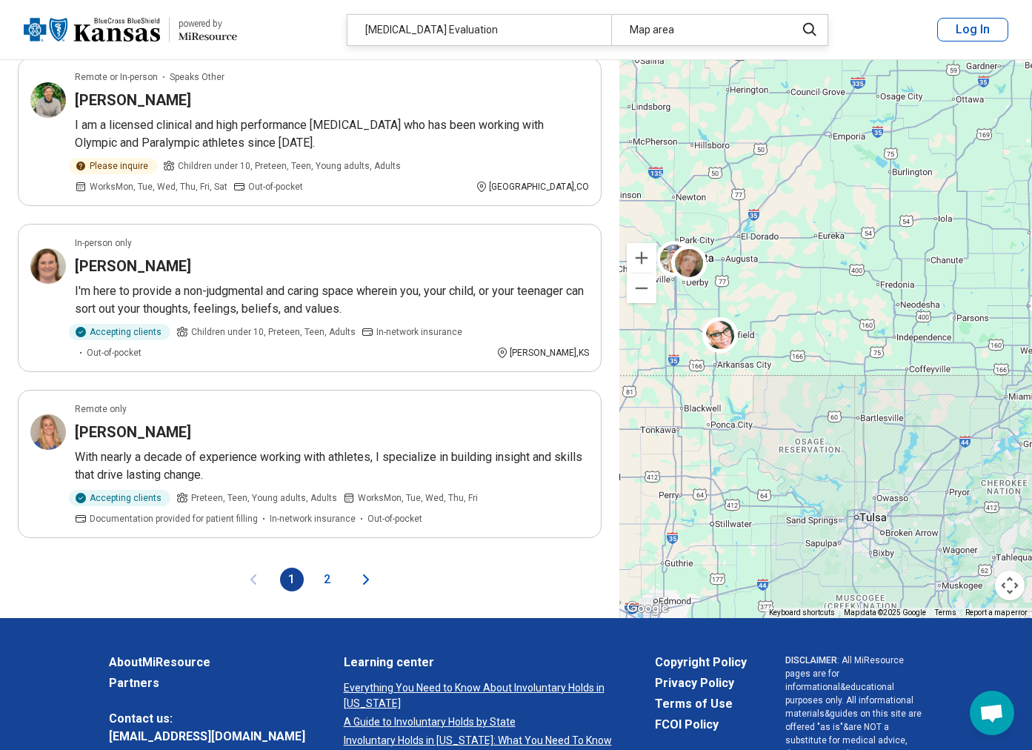
click at [332, 567] on button "2" at bounding box center [328, 579] width 24 height 24
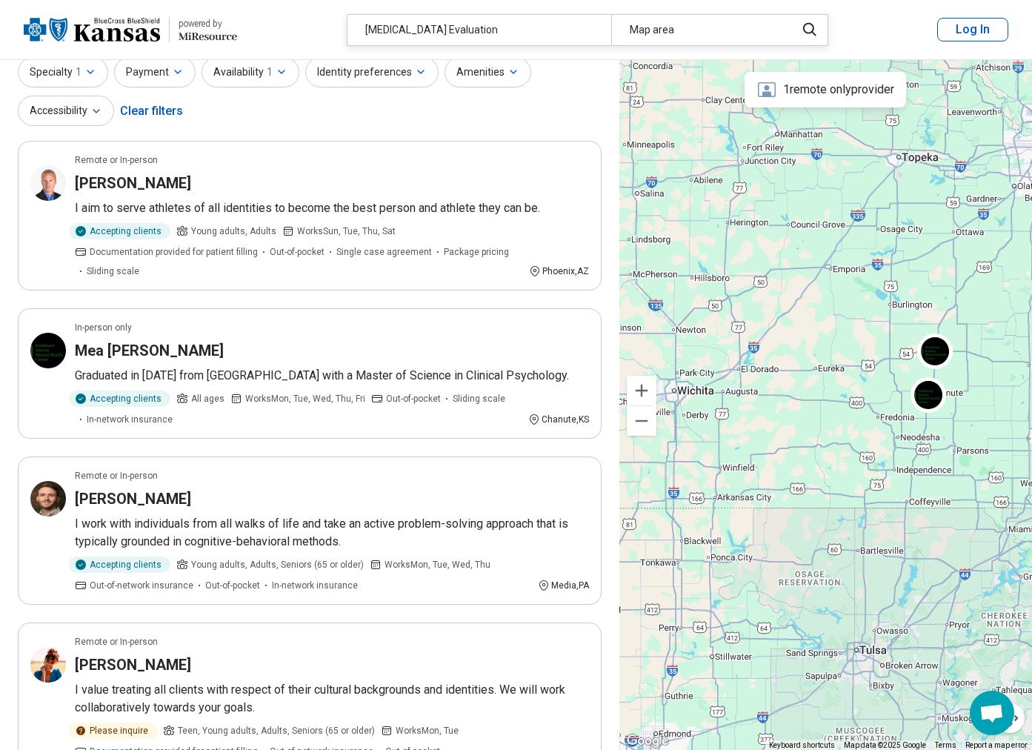
scroll to position [0, 0]
